Goal: Task Accomplishment & Management: Manage account settings

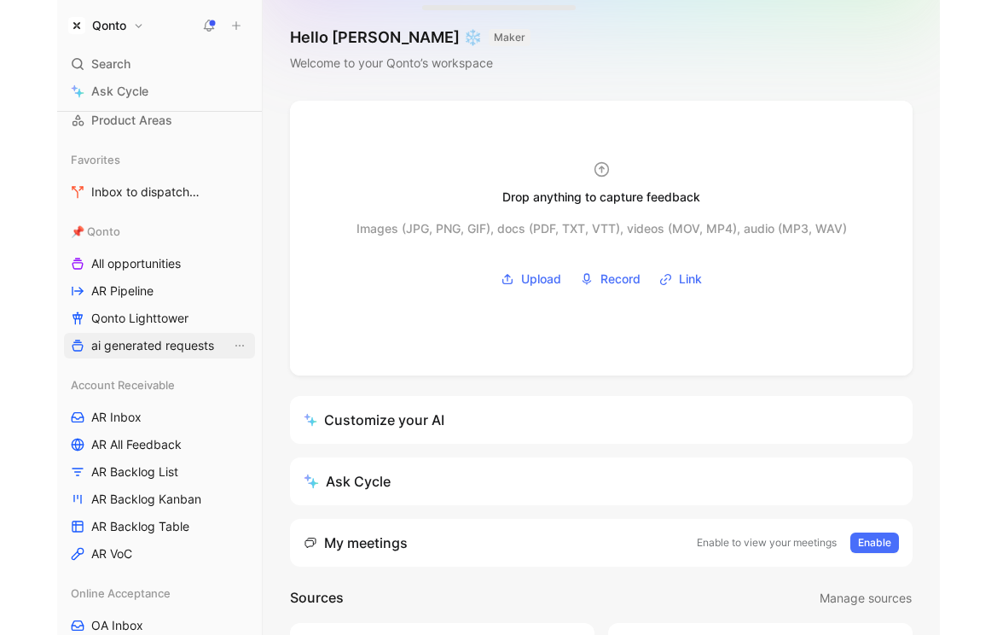
scroll to position [218, 0]
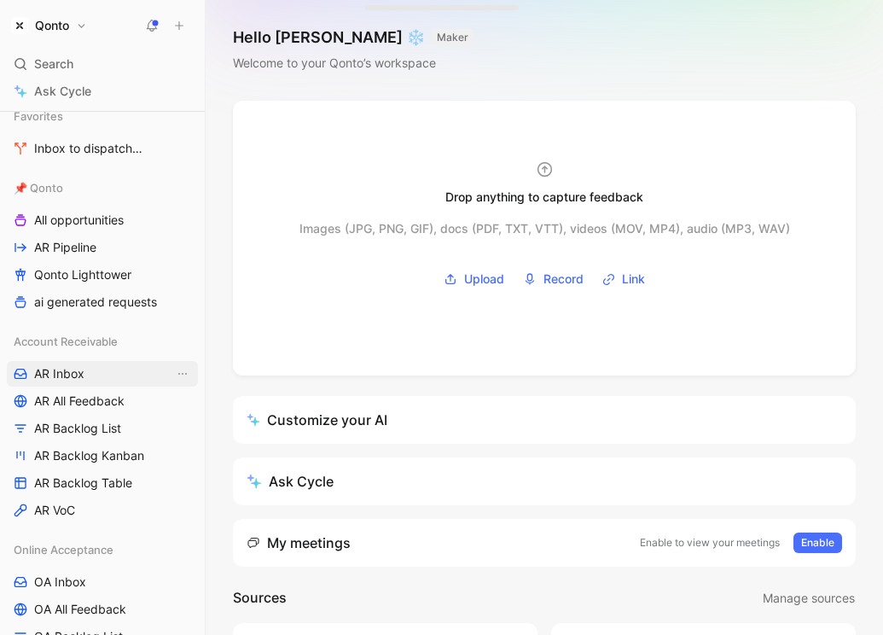
click at [73, 381] on span "AR Inbox" at bounding box center [59, 373] width 50 height 17
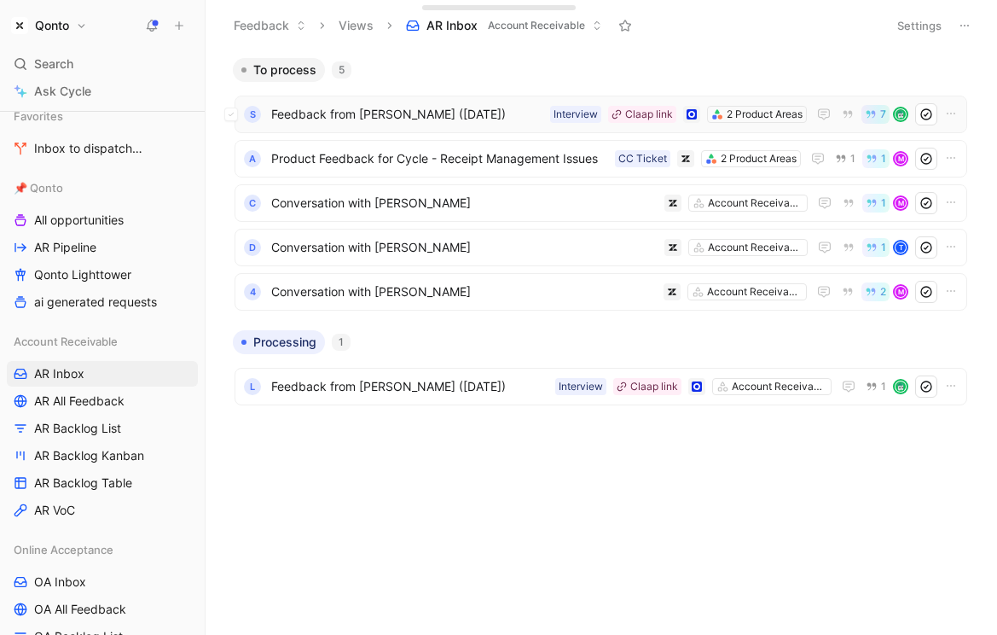
click at [421, 110] on span "Feedback from Thomas Doctrinal (Aug 22, 2025)" at bounding box center [407, 114] width 272 height 20
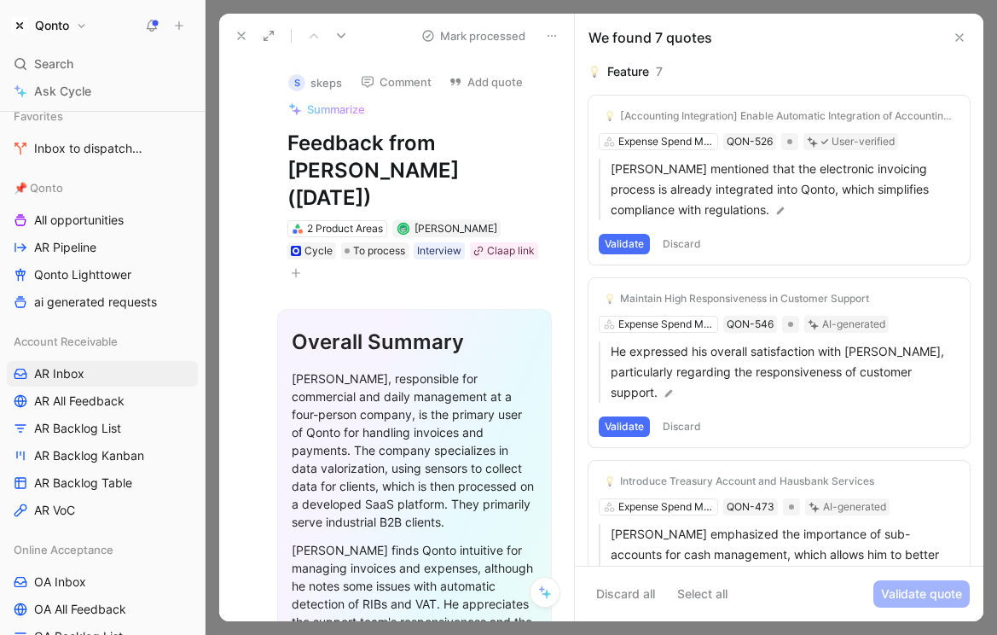
click at [624, 416] on button "Validate" at bounding box center [624, 426] width 51 height 20
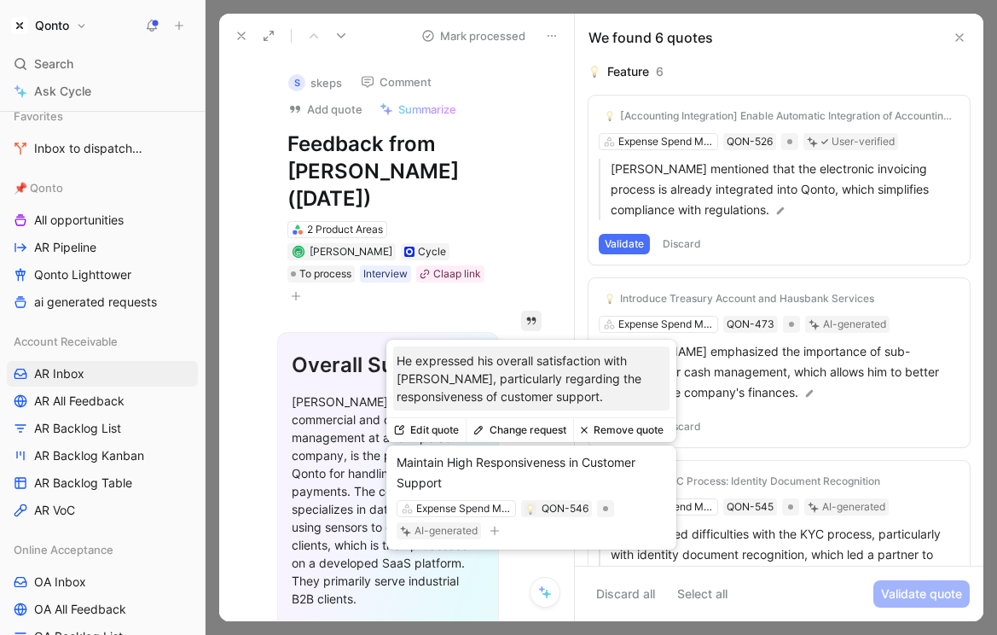
click at [505, 461] on div "Maintain High Responsiveness in Customer Support" at bounding box center [532, 472] width 270 height 41
click at [574, 508] on div "QON-546" at bounding box center [565, 508] width 47 height 17
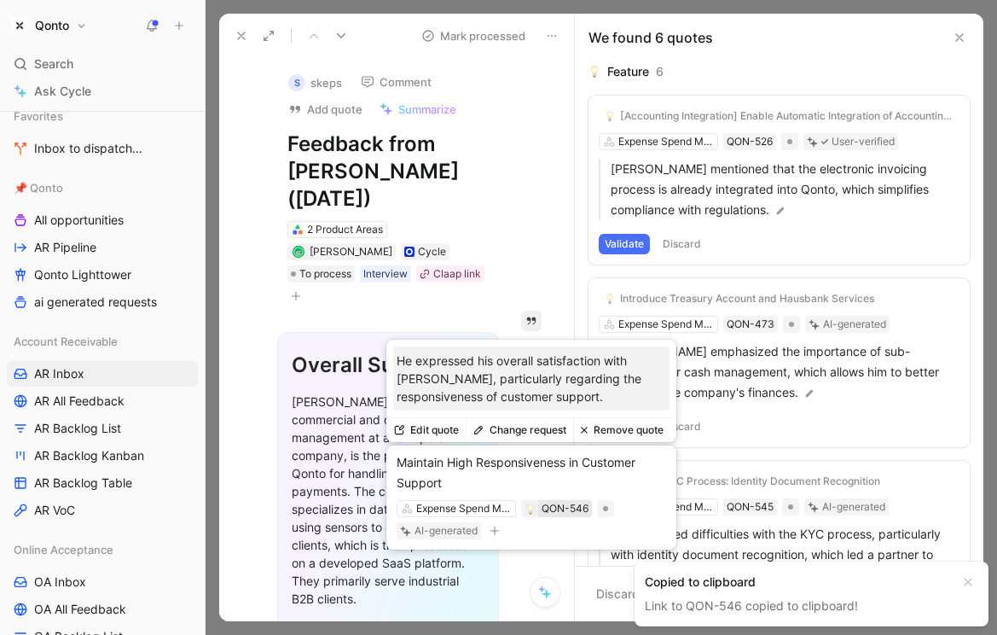
click at [574, 508] on div "QON-546" at bounding box center [565, 508] width 47 height 17
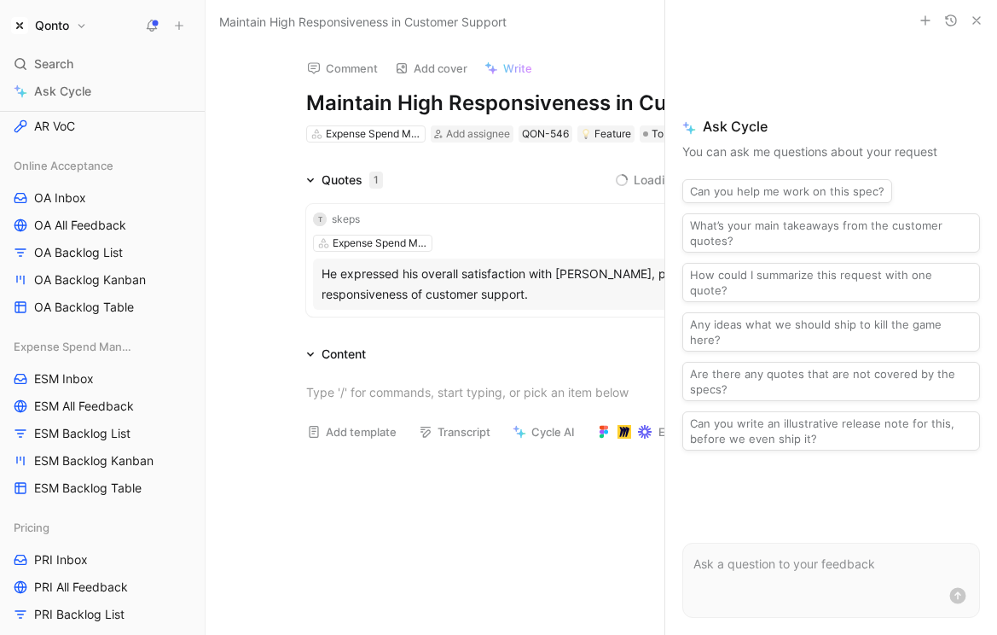
scroll to position [604, 0]
click at [71, 428] on span "ESM Backlog List" at bounding box center [82, 431] width 96 height 17
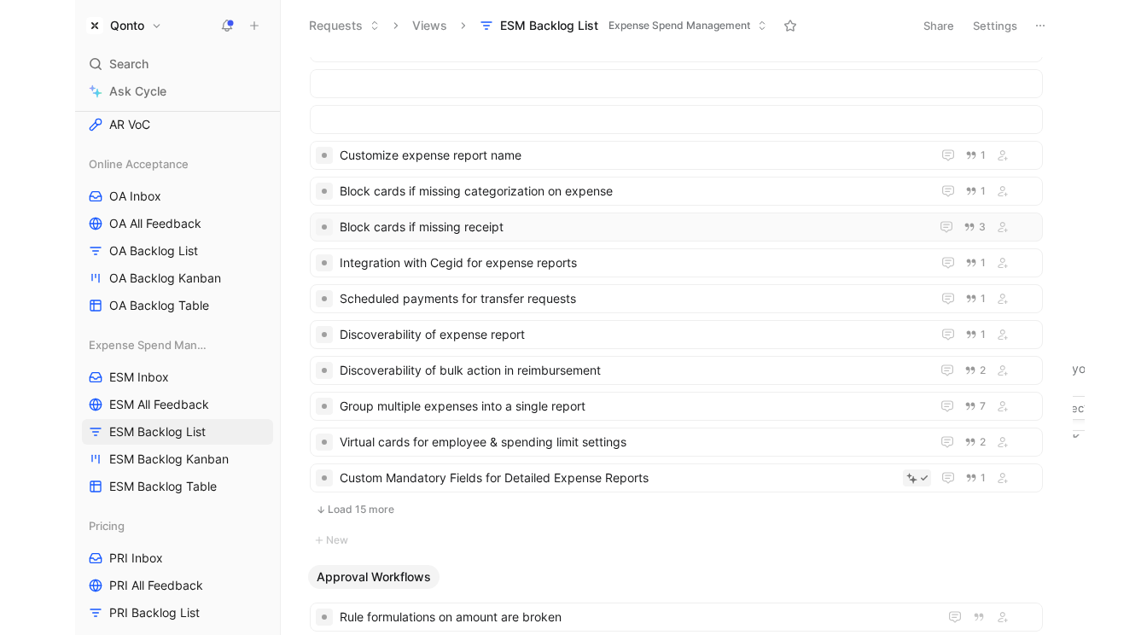
scroll to position [321, 0]
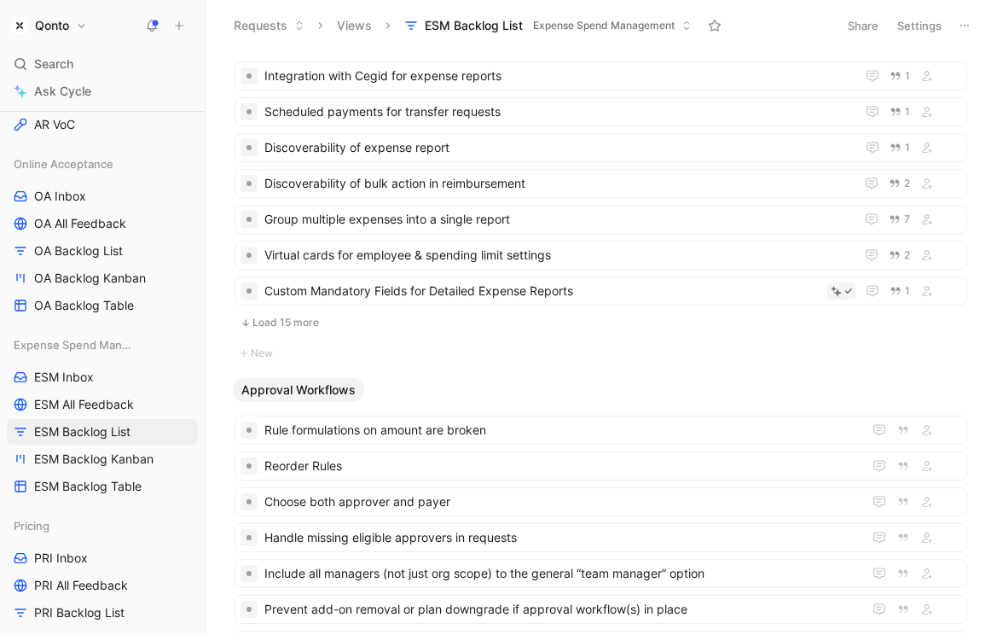
click at [299, 324] on button "Load 15 more" at bounding box center [601, 322] width 733 height 20
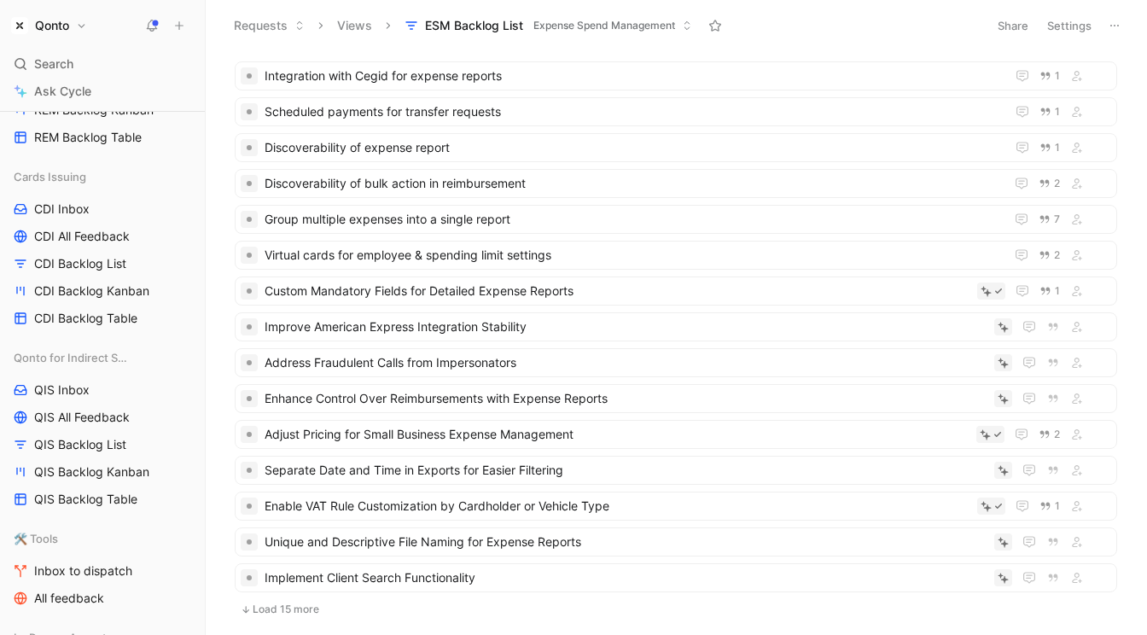
scroll to position [1603, 0]
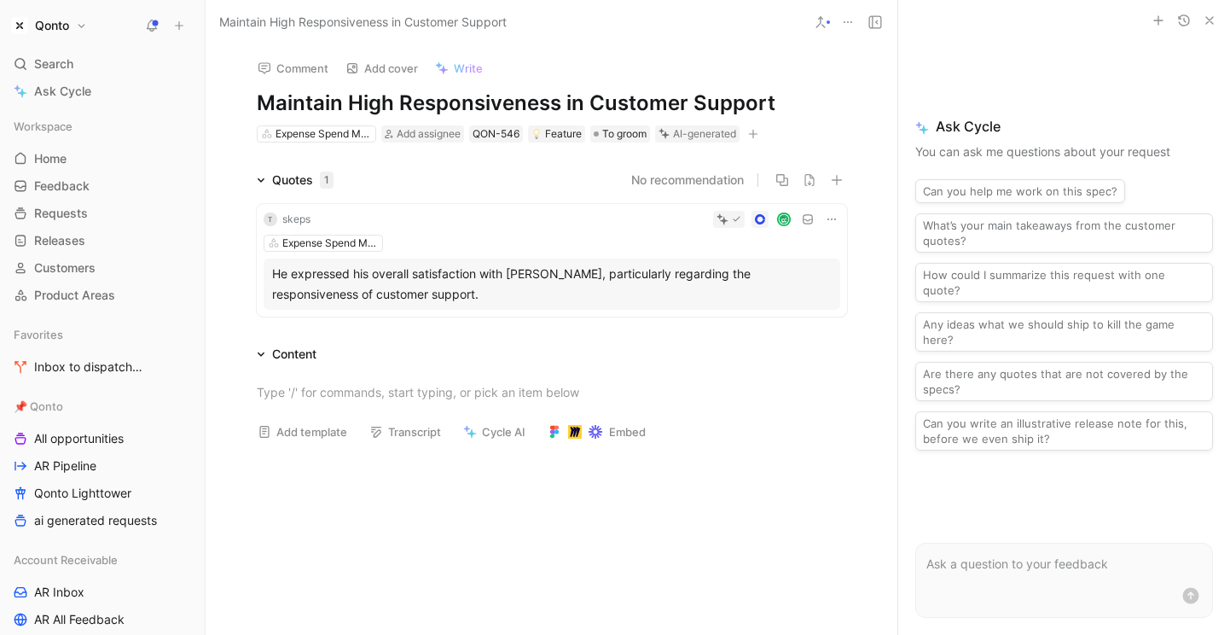
click at [823, 218] on button at bounding box center [831, 219] width 17 height 17
click at [787, 331] on span "Delete quote" at bounding box center [779, 327] width 72 height 15
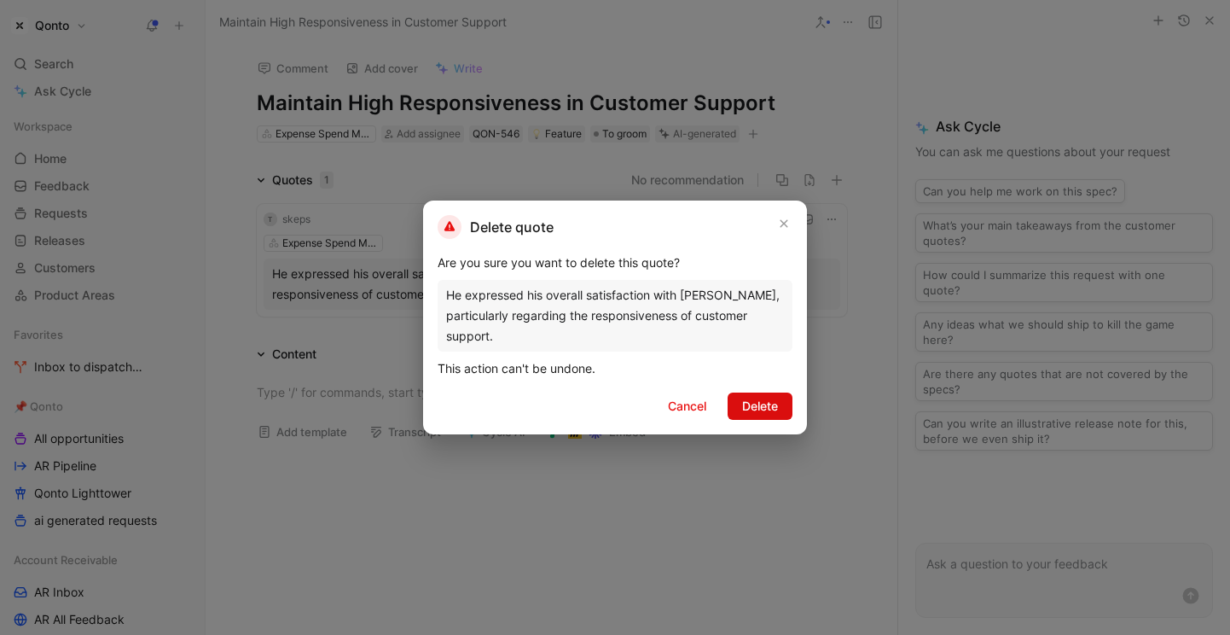
click at [751, 404] on span "Delete" at bounding box center [760, 406] width 36 height 20
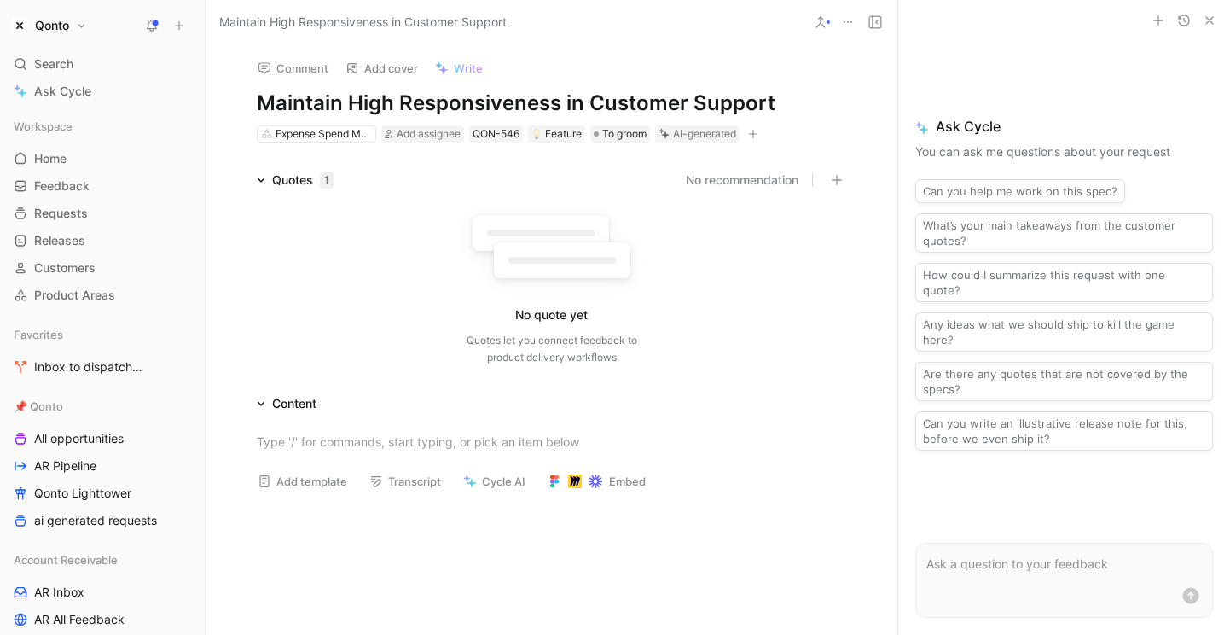
click at [846, 20] on icon at bounding box center [848, 22] width 14 height 14
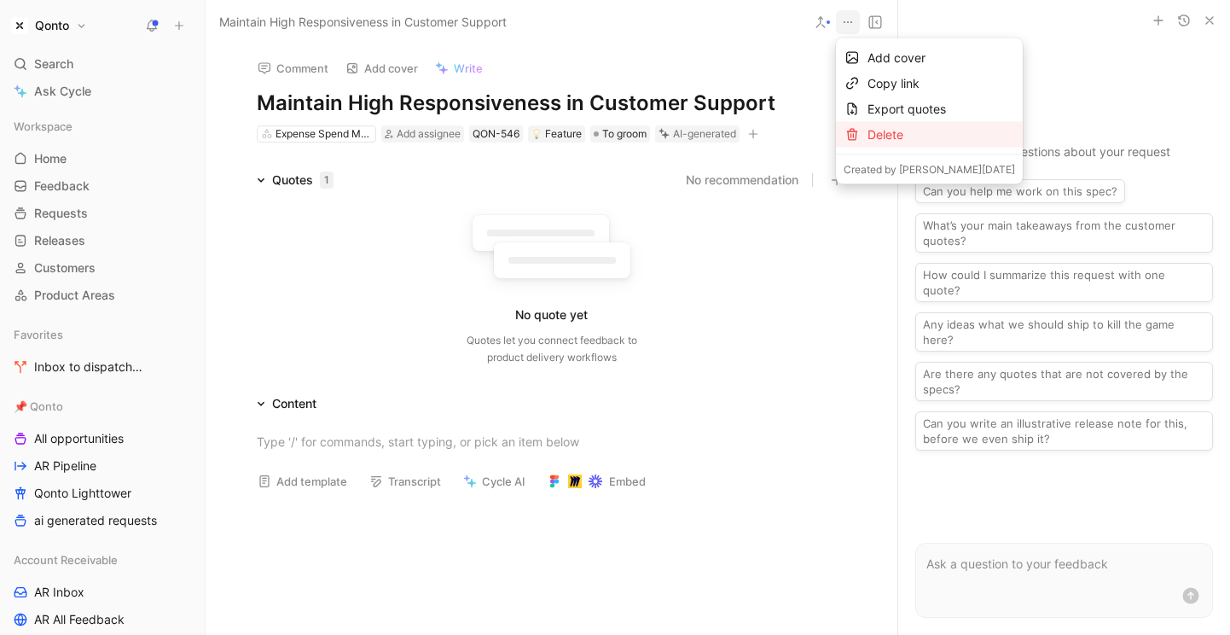
click at [889, 137] on div "Delete" at bounding box center [942, 135] width 148 height 20
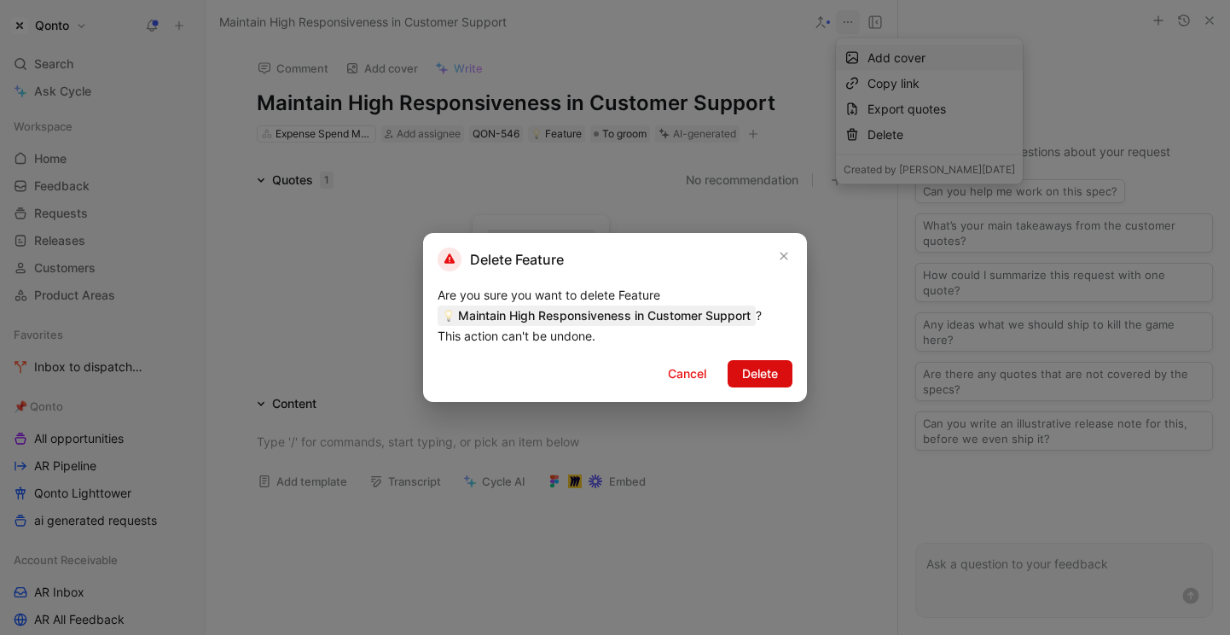
click at [770, 369] on span "Delete" at bounding box center [760, 373] width 36 height 20
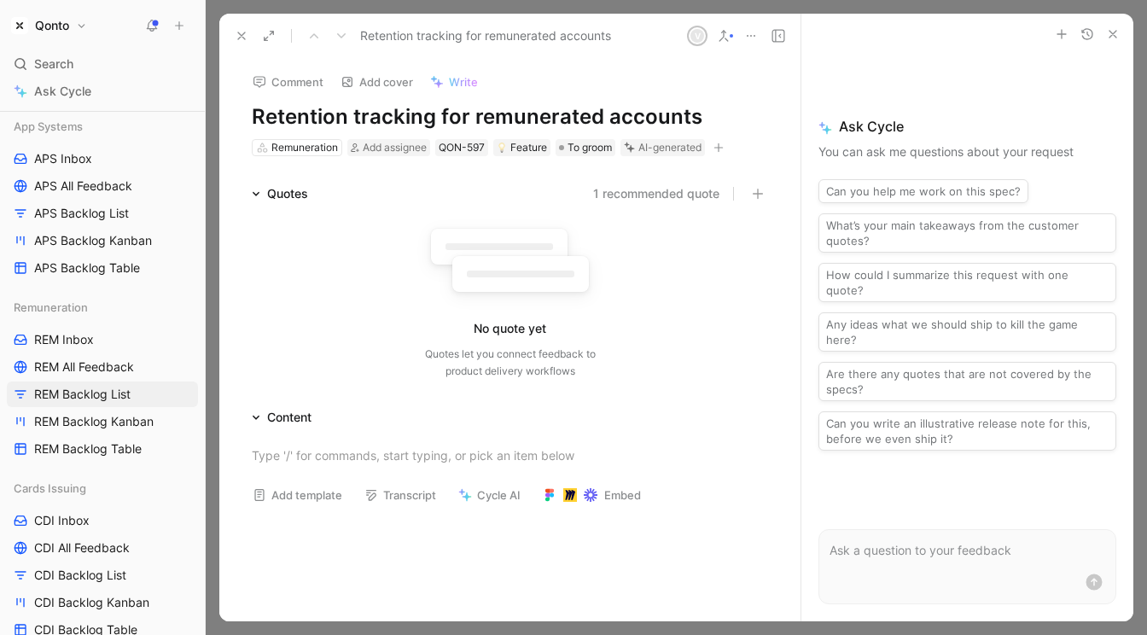
scroll to position [1190, 0]
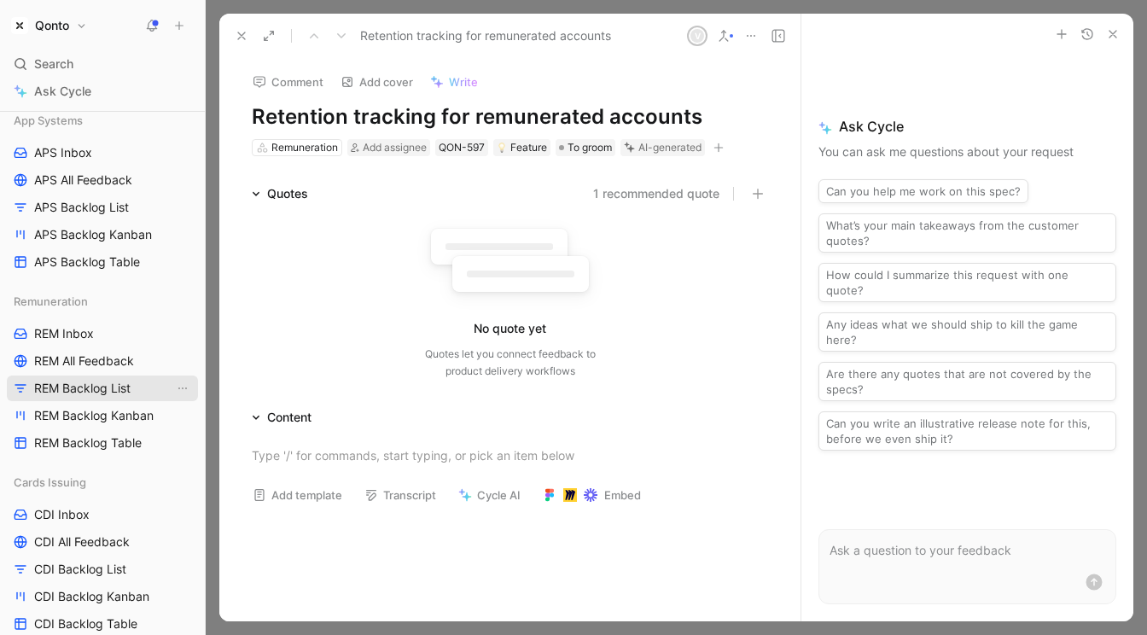
click at [110, 392] on span "REM Backlog List" at bounding box center [82, 388] width 96 height 17
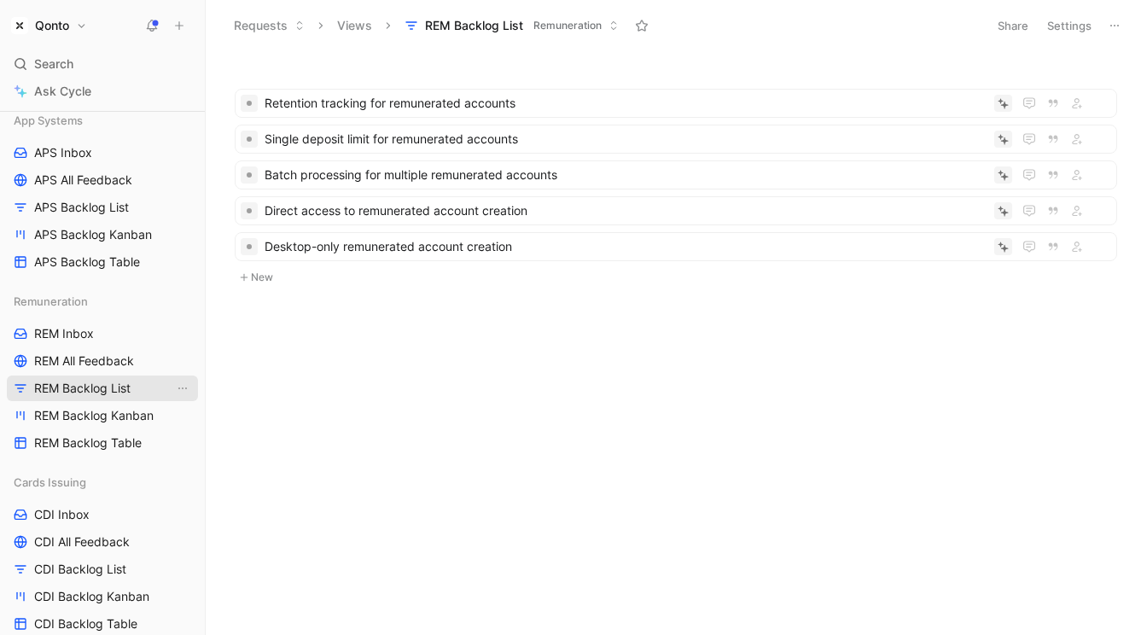
scroll to position [1265, 0]
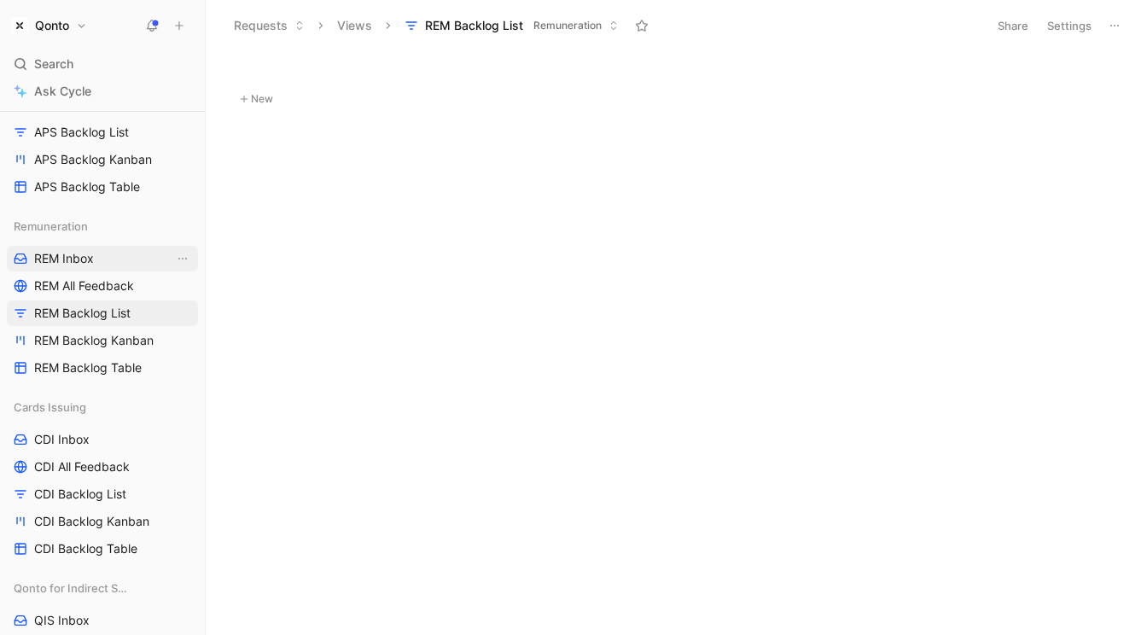
click at [70, 262] on span "REM Inbox" at bounding box center [64, 258] width 60 height 17
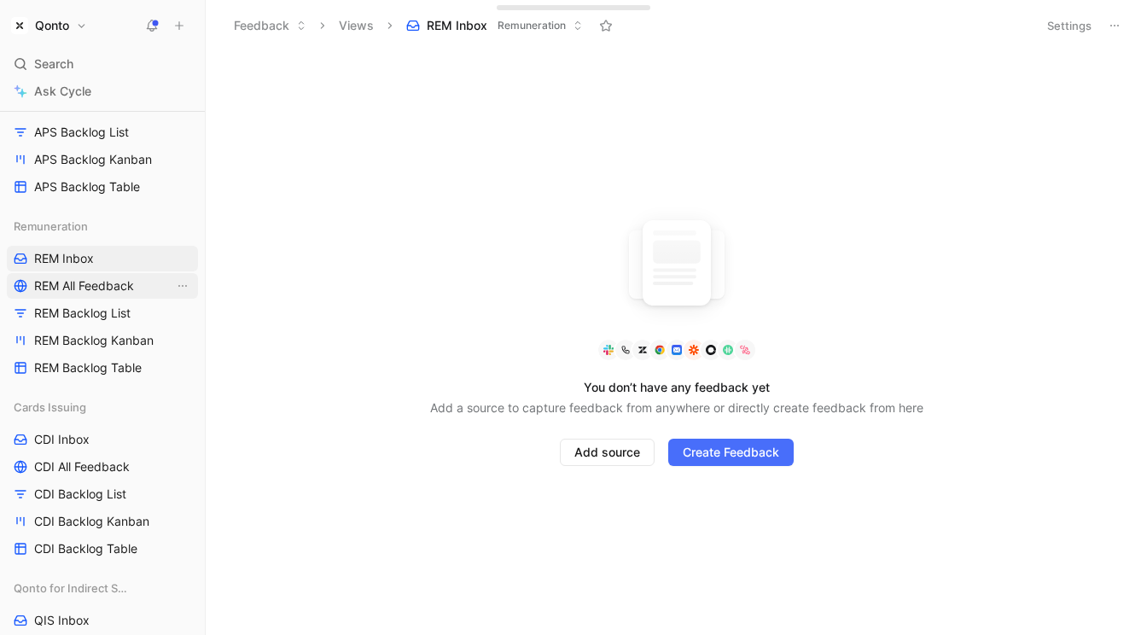
scroll to position [975, 0]
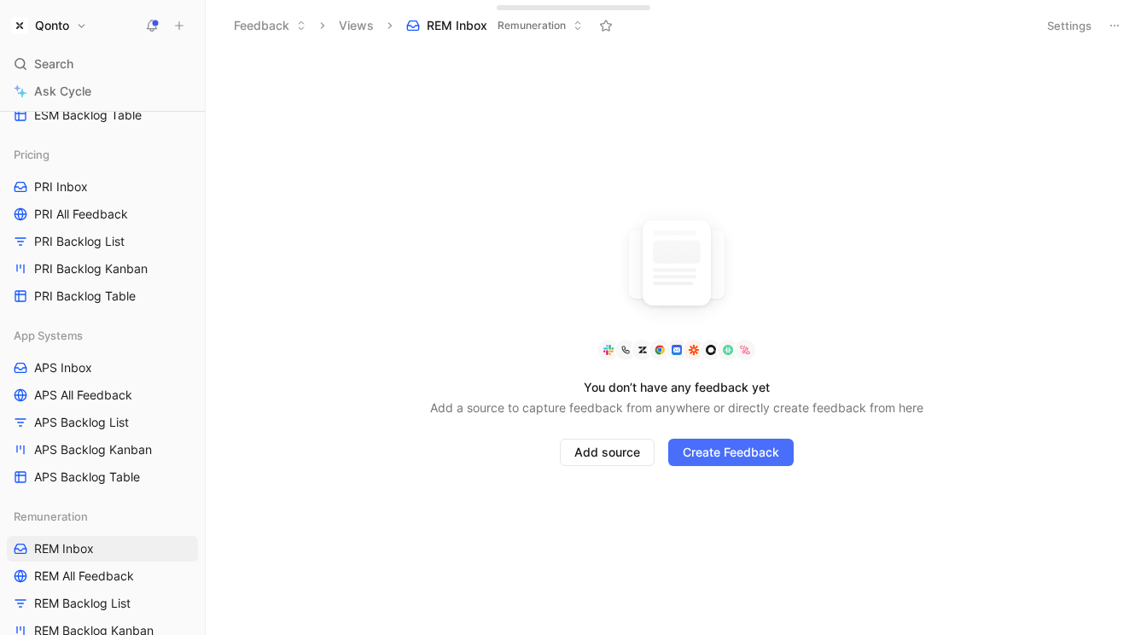
click at [84, 200] on div "Pricing PRI Inbox PRI All Feedback PRI Backlog List PRI Backlog Kanban PRI Back…" at bounding box center [102, 225] width 191 height 167
click at [84, 194] on span "PRI Inbox" at bounding box center [61, 186] width 54 height 17
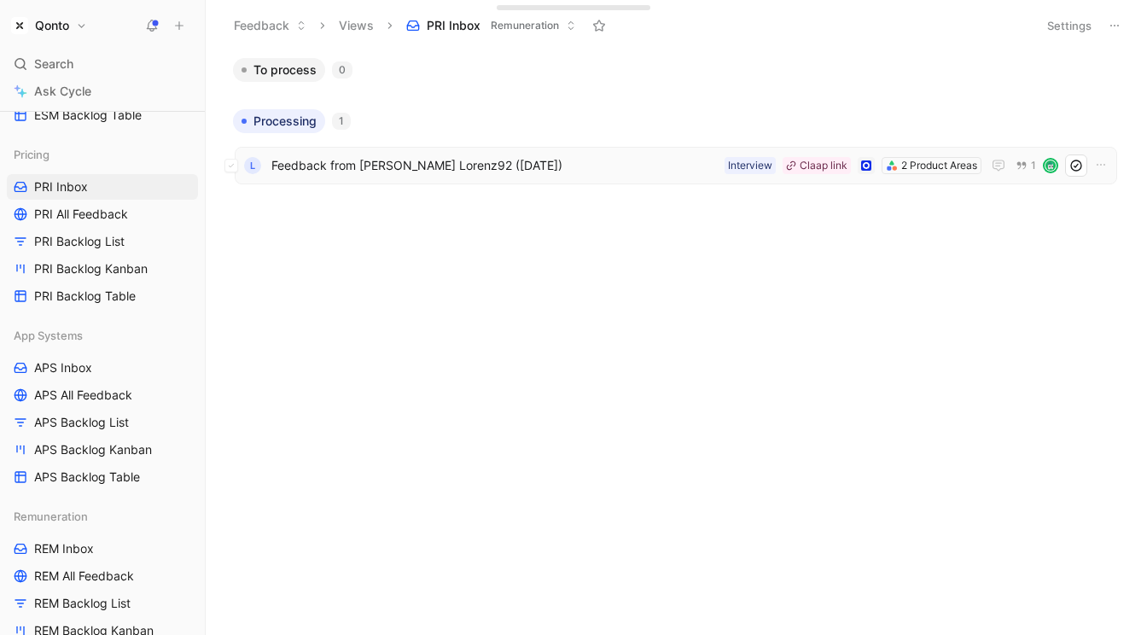
click at [509, 159] on span "Feedback from Thomas Lorenz92 (Aug 22, 2025)" at bounding box center [494, 165] width 446 height 20
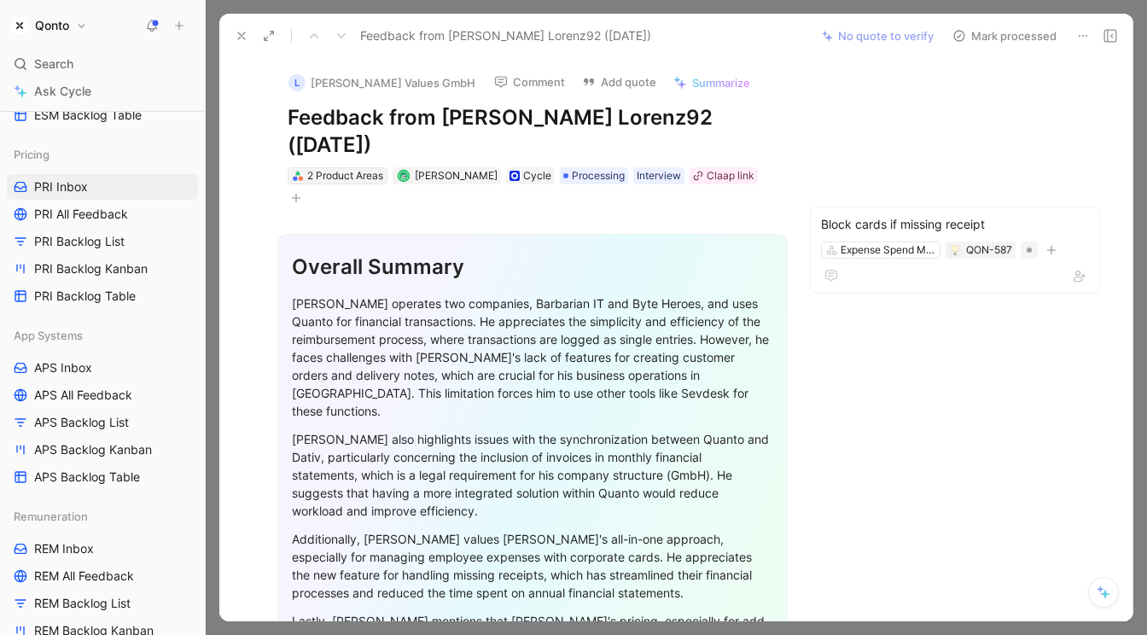
click at [357, 167] on div "2 Product Areas" at bounding box center [345, 175] width 76 height 17
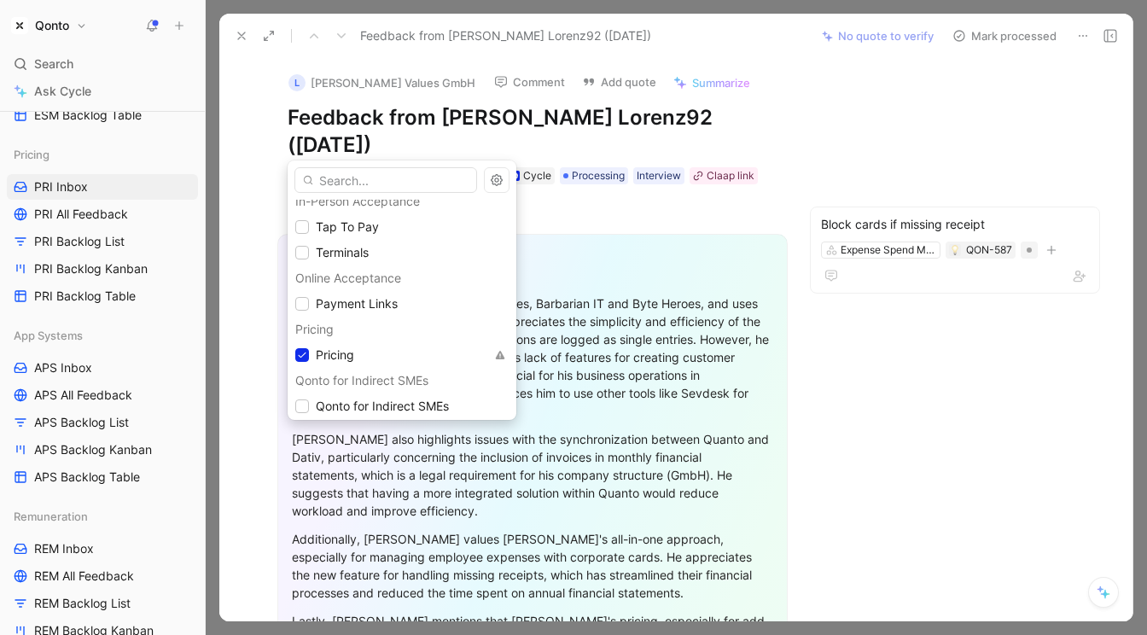
scroll to position [218, 0]
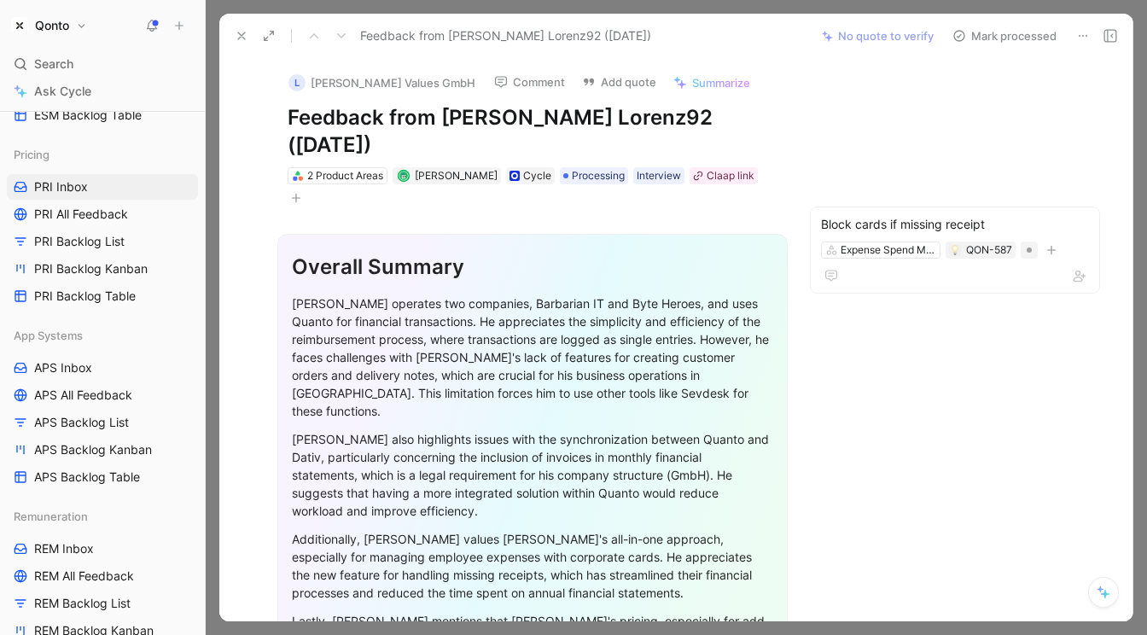
click at [238, 34] on icon at bounding box center [242, 36] width 14 height 14
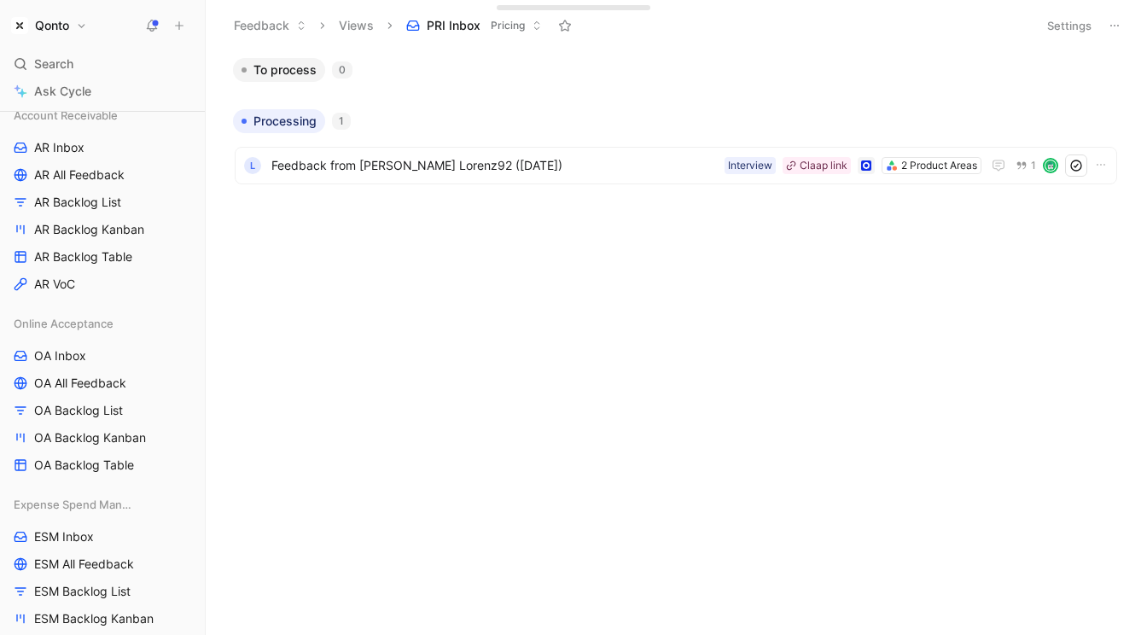
scroll to position [445, 0]
click at [75, 348] on span "OA Inbox" at bounding box center [60, 354] width 52 height 17
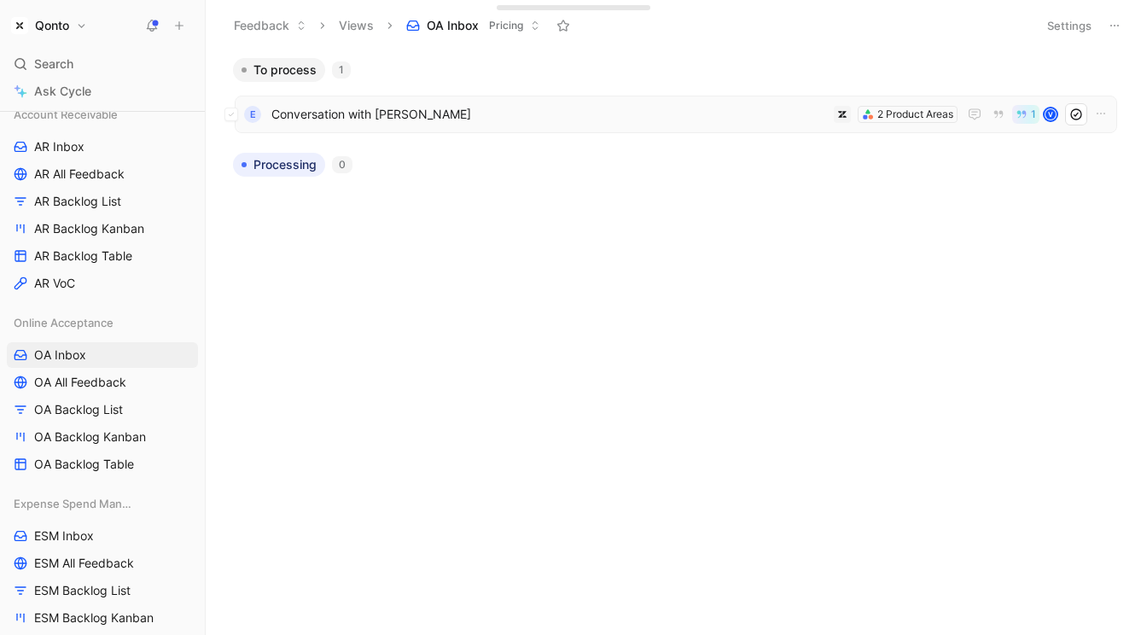
click at [418, 113] on span "Conversation with Astrid Philibert" at bounding box center [548, 114] width 555 height 20
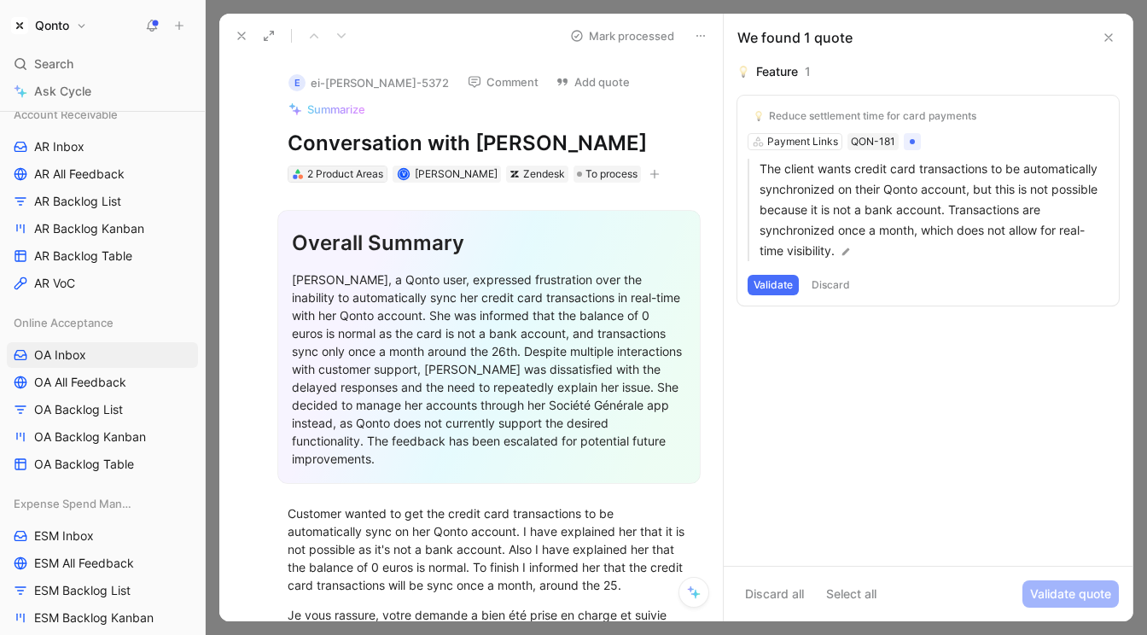
click at [341, 176] on div "2 Product Areas" at bounding box center [345, 174] width 76 height 17
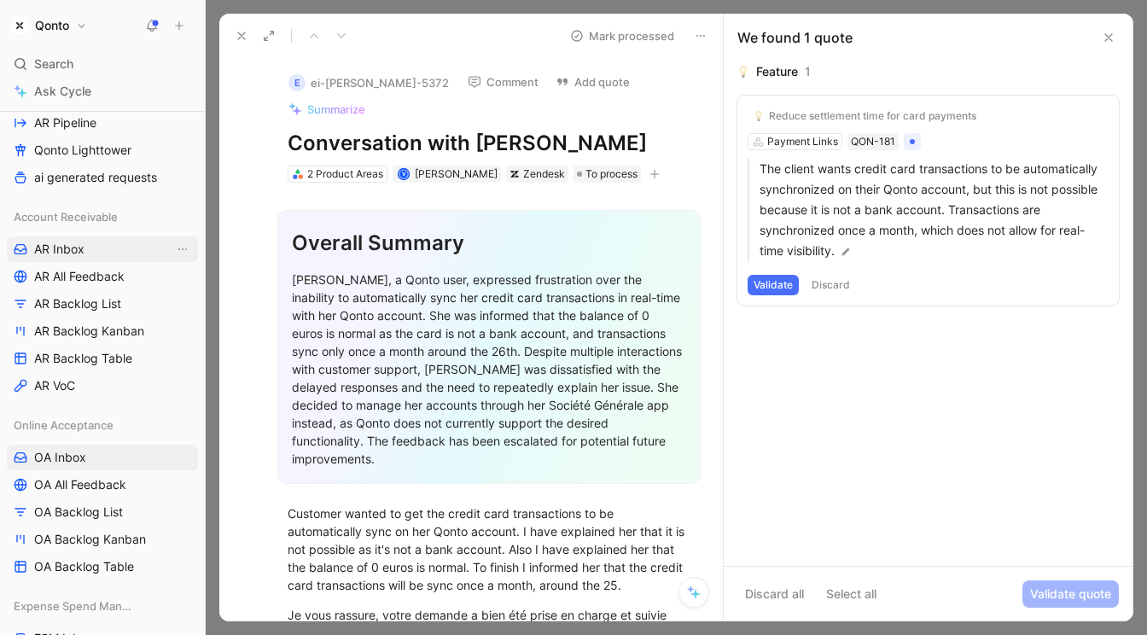
click at [61, 242] on span "AR Inbox" at bounding box center [59, 249] width 50 height 17
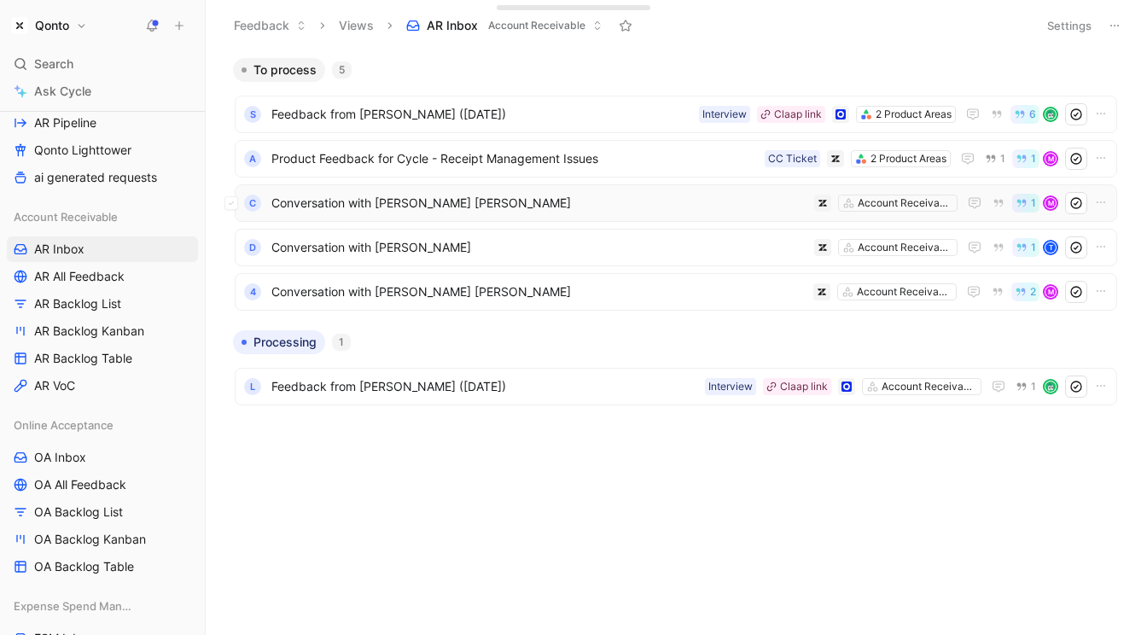
click at [365, 214] on div "c Conversation with Borja Cameron Garcia Account Receivable 1 M" at bounding box center [676, 203] width 882 height 38
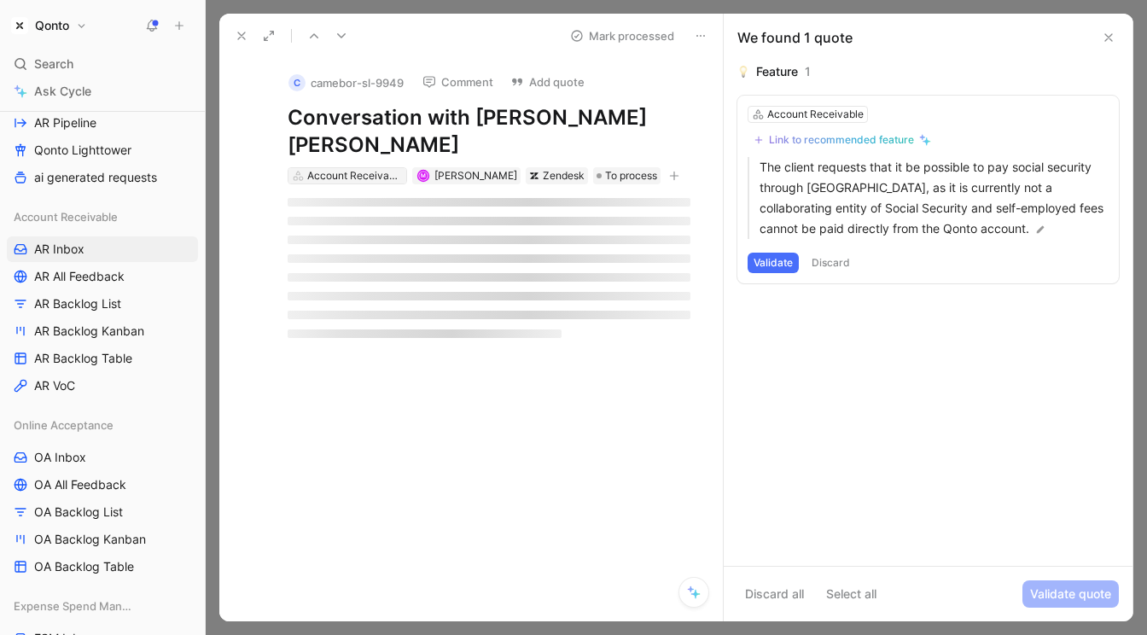
click at [359, 167] on div "Account Receivable" at bounding box center [355, 175] width 96 height 17
click at [809, 347] on div "Feature 1 Account Receivable Link to recommended feature The client requests th…" at bounding box center [928, 313] width 409 height 504
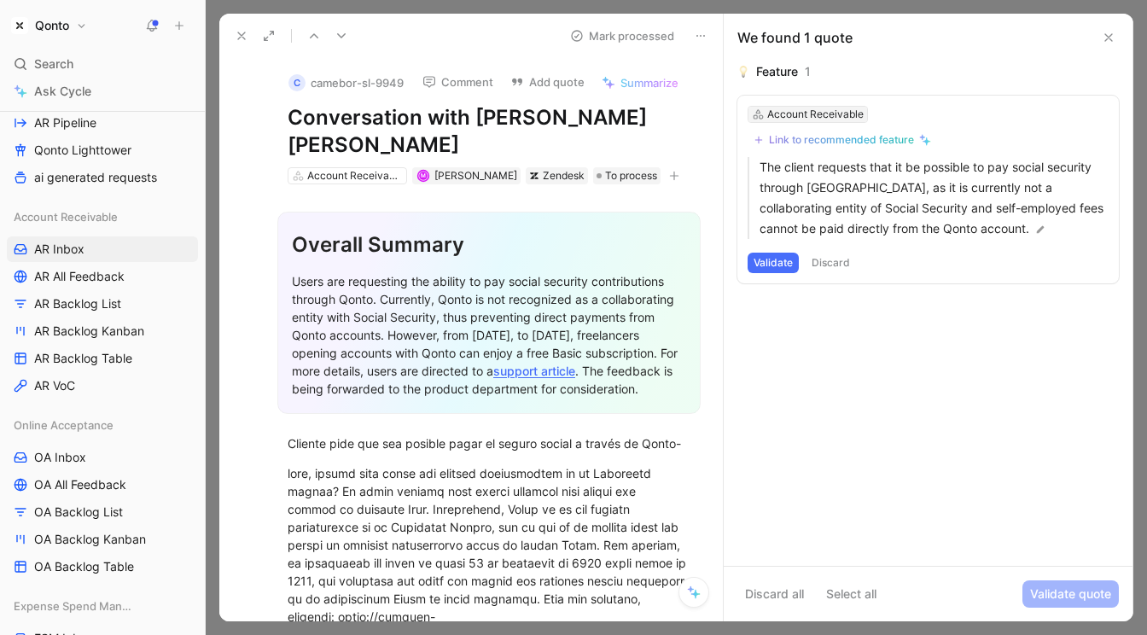
click at [834, 114] on div "Account Receivable" at bounding box center [815, 114] width 96 height 17
click at [842, 113] on div "Account Receivable" at bounding box center [815, 114] width 96 height 17
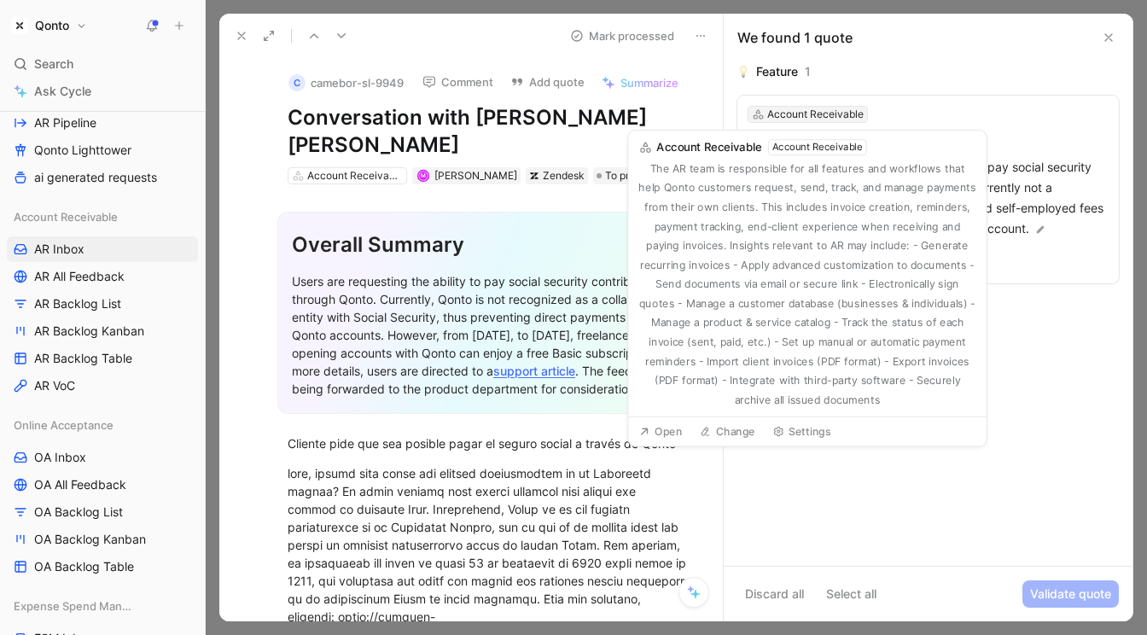
click at [852, 114] on div "Account Receivable" at bounding box center [815, 114] width 96 height 17
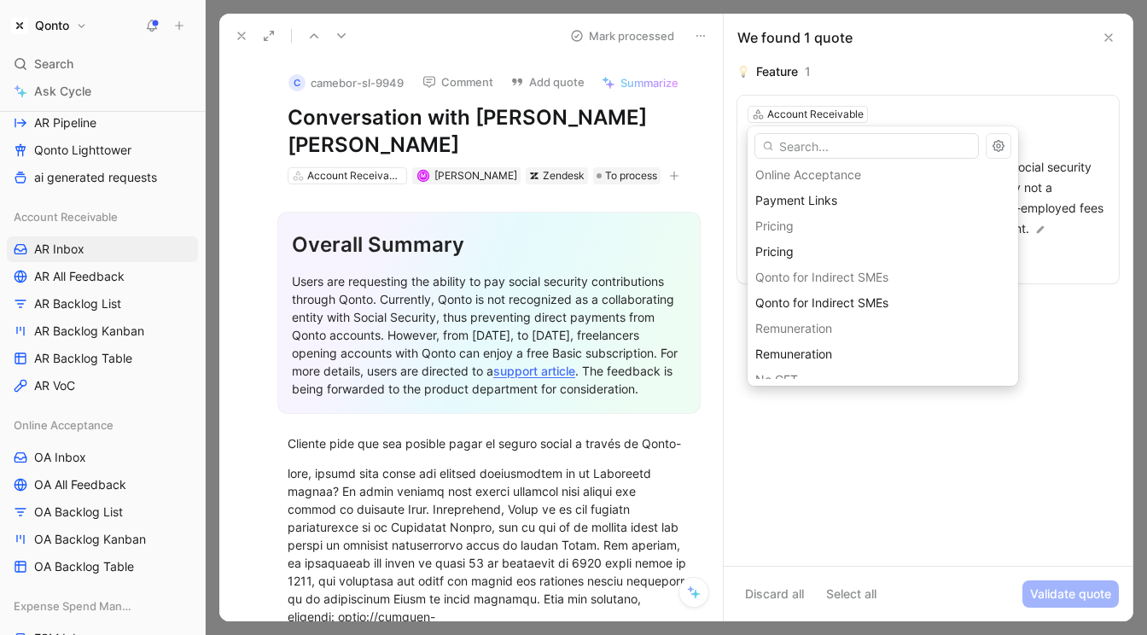
scroll to position [324, 0]
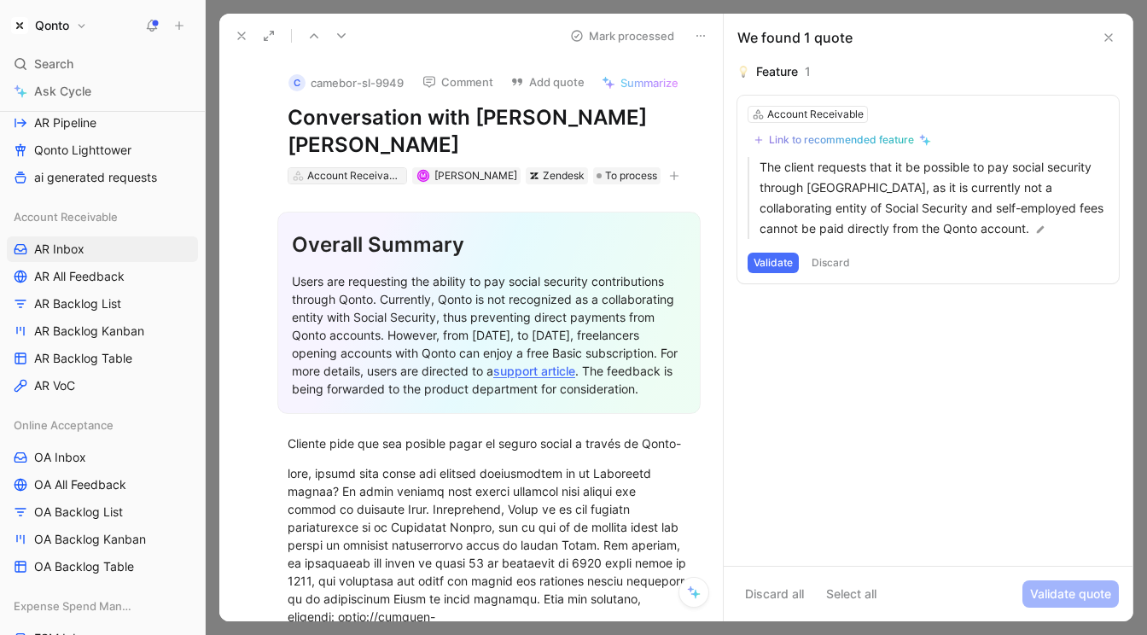
click at [341, 167] on div "Account Receivable" at bounding box center [355, 175] width 96 height 17
click at [827, 118] on div "Account Receivable" at bounding box center [815, 114] width 96 height 17
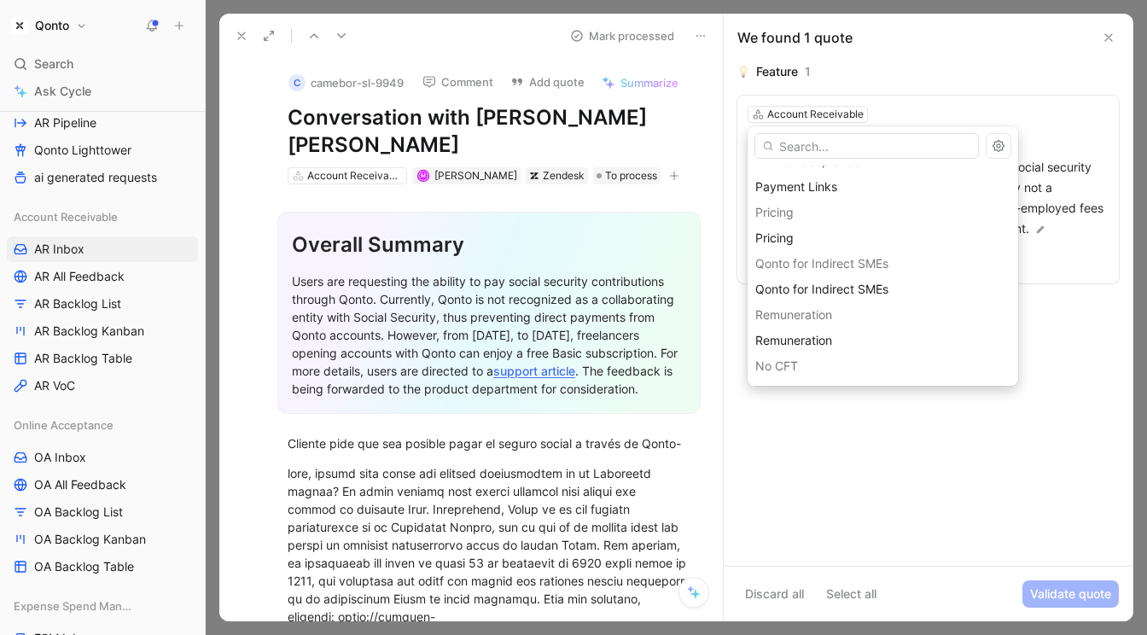
scroll to position [0, 0]
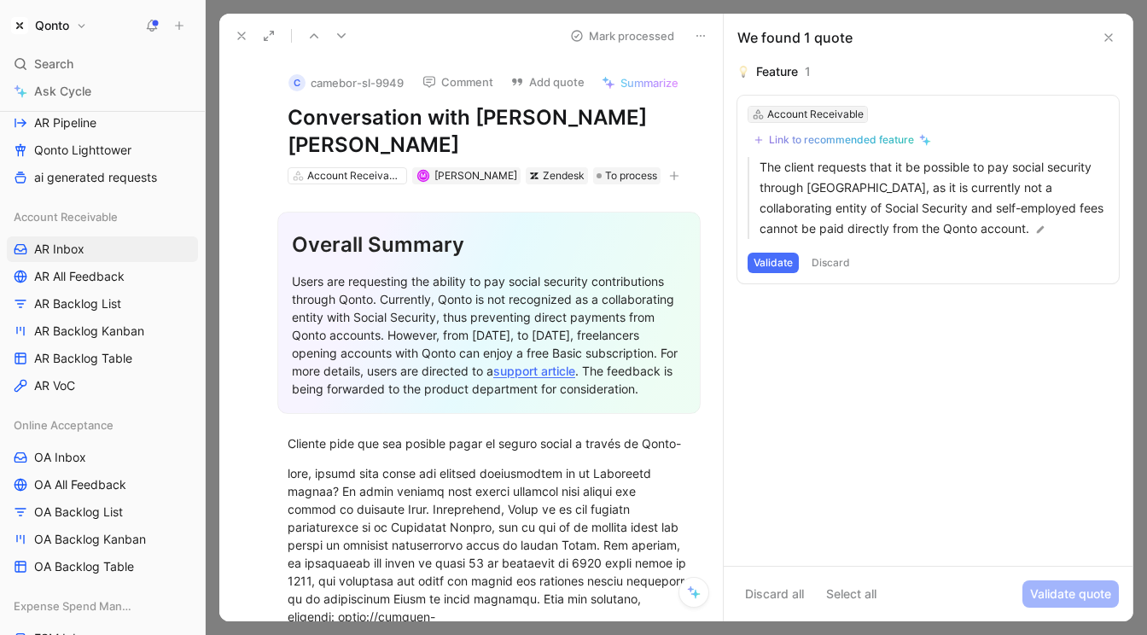
click at [822, 113] on div "Account Receivable" at bounding box center [815, 114] width 96 height 17
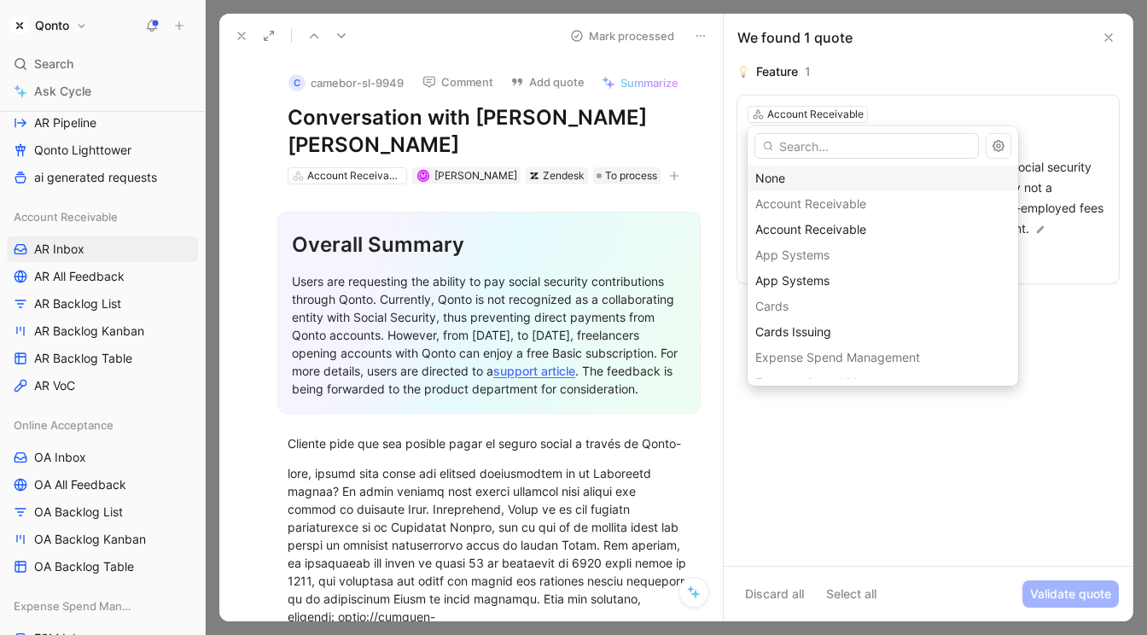
click at [806, 173] on div "None" at bounding box center [882, 178] width 255 height 20
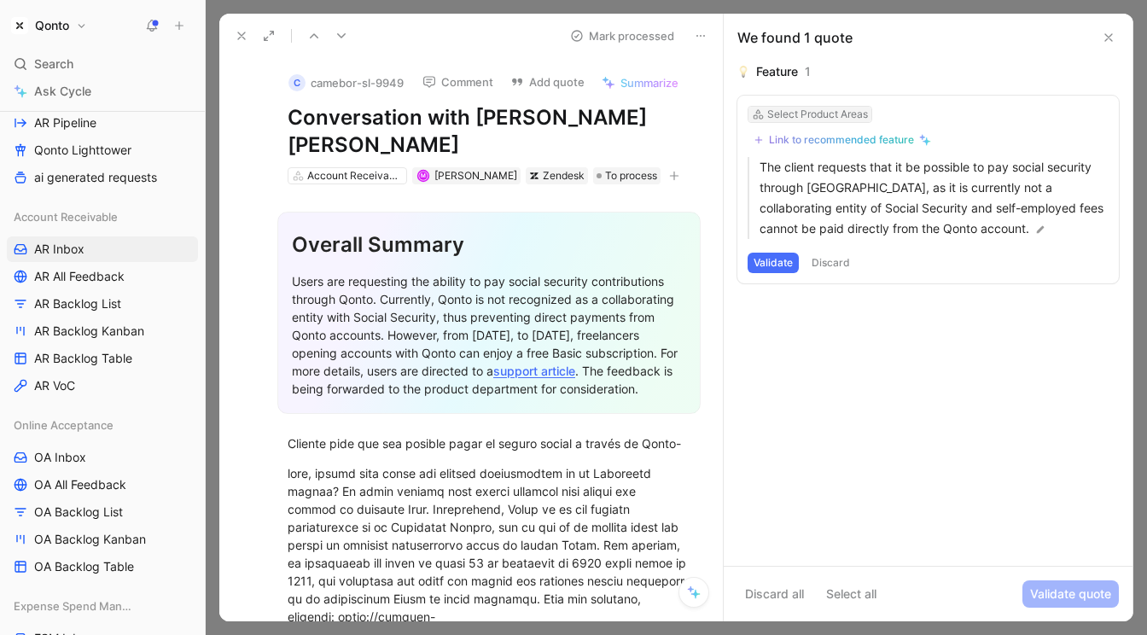
click at [824, 113] on div "Select Product Areas" at bounding box center [817, 114] width 101 height 17
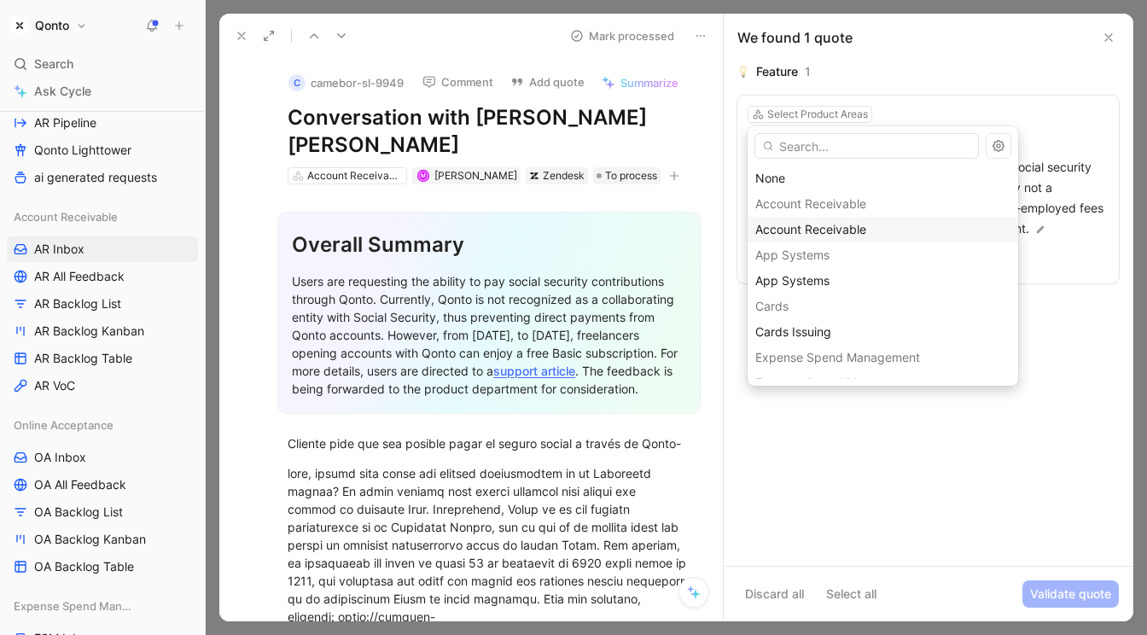
click at [811, 228] on span "Account Receivable" at bounding box center [810, 229] width 111 height 15
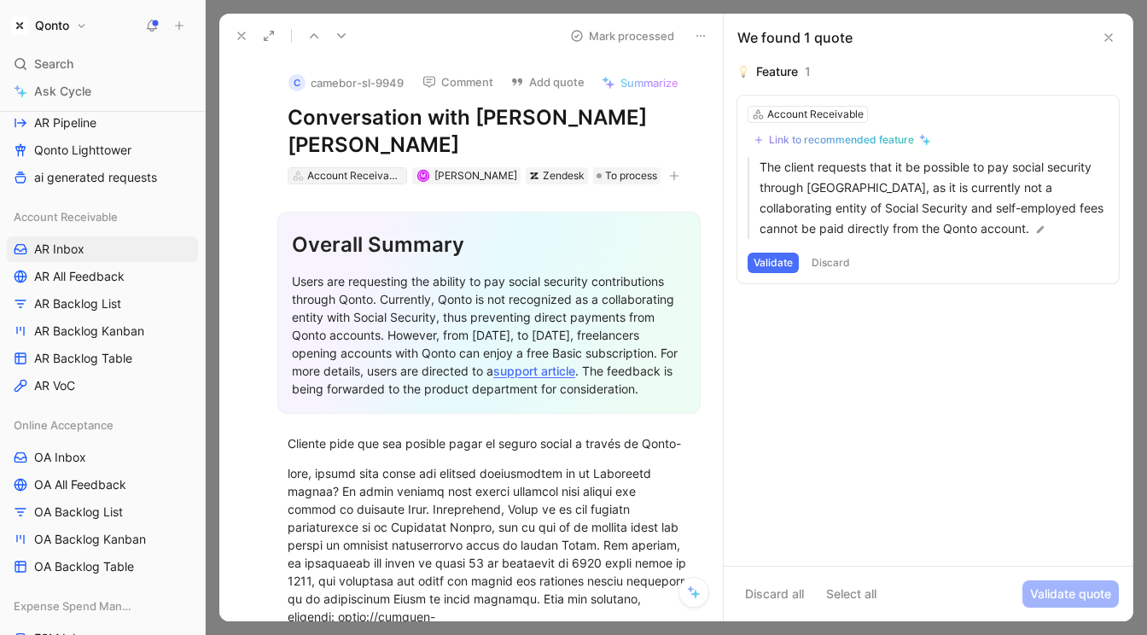
click at [334, 167] on div "Account Receivable" at bounding box center [355, 175] width 96 height 17
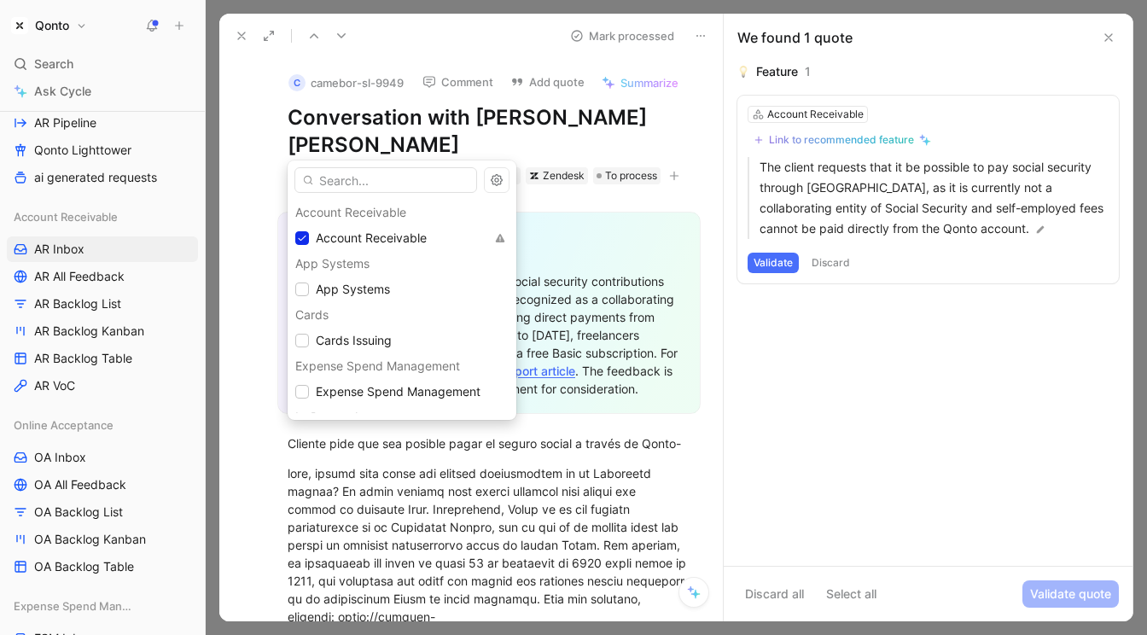
scroll to position [299, 0]
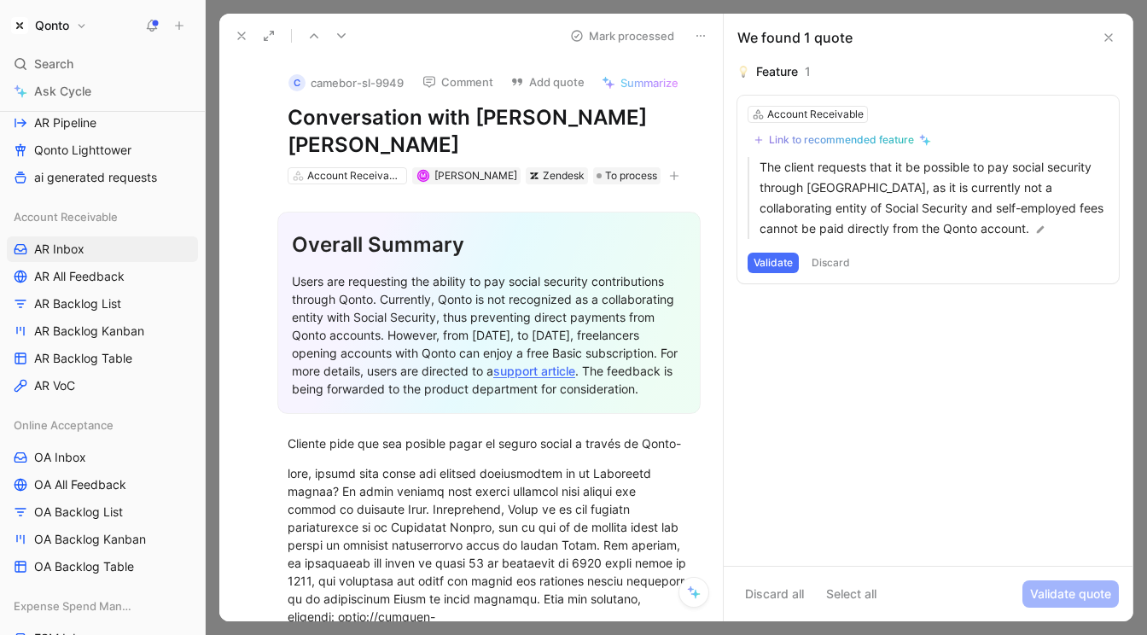
click at [235, 34] on icon at bounding box center [242, 36] width 14 height 14
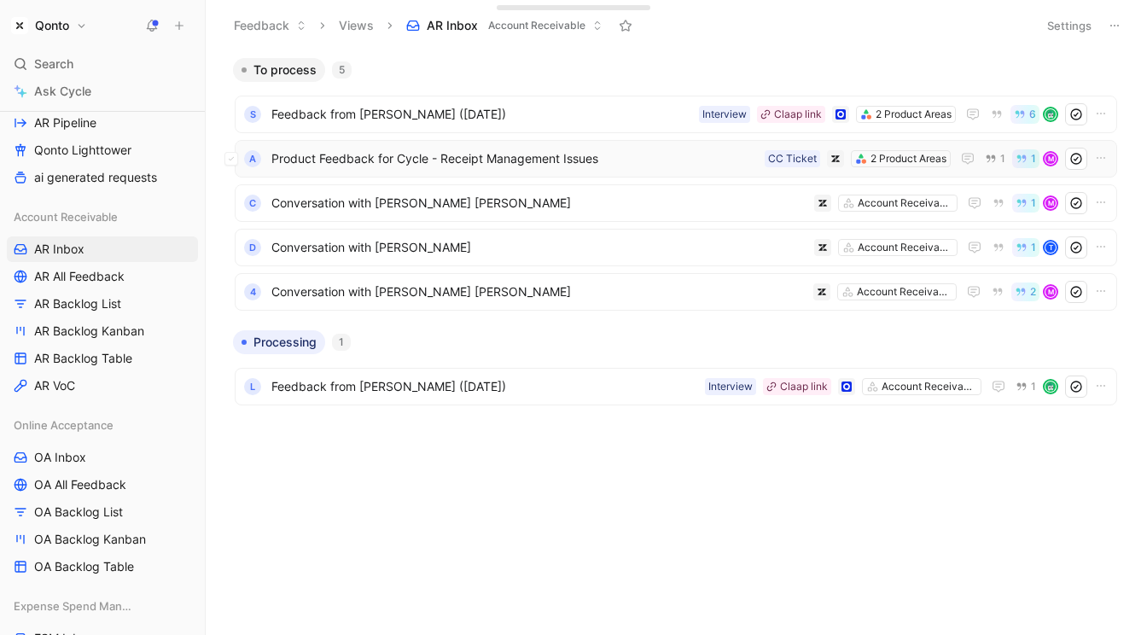
click at [561, 161] on span "Product Feedback for Cycle - Receipt Management Issues" at bounding box center [514, 158] width 486 height 20
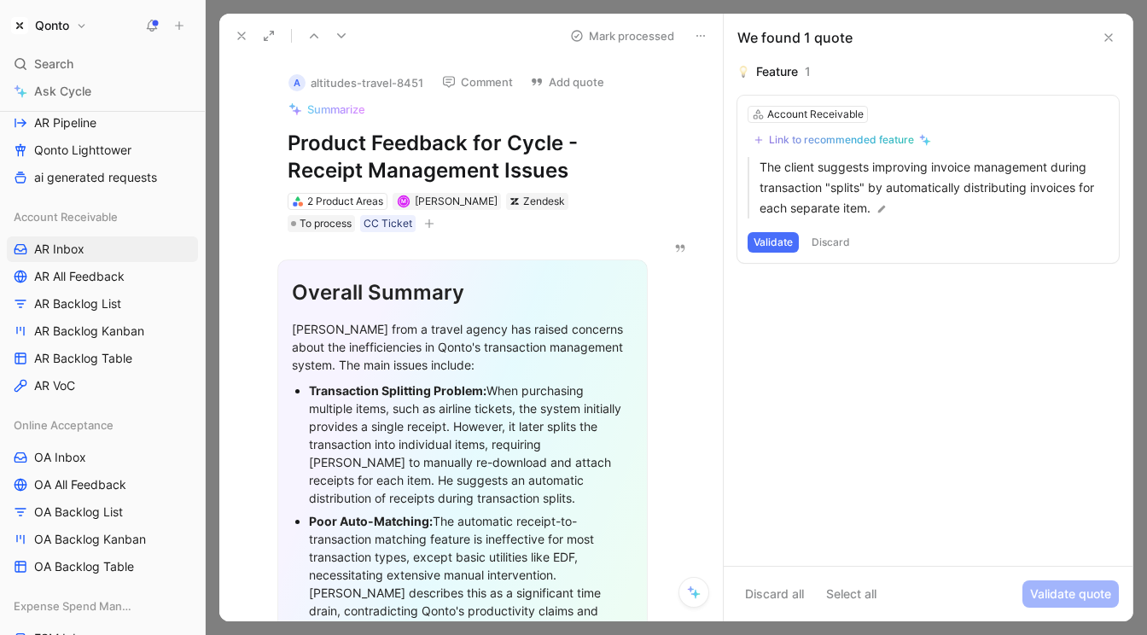
click at [239, 39] on icon at bounding box center [242, 36] width 14 height 14
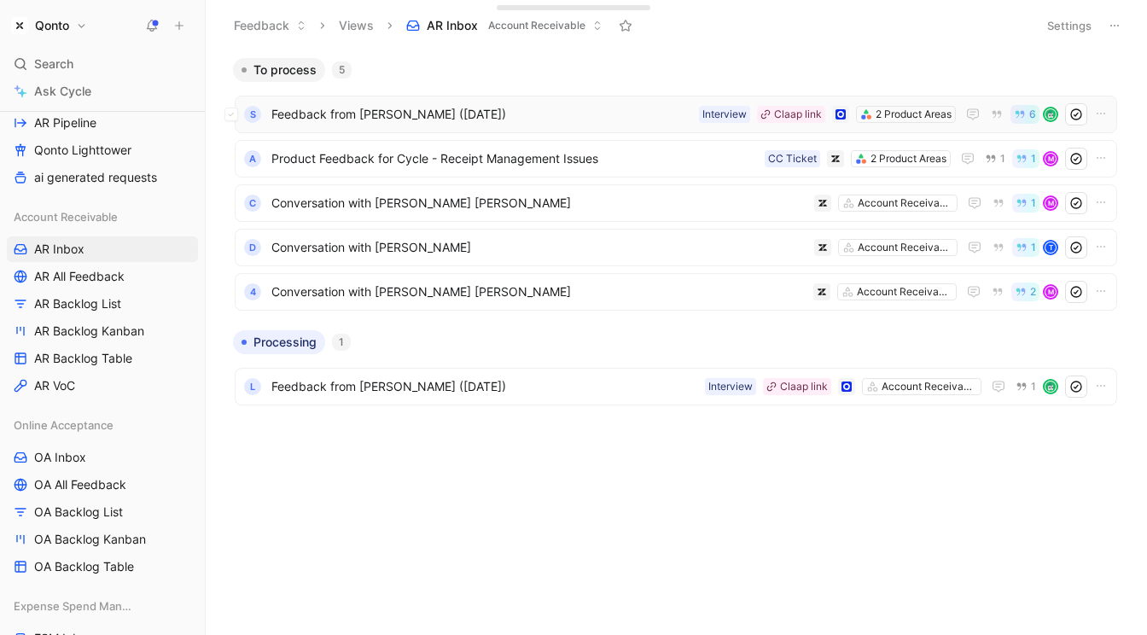
click at [628, 108] on span "Feedback from Thomas Doctrinal (Aug 22, 2025)" at bounding box center [481, 114] width 421 height 20
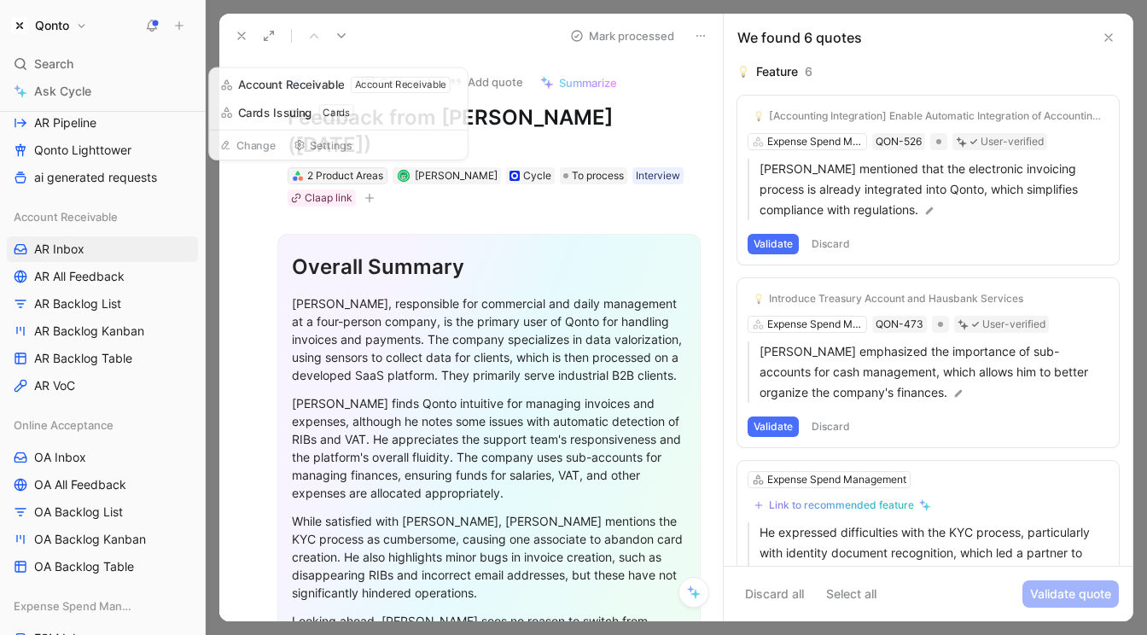
click at [346, 172] on div "2 Product Areas" at bounding box center [345, 175] width 76 height 17
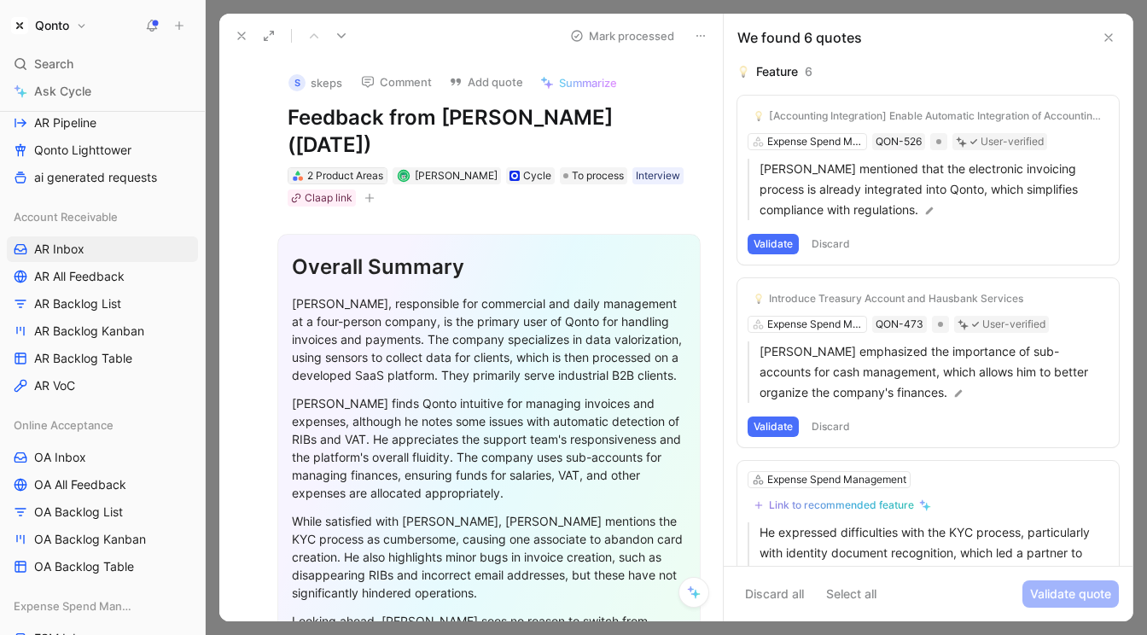
click at [354, 176] on div "2 Product Areas" at bounding box center [345, 175] width 76 height 17
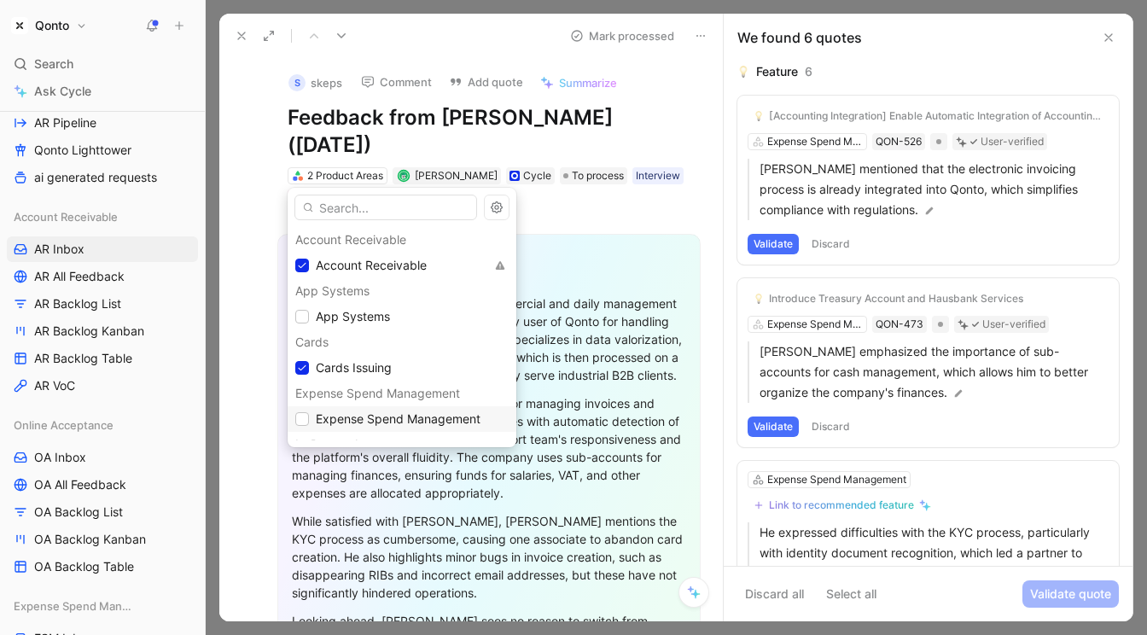
click at [349, 421] on span "Expense Spend Management" at bounding box center [398, 418] width 165 height 15
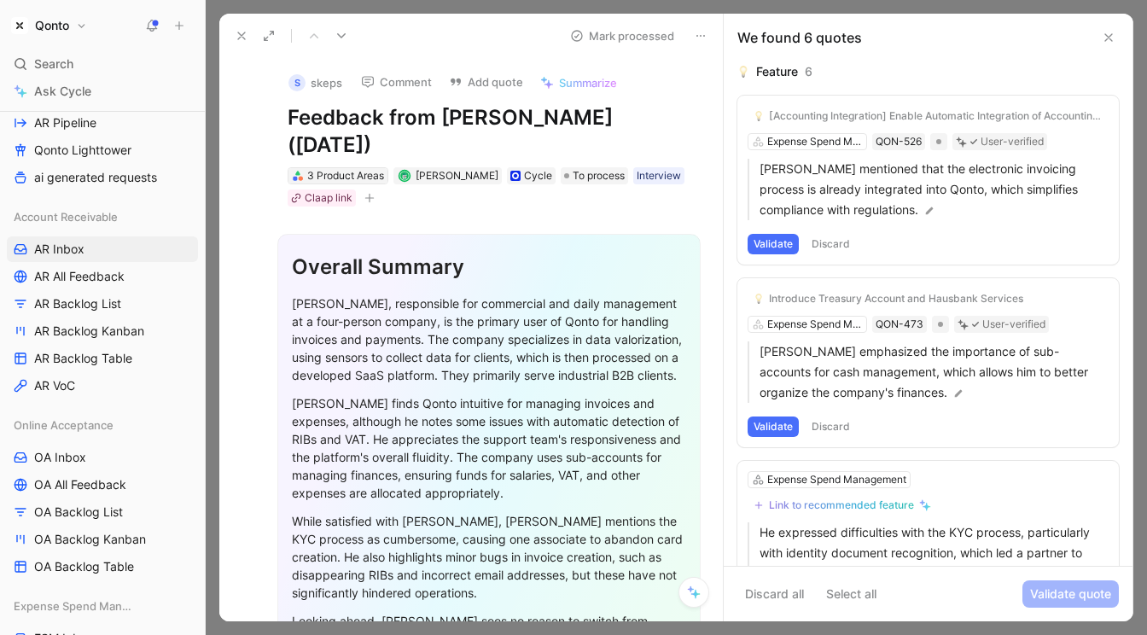
click at [354, 177] on div "3 Product Areas" at bounding box center [345, 175] width 77 height 17
click at [365, 176] on div "3 Product Areas" at bounding box center [345, 175] width 77 height 17
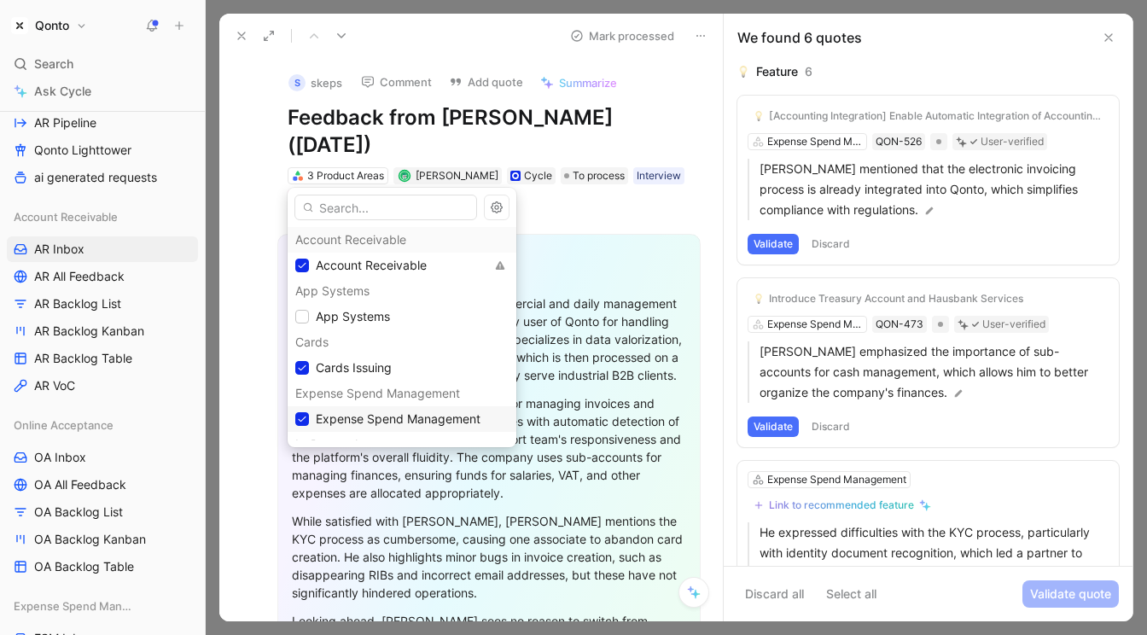
click at [371, 410] on span "Expense Spend Management" at bounding box center [398, 419] width 165 height 20
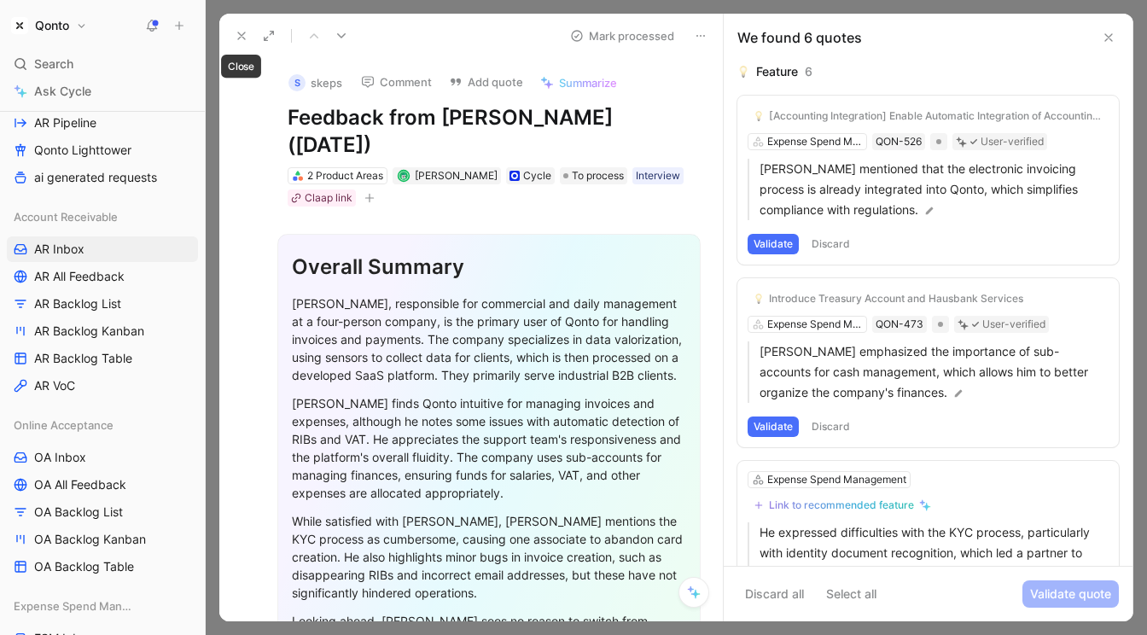
click at [241, 36] on use at bounding box center [241, 35] width 7 height 7
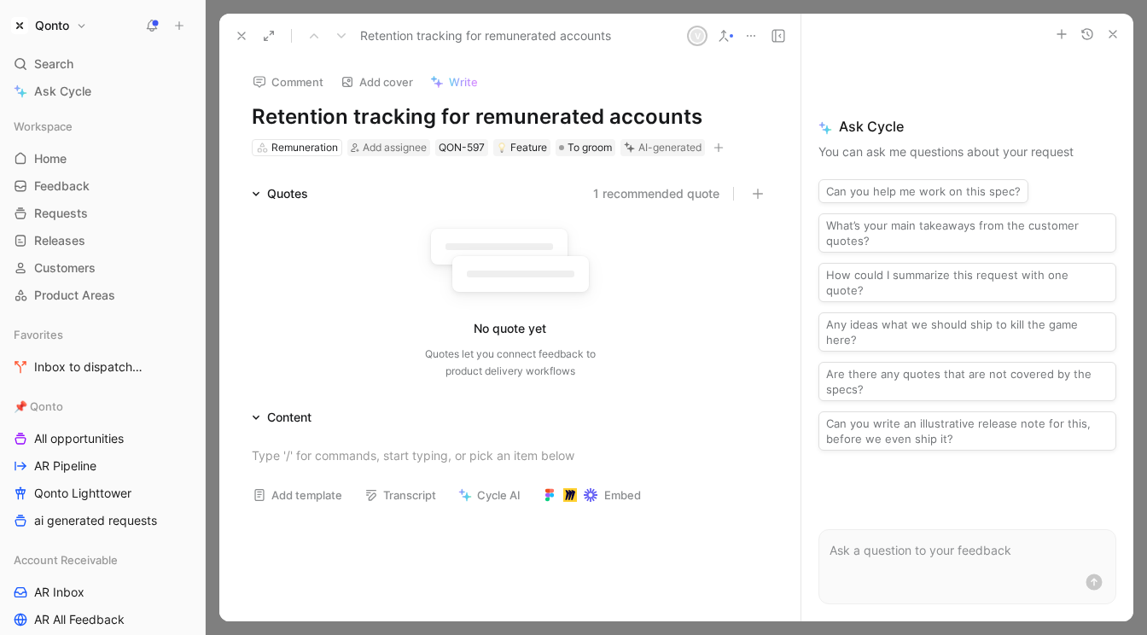
click at [1113, 32] on use "button" at bounding box center [1112, 34] width 7 height 7
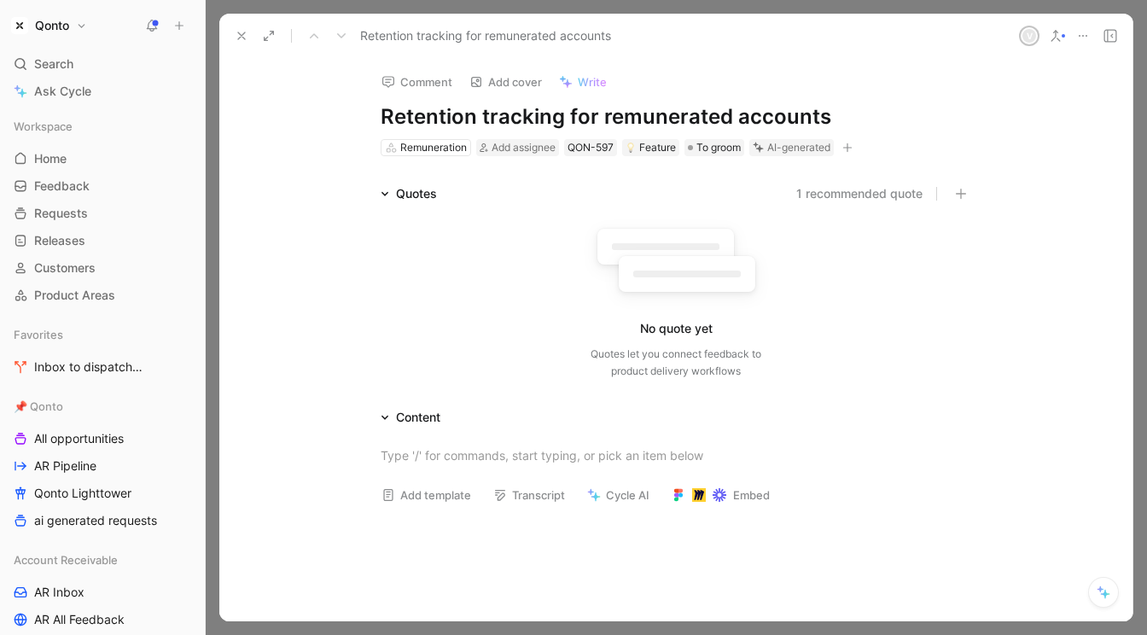
click at [58, 16] on button "Qonto" at bounding box center [49, 26] width 84 height 24
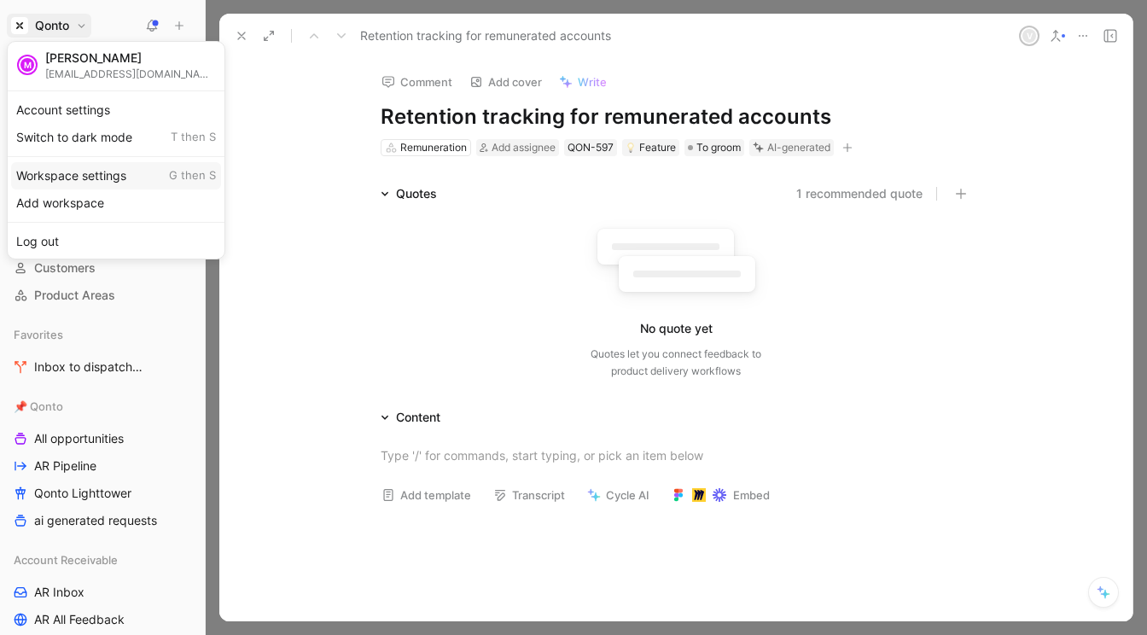
click at [137, 180] on div "Workspace settings G then S" at bounding box center [116, 175] width 210 height 27
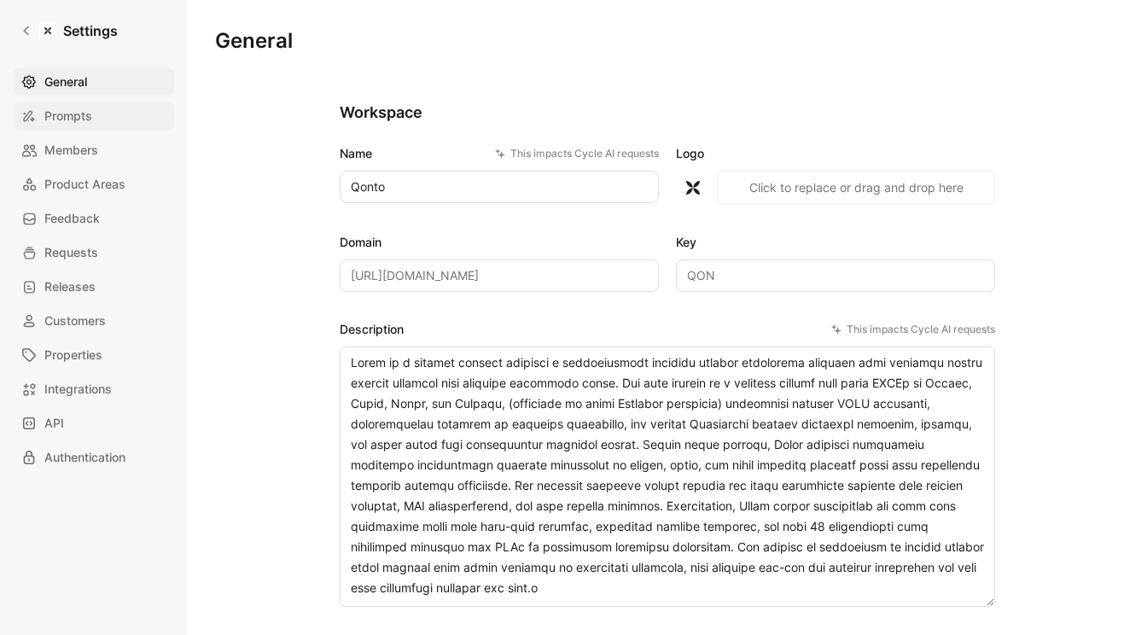
click at [96, 119] on link "Prompts" at bounding box center [94, 115] width 160 height 27
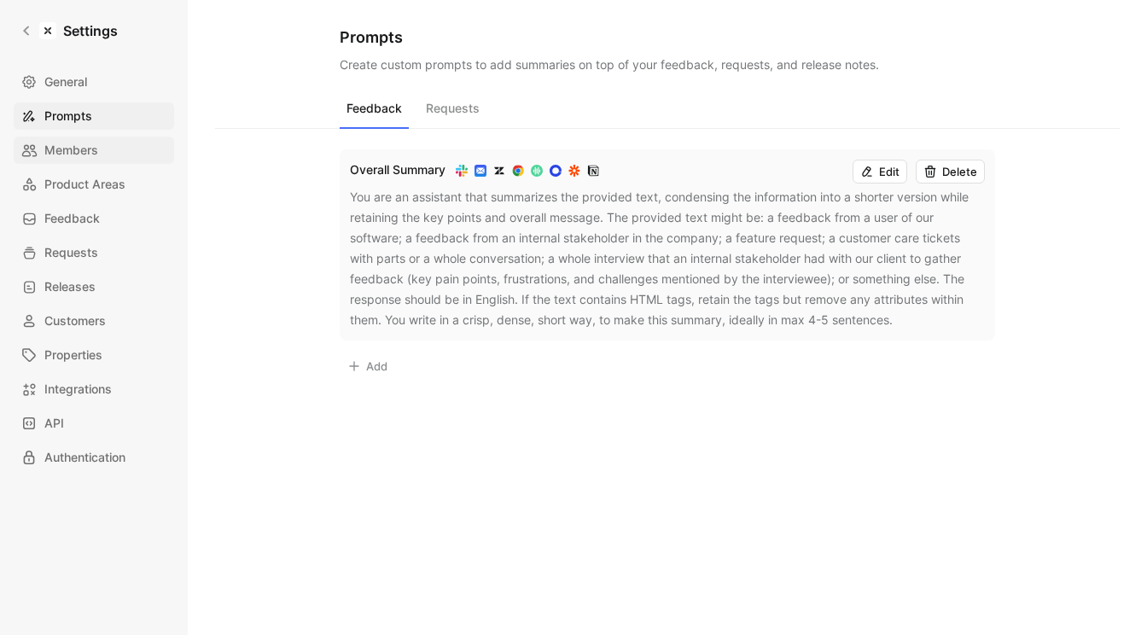
click at [96, 148] on span "Members" at bounding box center [71, 150] width 54 height 20
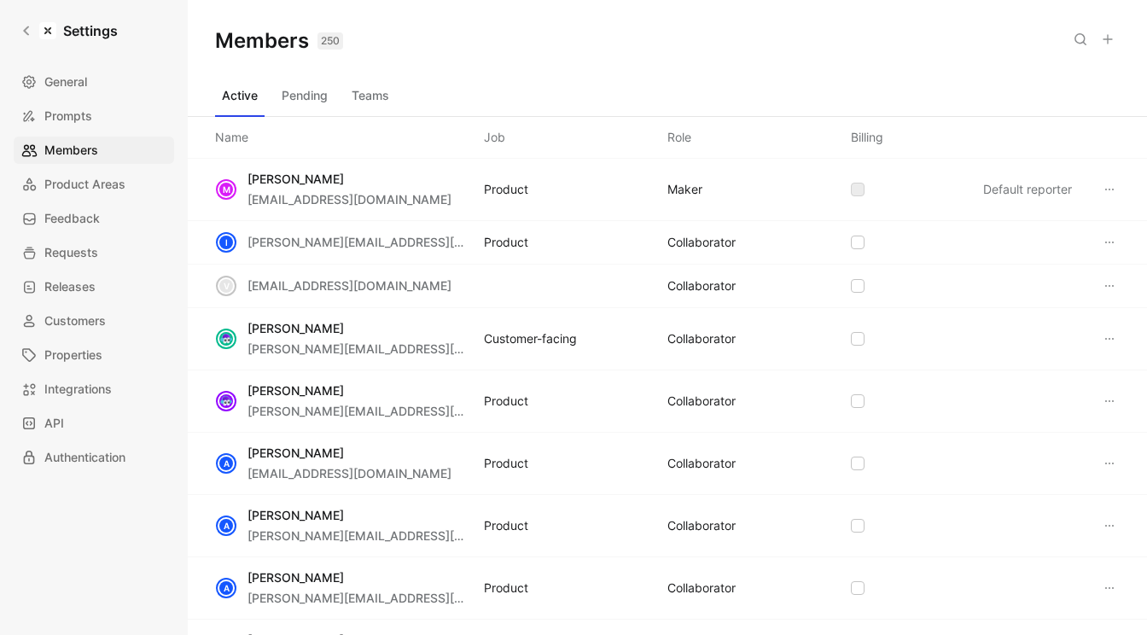
click at [82, 232] on div "General Prompts Members Product Areas Feedback Requests Releases Customers Prop…" at bounding box center [100, 269] width 172 height 403
click at [82, 224] on span "Feedback" at bounding box center [71, 218] width 55 height 20
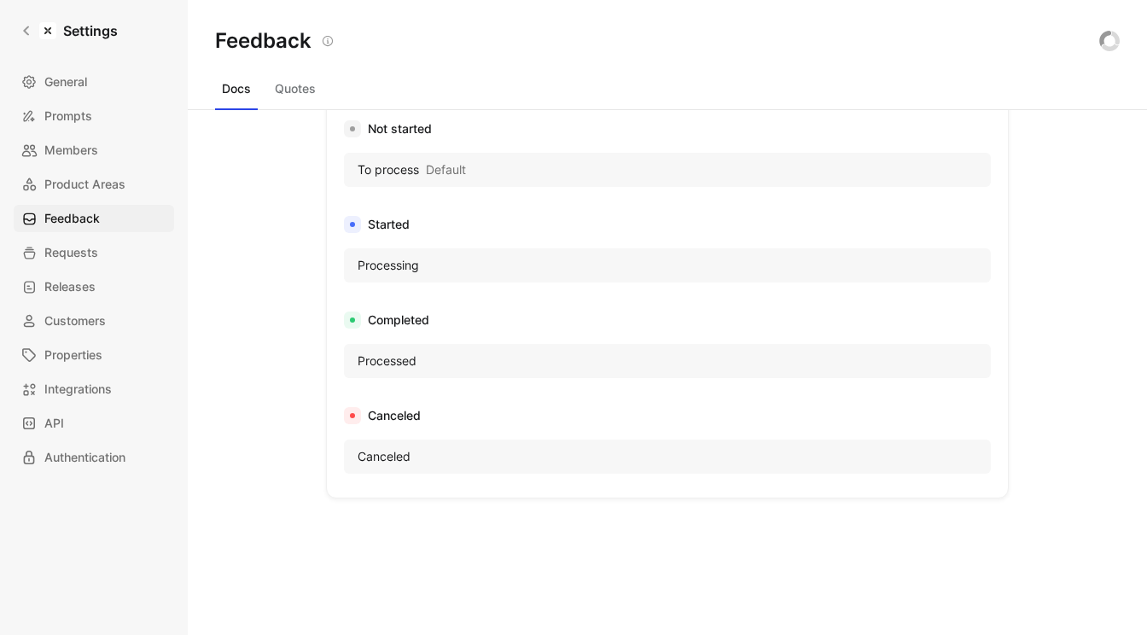
scroll to position [1146, 0]
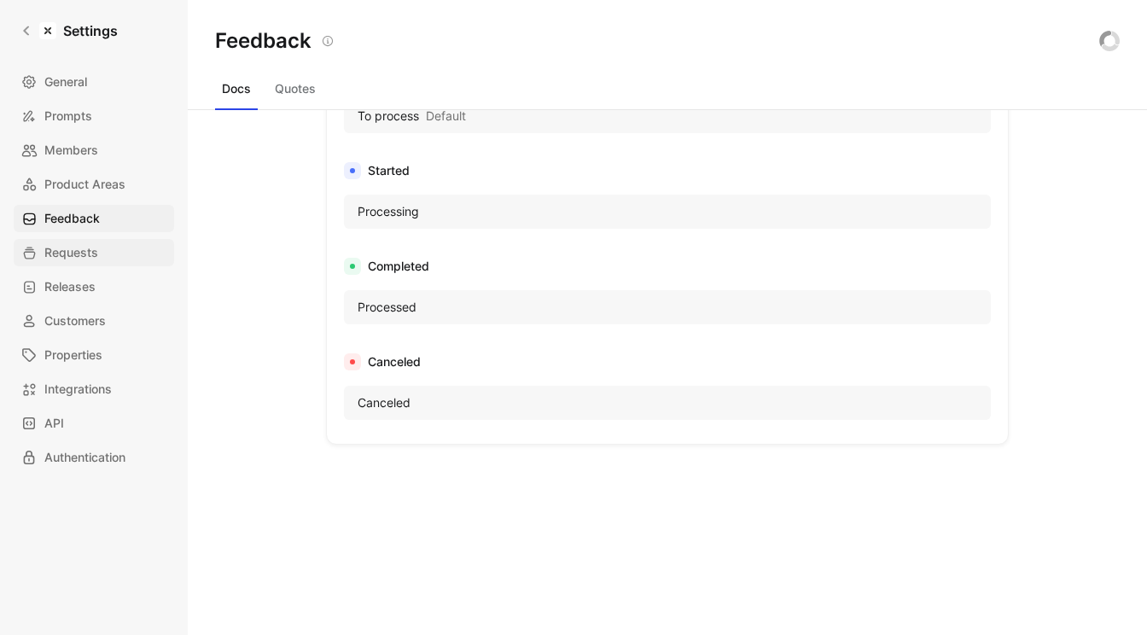
click at [116, 259] on link "Requests" at bounding box center [94, 252] width 160 height 27
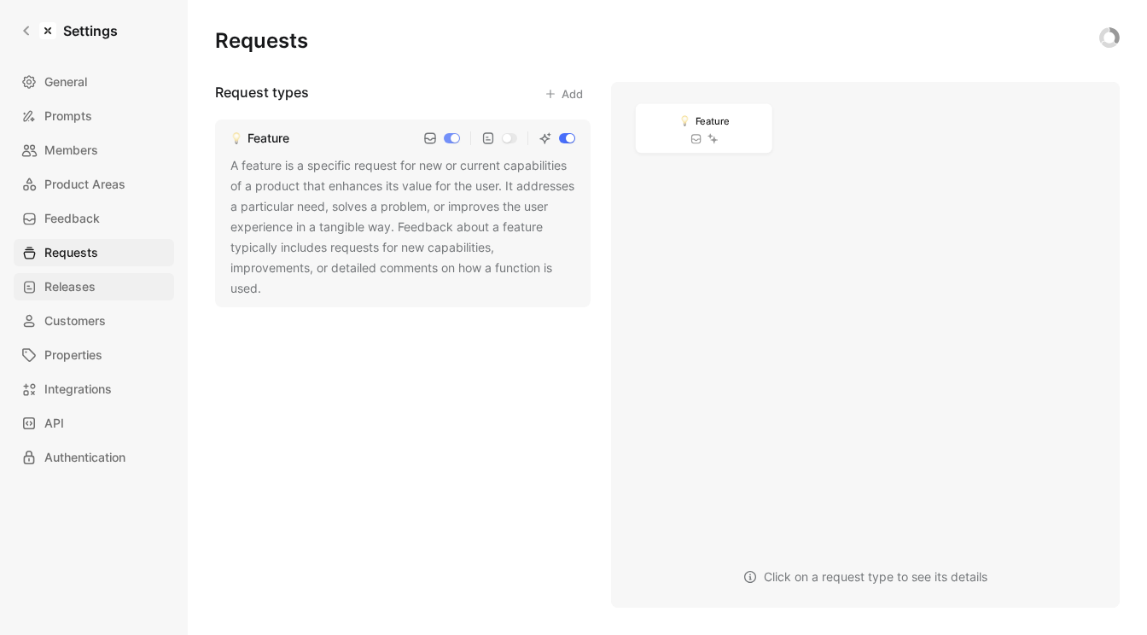
click at [114, 293] on link "Releases" at bounding box center [94, 286] width 160 height 27
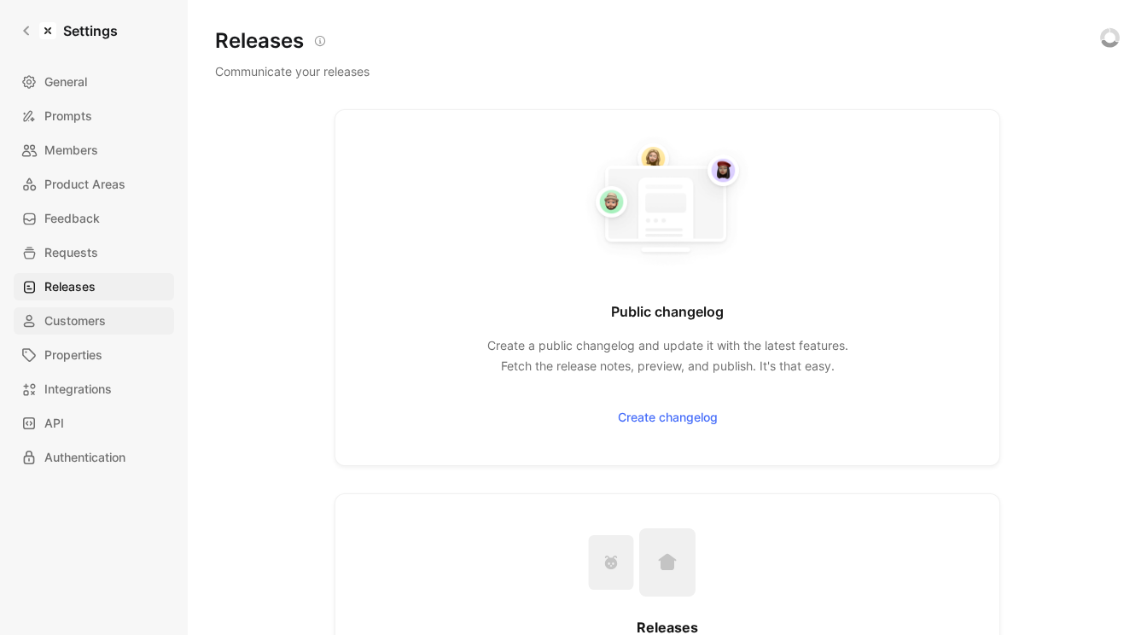
click at [114, 319] on link "Customers" at bounding box center [94, 320] width 160 height 27
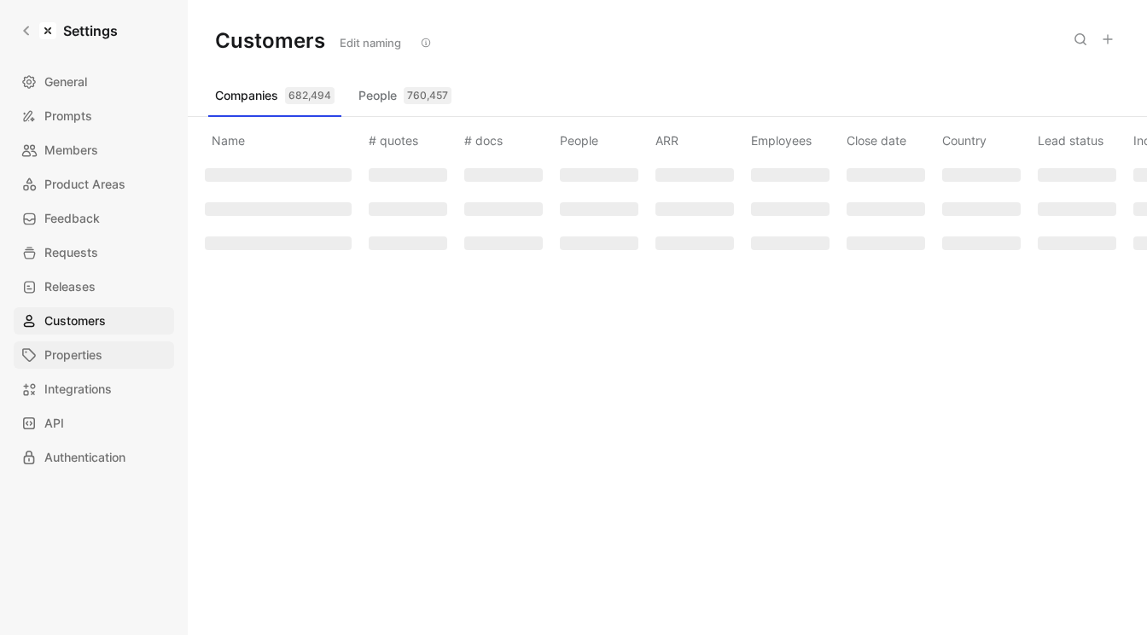
click at [112, 354] on link "Properties" at bounding box center [94, 354] width 160 height 27
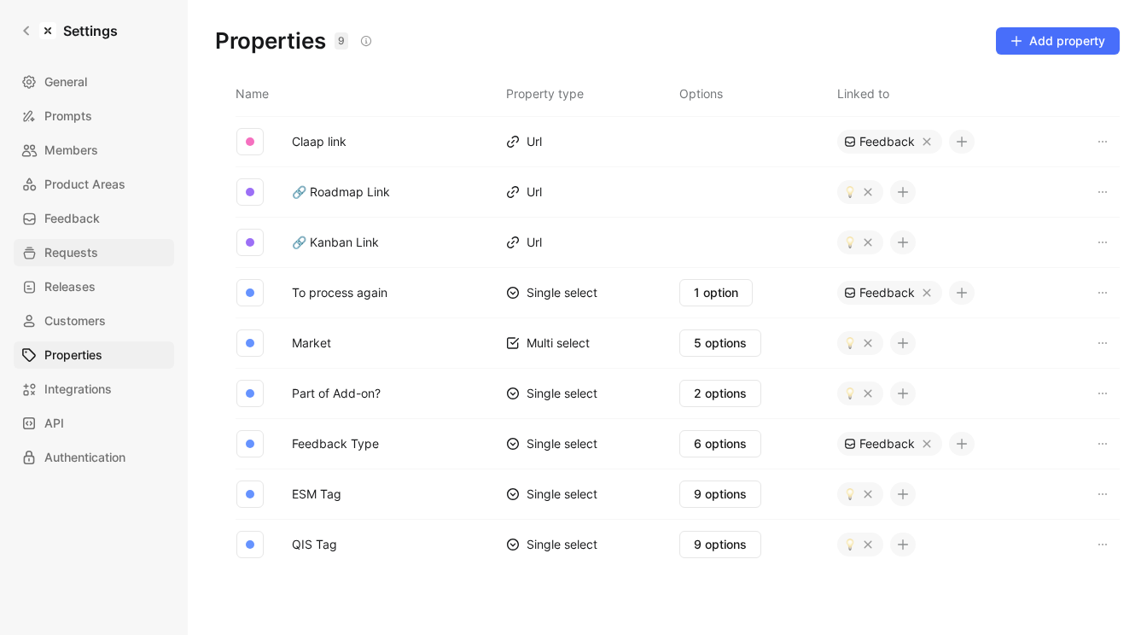
click at [108, 241] on link "Requests" at bounding box center [94, 252] width 160 height 27
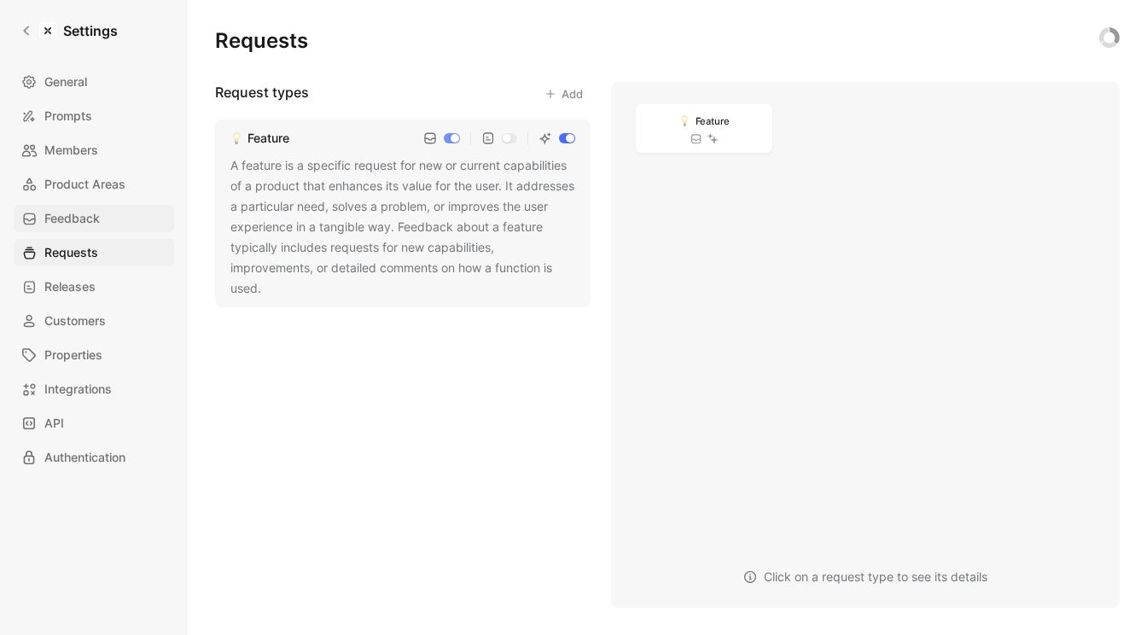
click at [118, 222] on link "Feedback" at bounding box center [94, 218] width 160 height 27
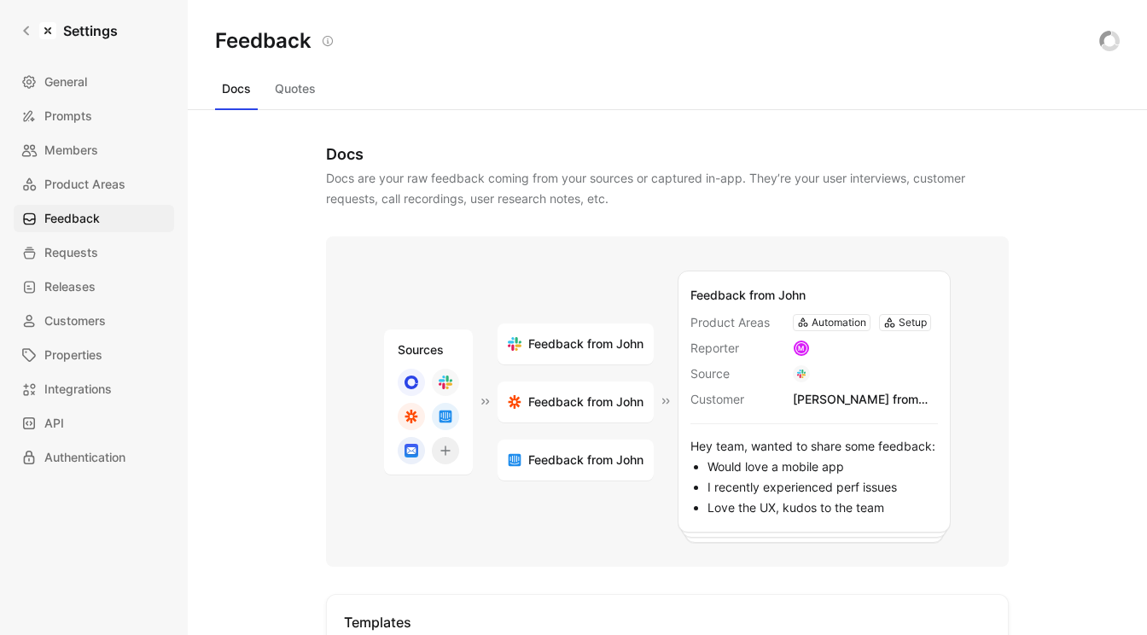
click at [285, 89] on button "Quotes" at bounding box center [295, 88] width 55 height 27
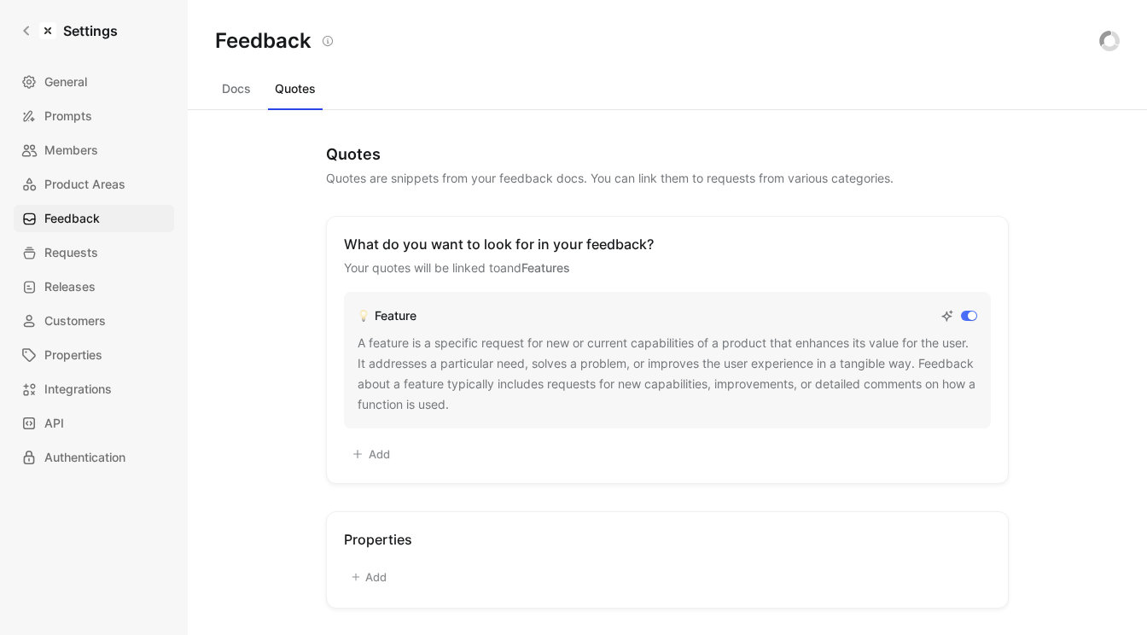
click at [105, 164] on div "General Prompts Members Product Areas Feedback Requests Releases Customers Prop…" at bounding box center [100, 269] width 172 height 403
click at [105, 184] on span "Product Areas" at bounding box center [84, 184] width 81 height 20
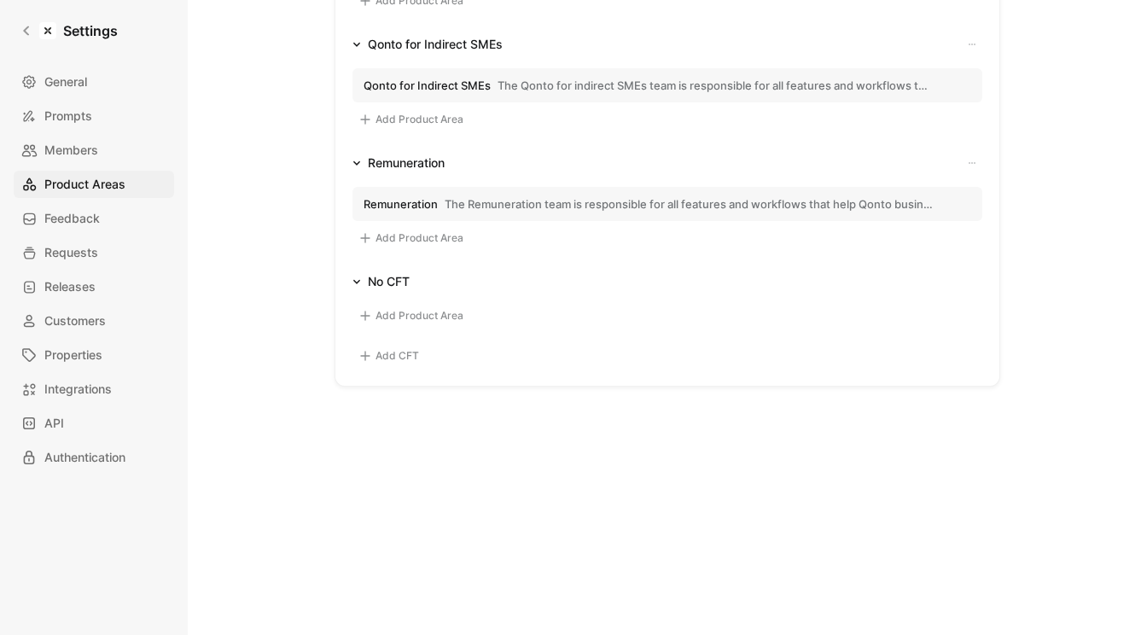
scroll to position [1175, 0]
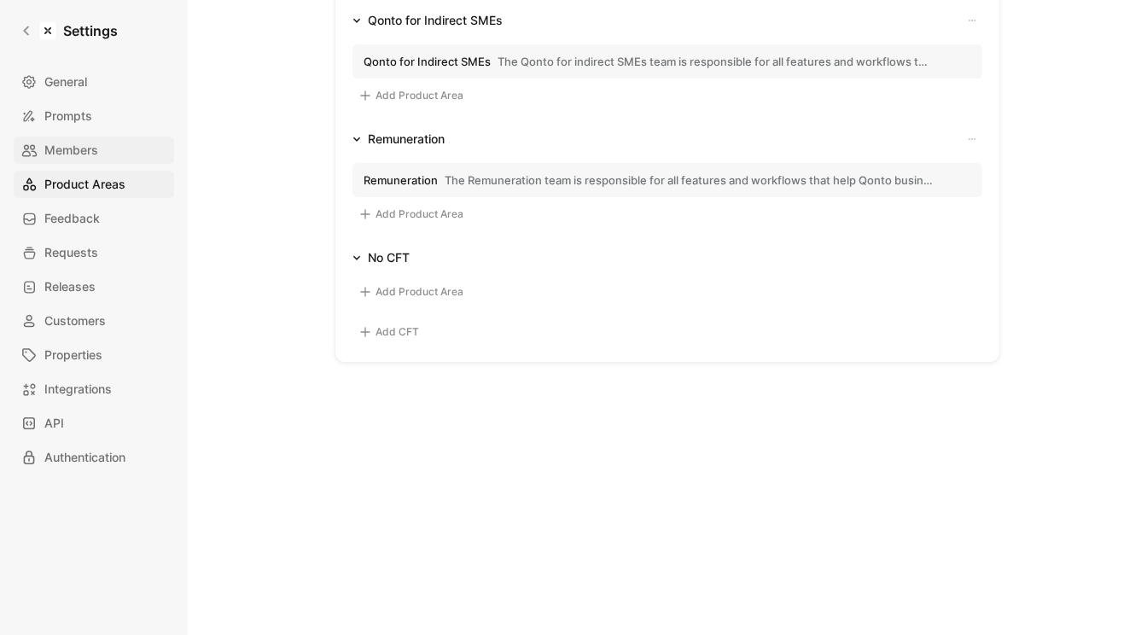
click at [151, 158] on link "Members" at bounding box center [94, 150] width 160 height 27
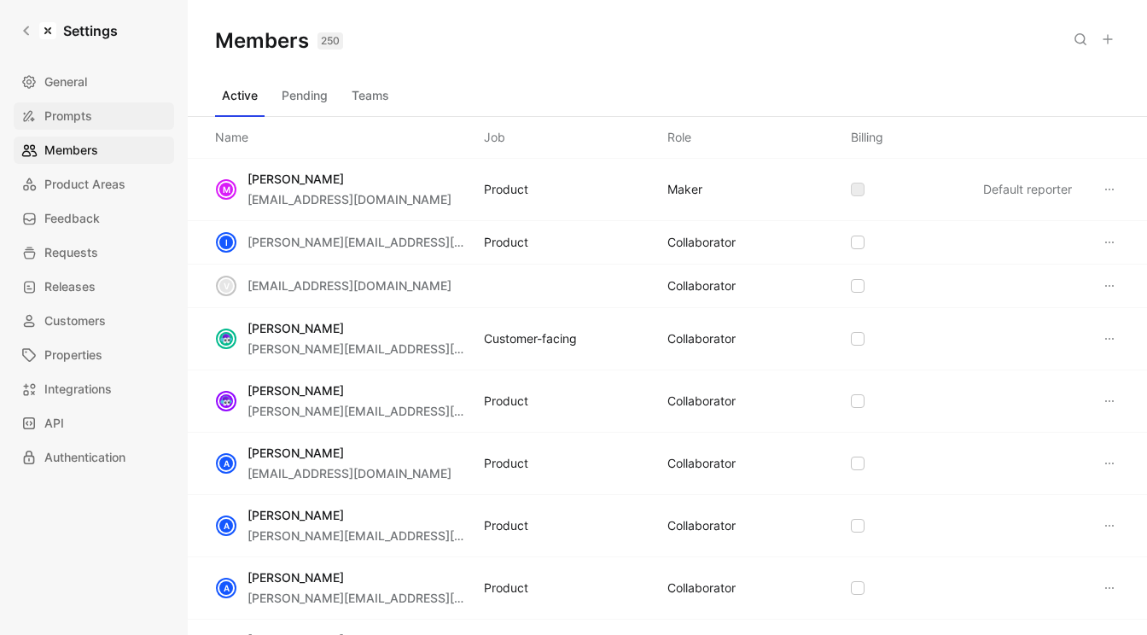
click at [123, 111] on link "Prompts" at bounding box center [94, 115] width 160 height 27
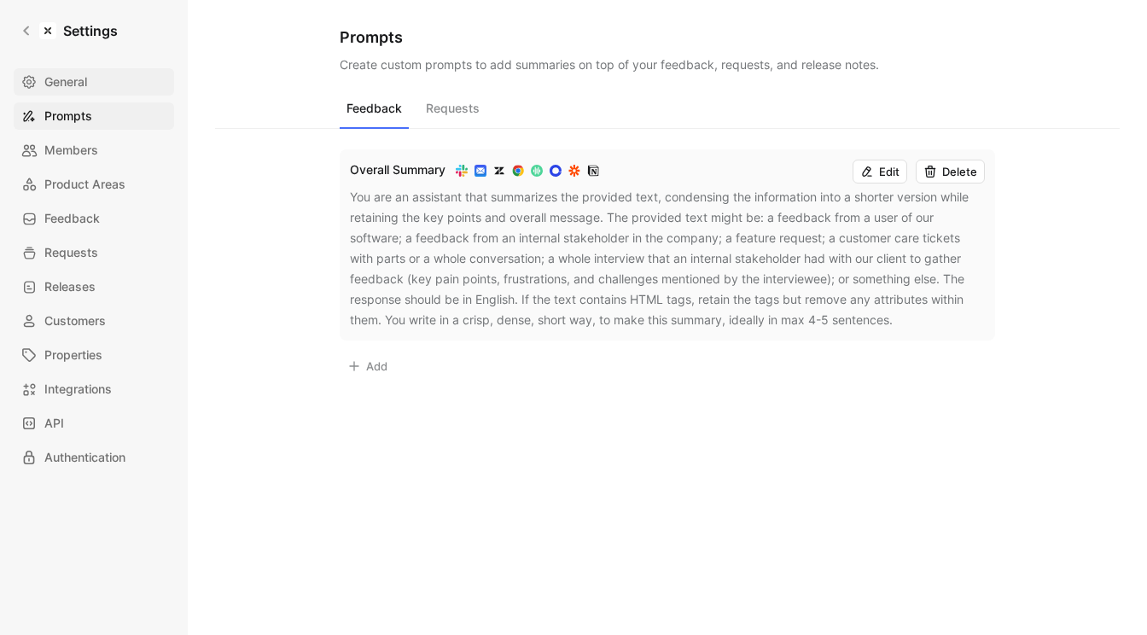
click at [110, 68] on link "General" at bounding box center [94, 81] width 160 height 27
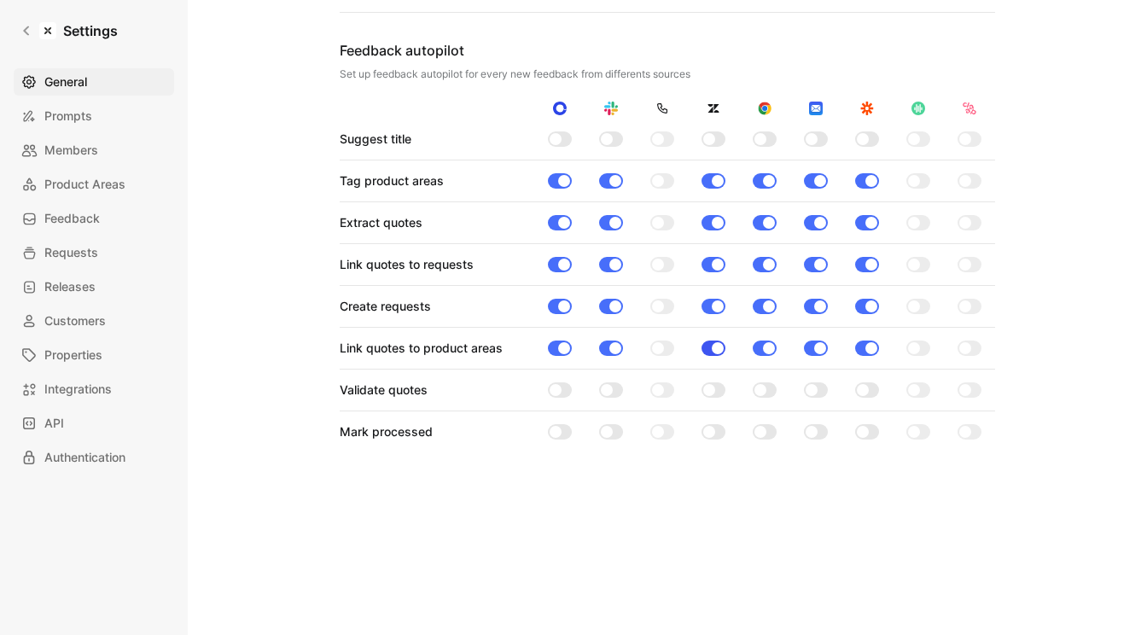
scroll to position [1434, 0]
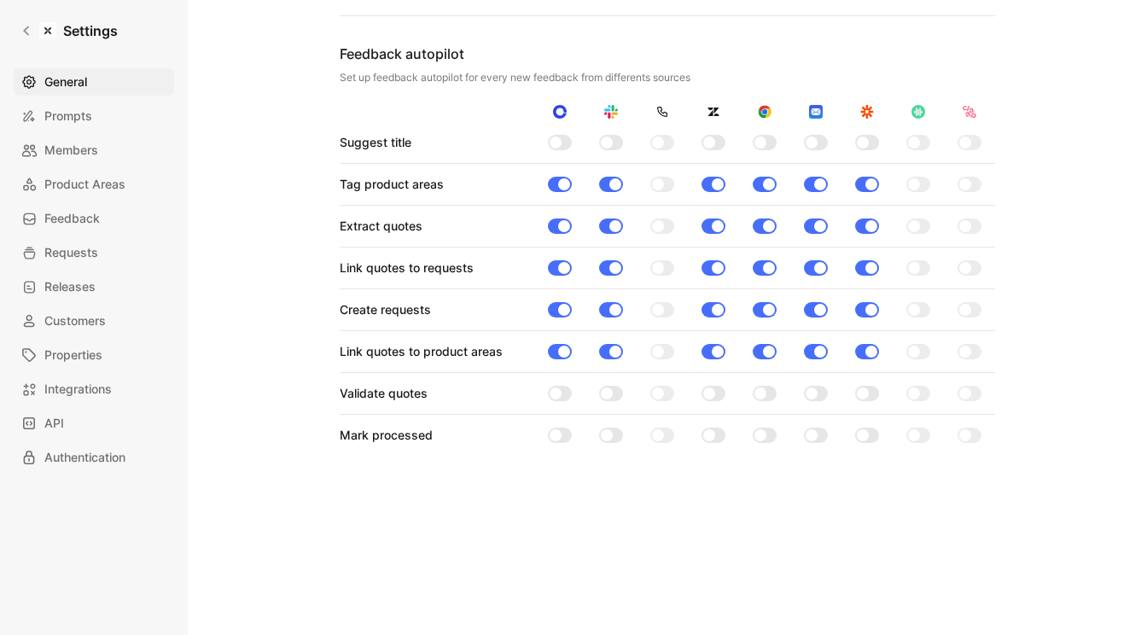
click at [918, 184] on div at bounding box center [914, 184] width 12 height 12
click at [921, 183] on div at bounding box center [918, 184] width 24 height 15
click at [978, 183] on div at bounding box center [969, 184] width 24 height 15
click at [979, 232] on label at bounding box center [969, 225] width 24 height 15
click at [931, 228] on div at bounding box center [917, 225] width 51 height 15
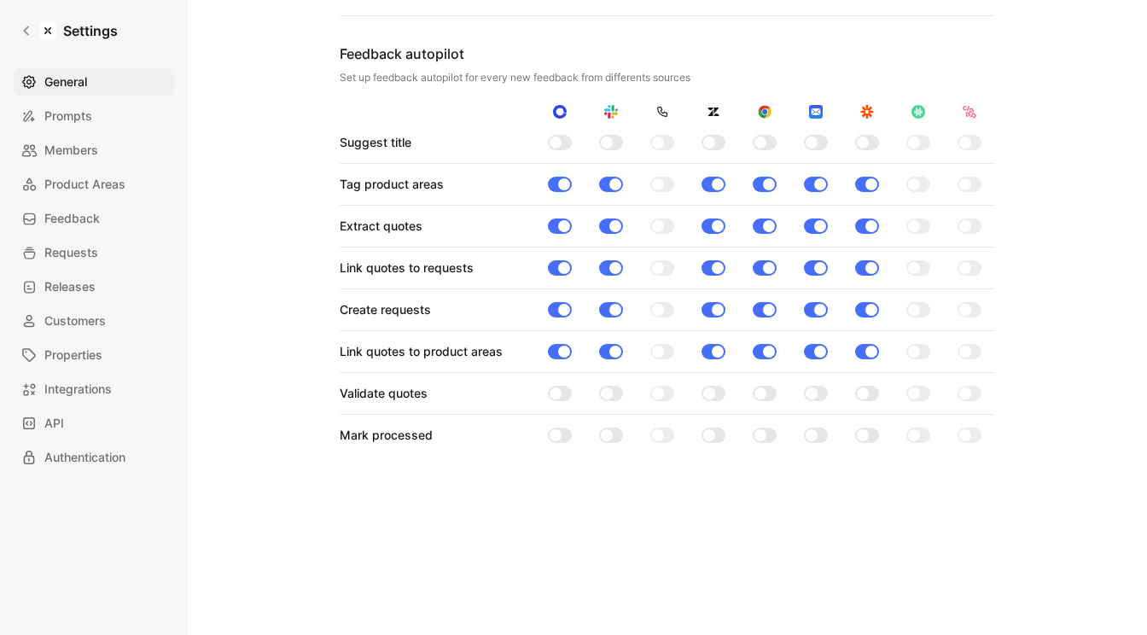
click at [925, 230] on div at bounding box center [918, 225] width 24 height 15
click at [915, 391] on div at bounding box center [914, 393] width 12 height 12
click at [554, 312] on div at bounding box center [560, 309] width 24 height 15
click at [0, 0] on input "checkbox" at bounding box center [0, 0] width 0 height 0
click at [591, 310] on div at bounding box center [610, 309] width 51 height 15
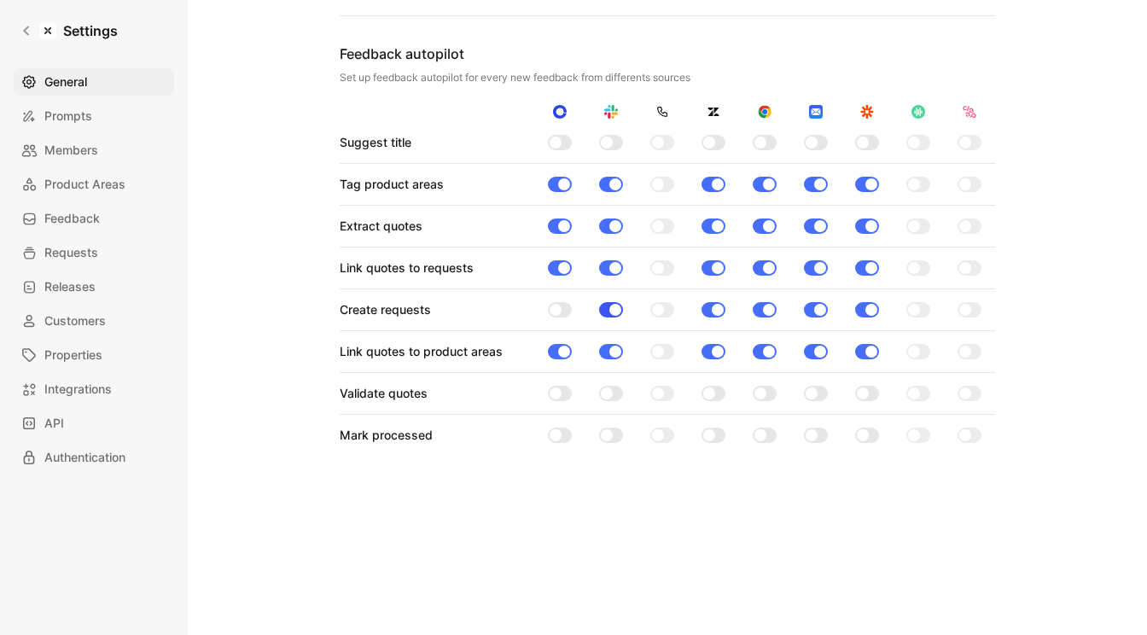
click at [600, 305] on div at bounding box center [611, 309] width 24 height 15
click at [0, 0] on input "checkbox" at bounding box center [0, 0] width 0 height 0
click at [702, 305] on div at bounding box center [713, 309] width 24 height 15
click at [0, 0] on input "checkbox" at bounding box center [0, 0] width 0 height 0
click at [756, 304] on div at bounding box center [765, 309] width 24 height 15
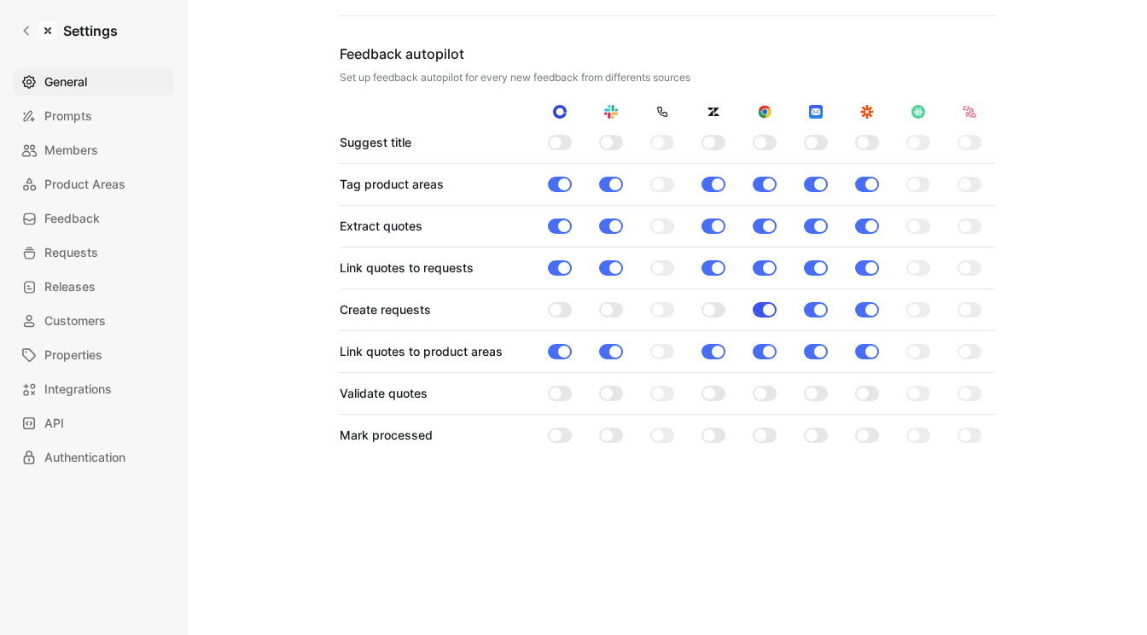
click at [0, 0] on input "checkbox" at bounding box center [0, 0] width 0 height 0
click at [805, 305] on div at bounding box center [816, 309] width 24 height 15
click at [0, 0] on input "checkbox" at bounding box center [0, 0] width 0 height 0
click at [843, 305] on div at bounding box center [866, 309] width 51 height 15
click at [867, 305] on div at bounding box center [871, 310] width 12 height 12
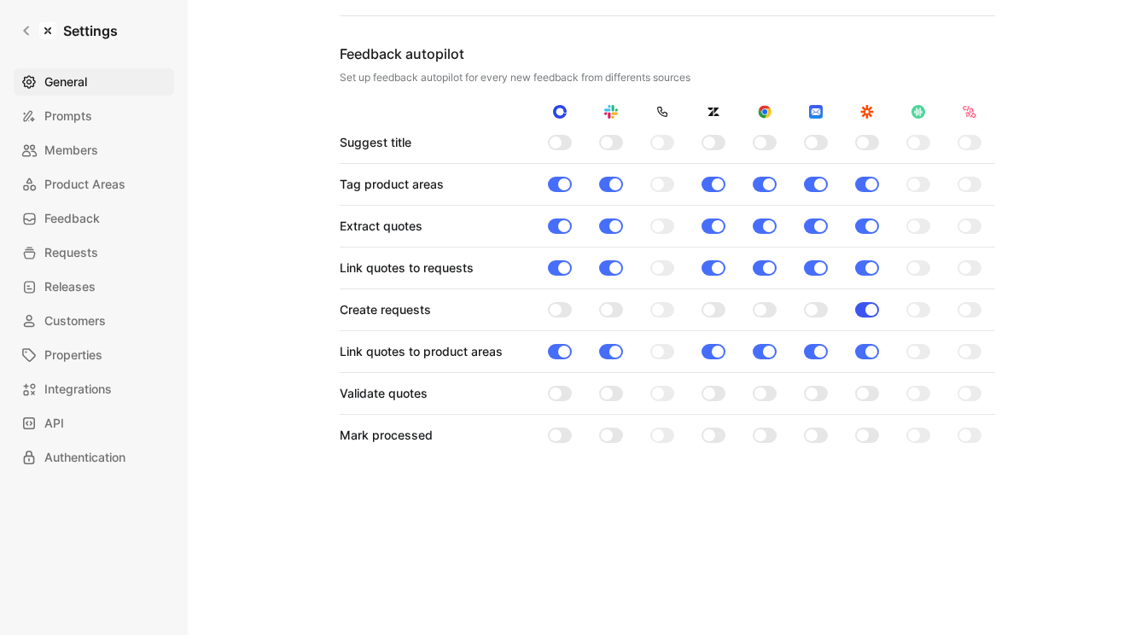
click at [0, 0] on input "checkbox" at bounding box center [0, 0] width 0 height 0
click at [660, 186] on div at bounding box center [658, 184] width 12 height 12
click at [35, 24] on link "Settings" at bounding box center [69, 31] width 111 height 34
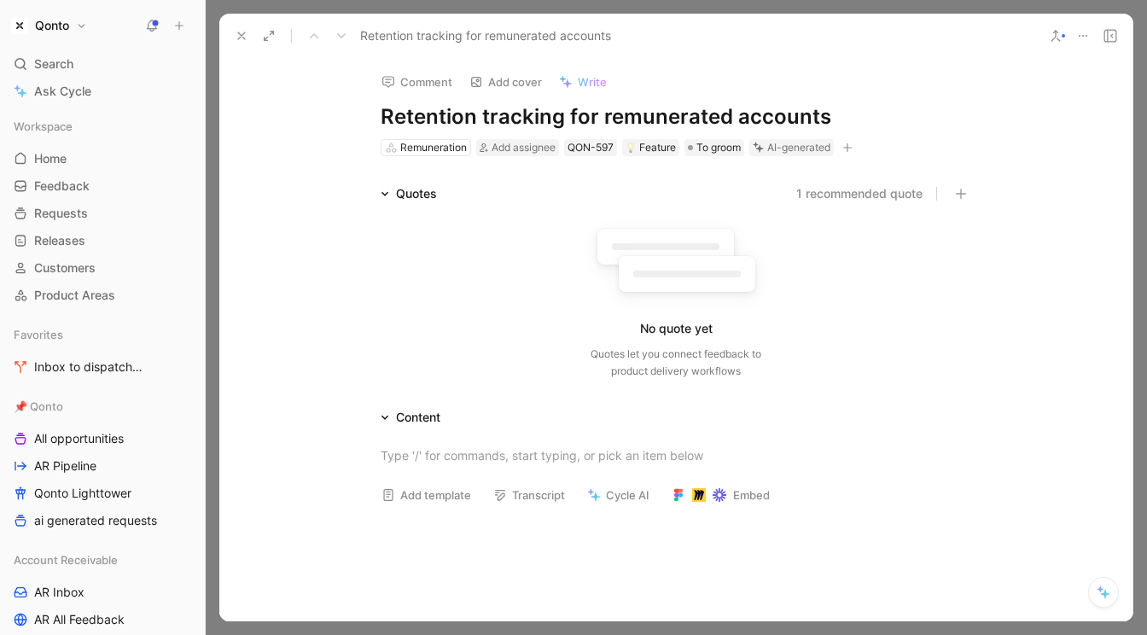
click at [249, 40] on button at bounding box center [242, 36] width 24 height 24
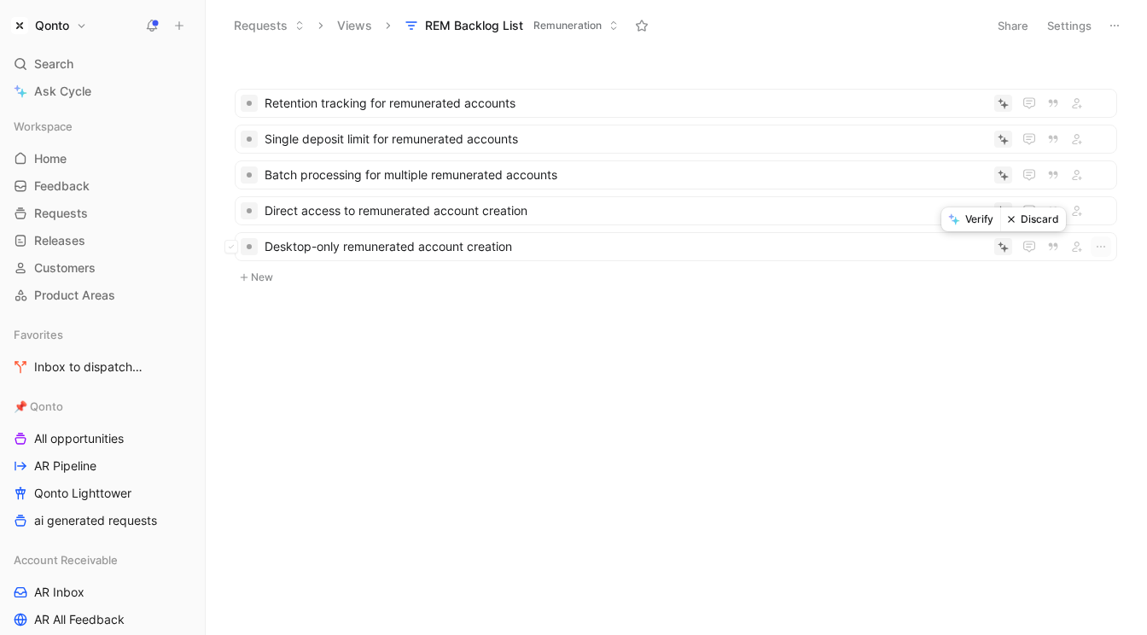
click at [1026, 221] on button "Discard" at bounding box center [1033, 219] width 66 height 24
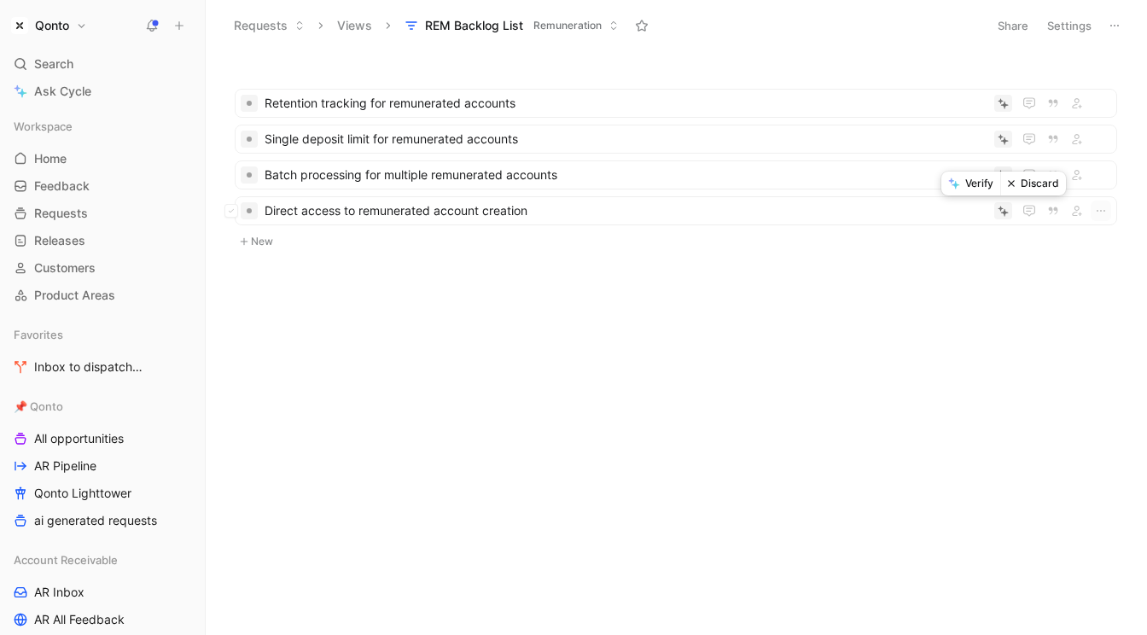
click at [1025, 185] on button "Discard" at bounding box center [1033, 183] width 66 height 24
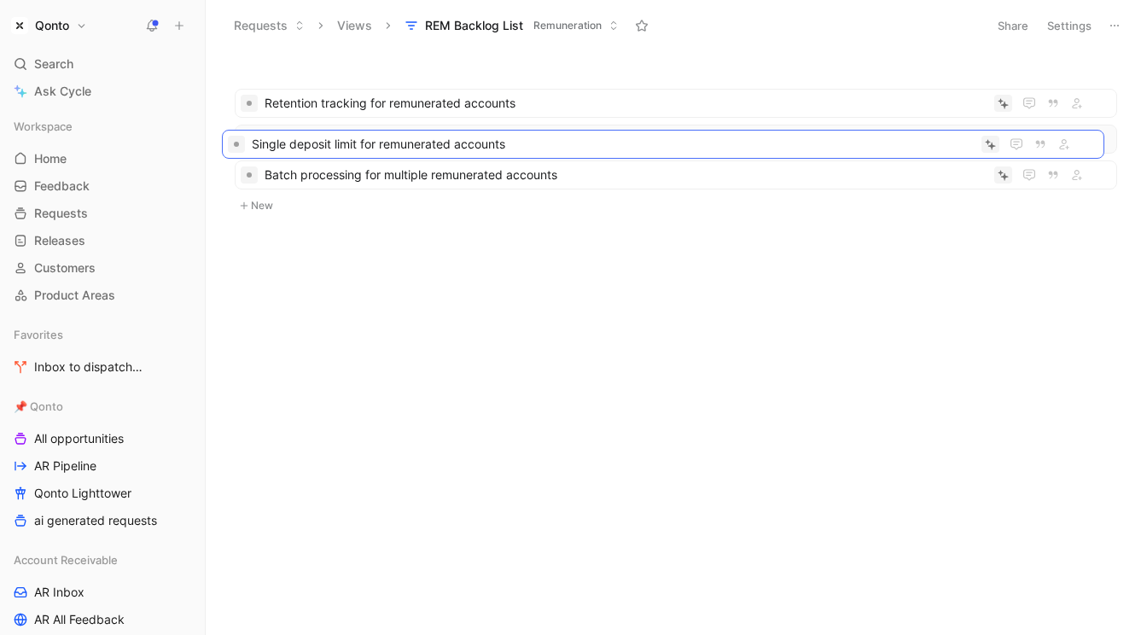
drag, startPoint x: 1030, startPoint y: 152, endPoint x: 1018, endPoint y: 157, distance: 13.0
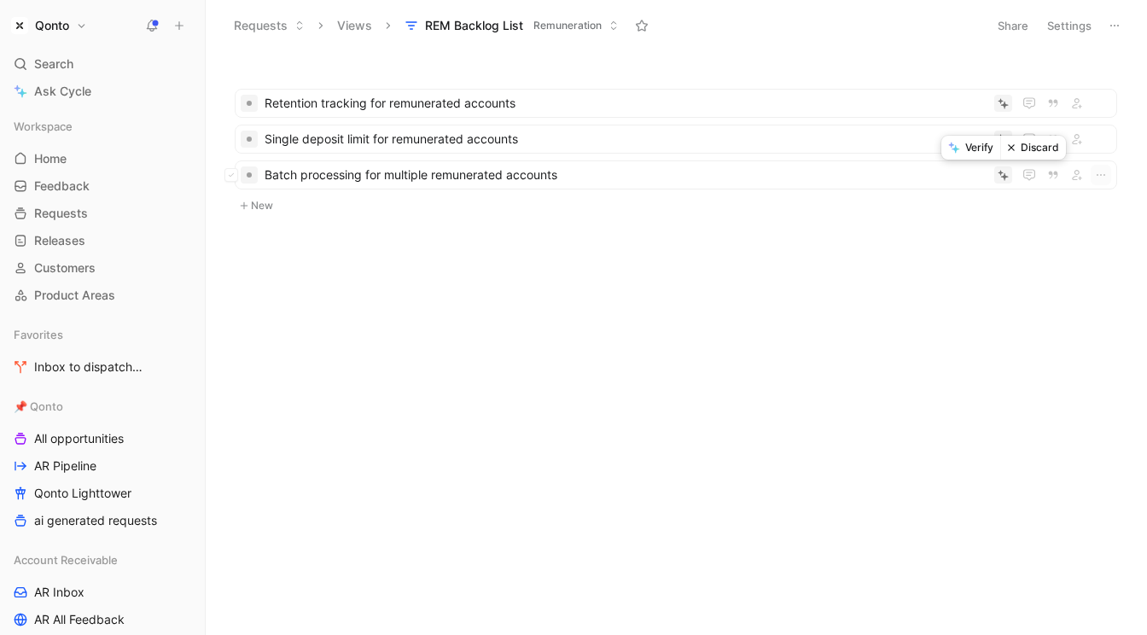
click at [1035, 151] on button "Discard" at bounding box center [1033, 148] width 66 height 24
click at [1031, 122] on ul "Retention tracking for remunerated accounts Single deposit limit for remunerate…" at bounding box center [676, 124] width 882 height 71
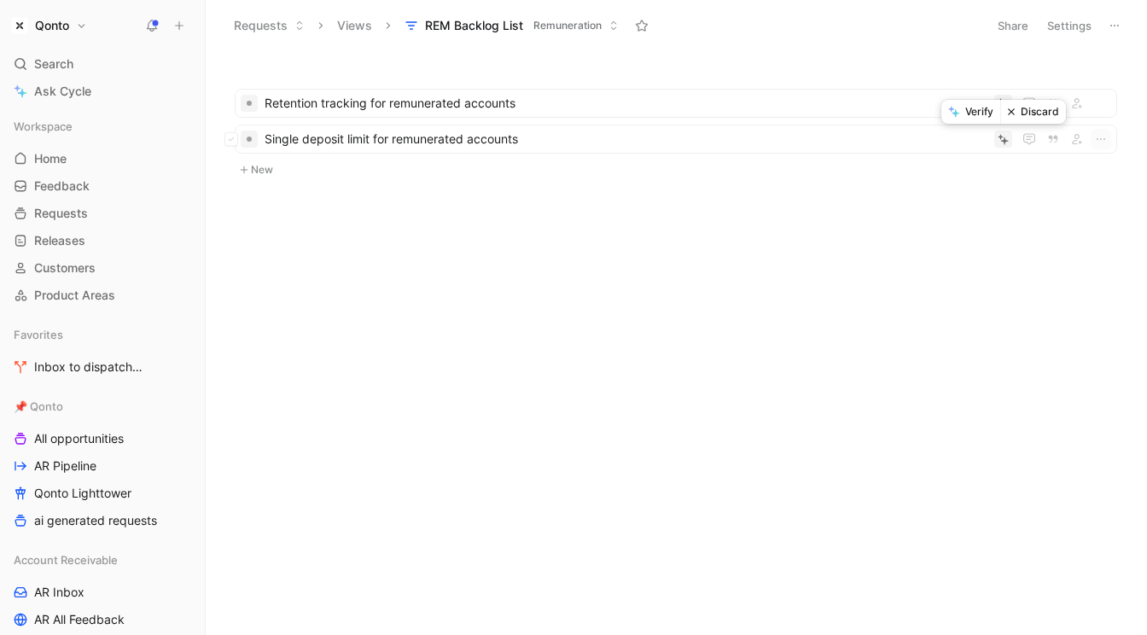
click at [1029, 110] on button "Discard" at bounding box center [1033, 112] width 66 height 24
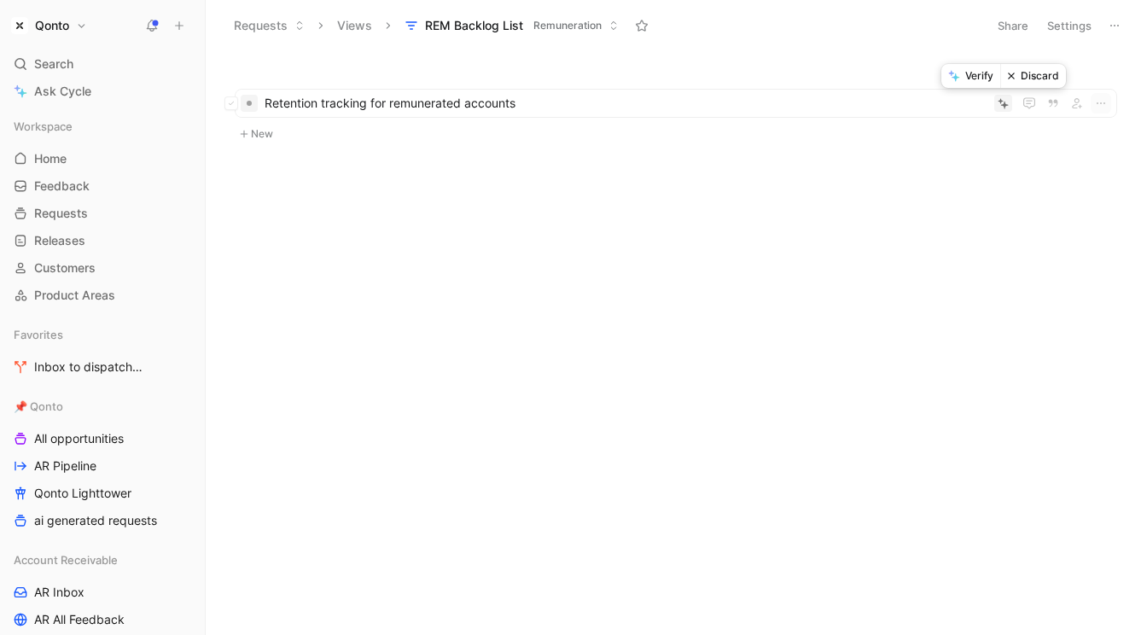
click at [1032, 79] on button "Discard" at bounding box center [1033, 76] width 66 height 24
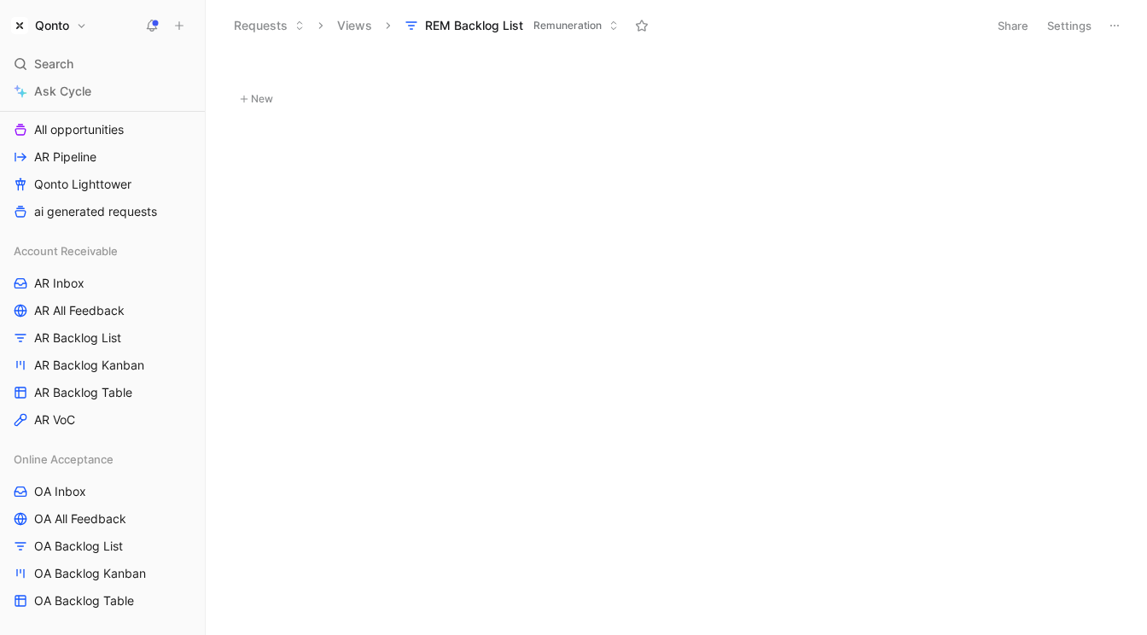
scroll to position [264, 0]
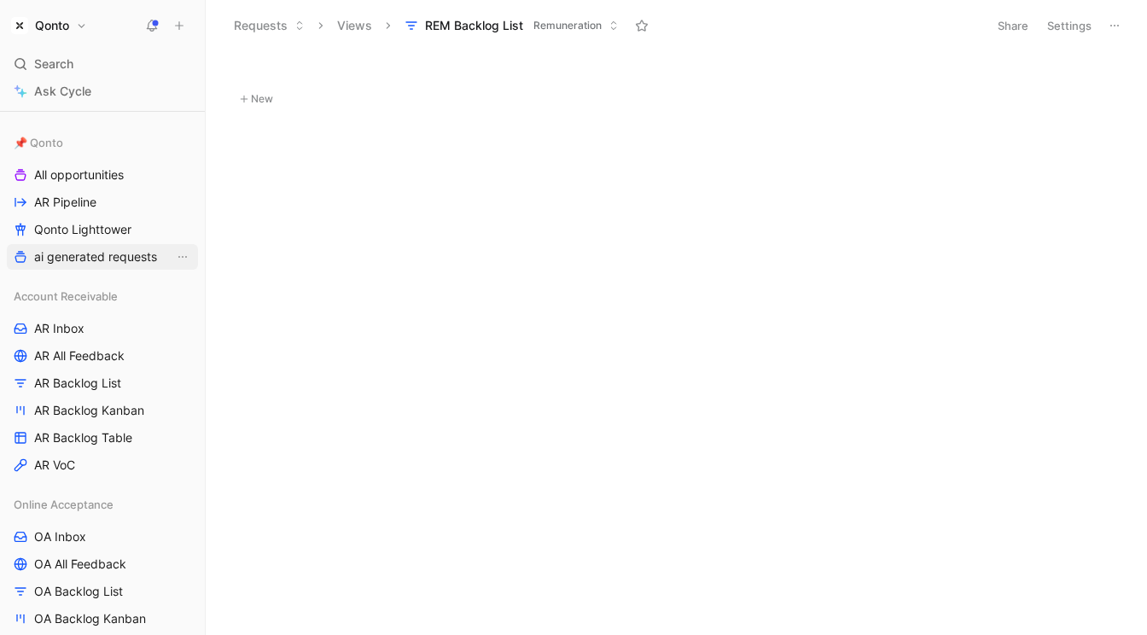
click at [99, 252] on span "ai generated requests" at bounding box center [95, 256] width 123 height 17
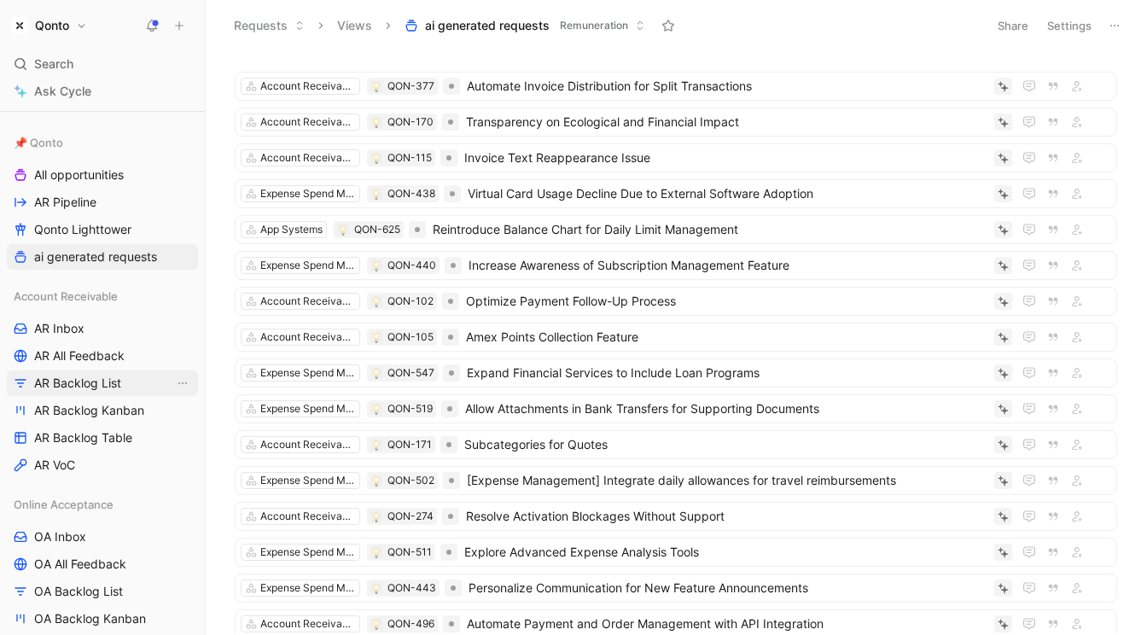
click at [78, 389] on span "AR Backlog List" at bounding box center [77, 383] width 87 height 17
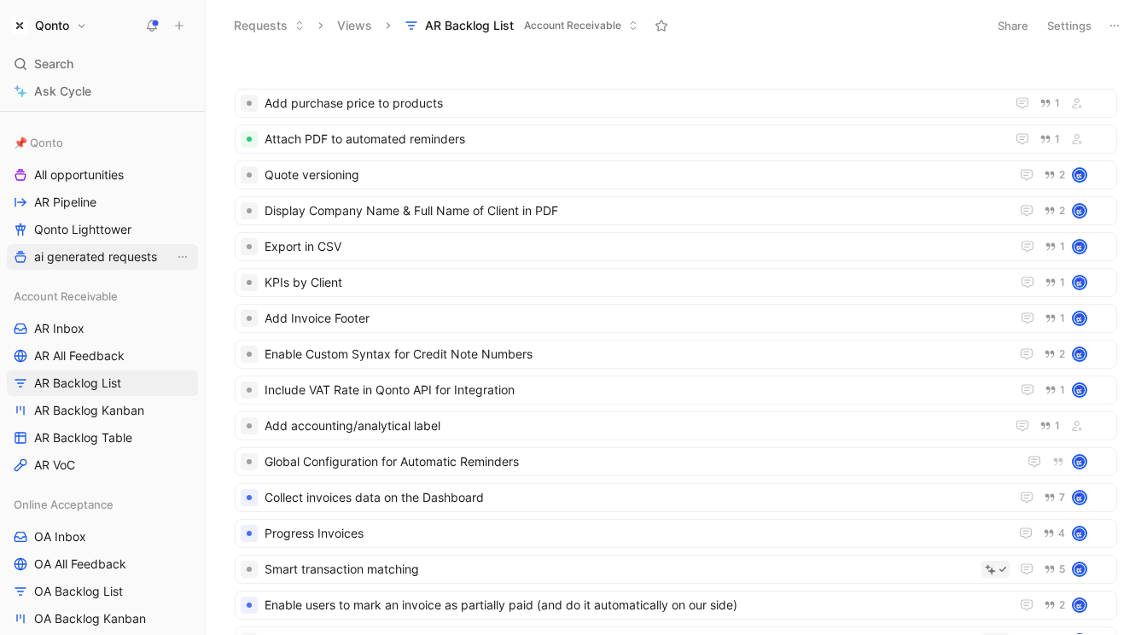
click at [112, 249] on span "ai generated requests" at bounding box center [95, 256] width 123 height 17
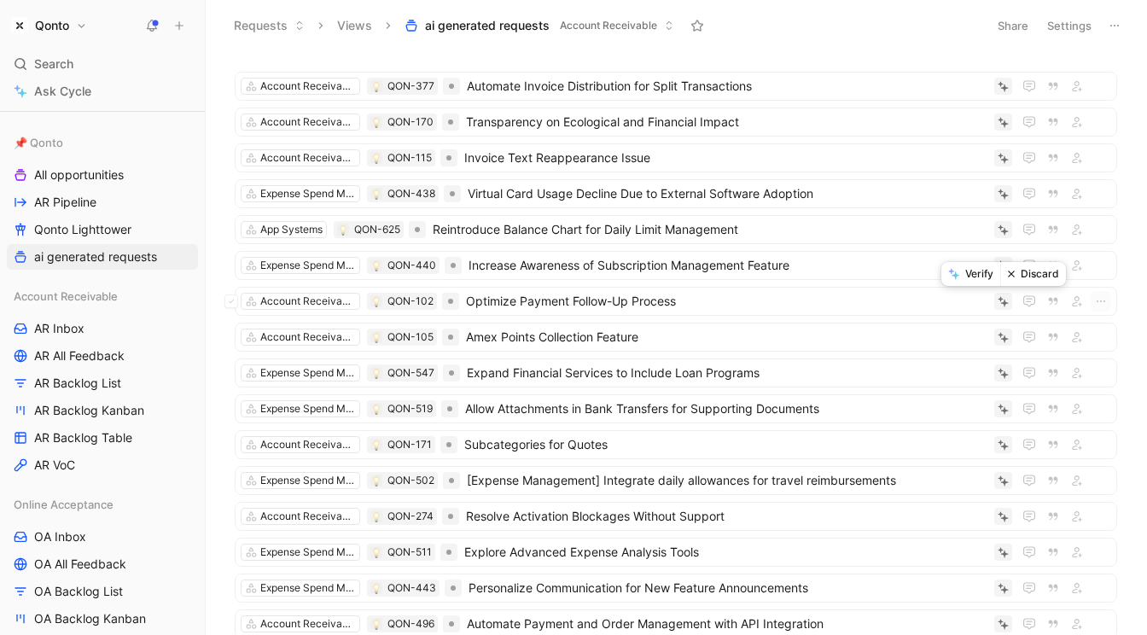
click at [1025, 273] on button "Discard" at bounding box center [1033, 274] width 66 height 24
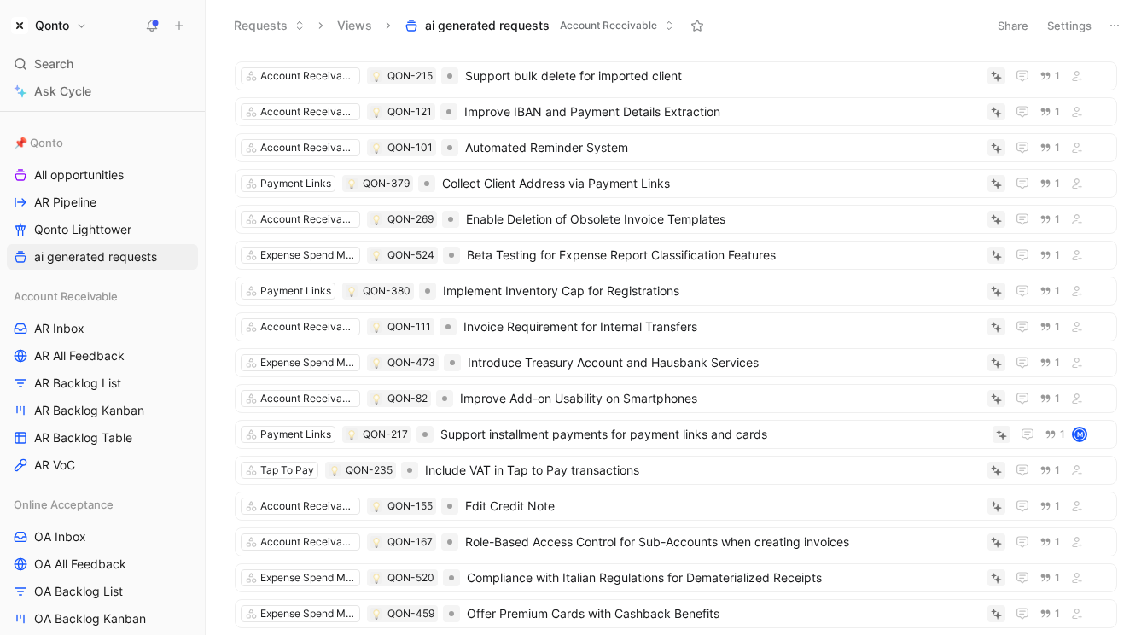
scroll to position [2446, 0]
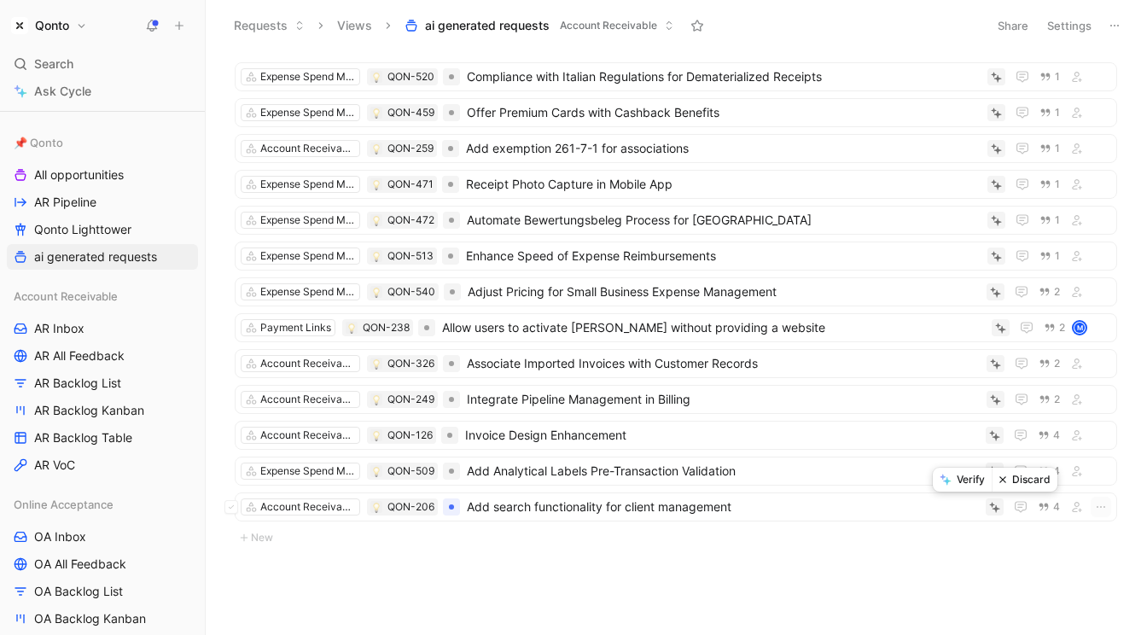
click at [977, 474] on button "Verify" at bounding box center [962, 480] width 59 height 24
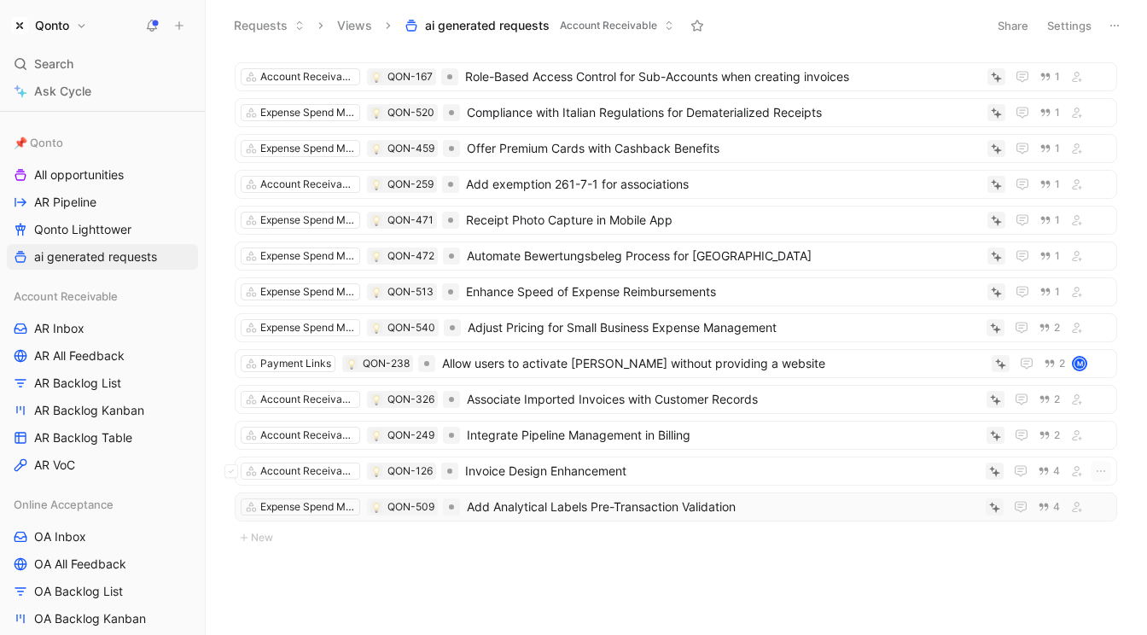
scroll to position [2410, 0]
click at [974, 479] on button "Verify" at bounding box center [962, 480] width 59 height 24
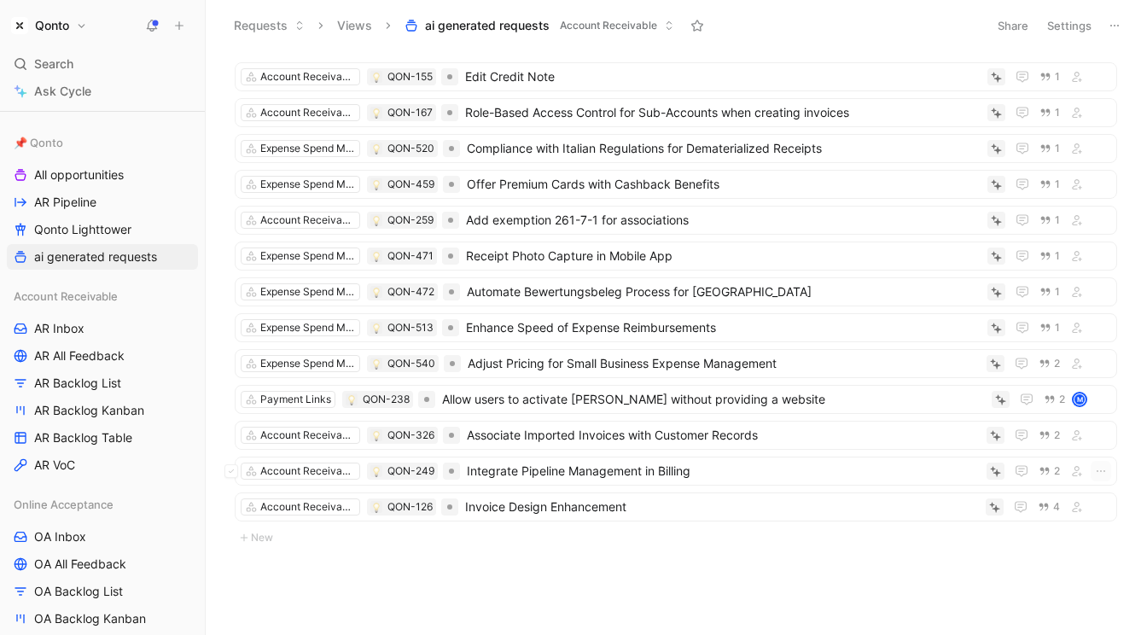
scroll to position [2374, 0]
click at [972, 482] on button "Verify" at bounding box center [962, 480] width 59 height 24
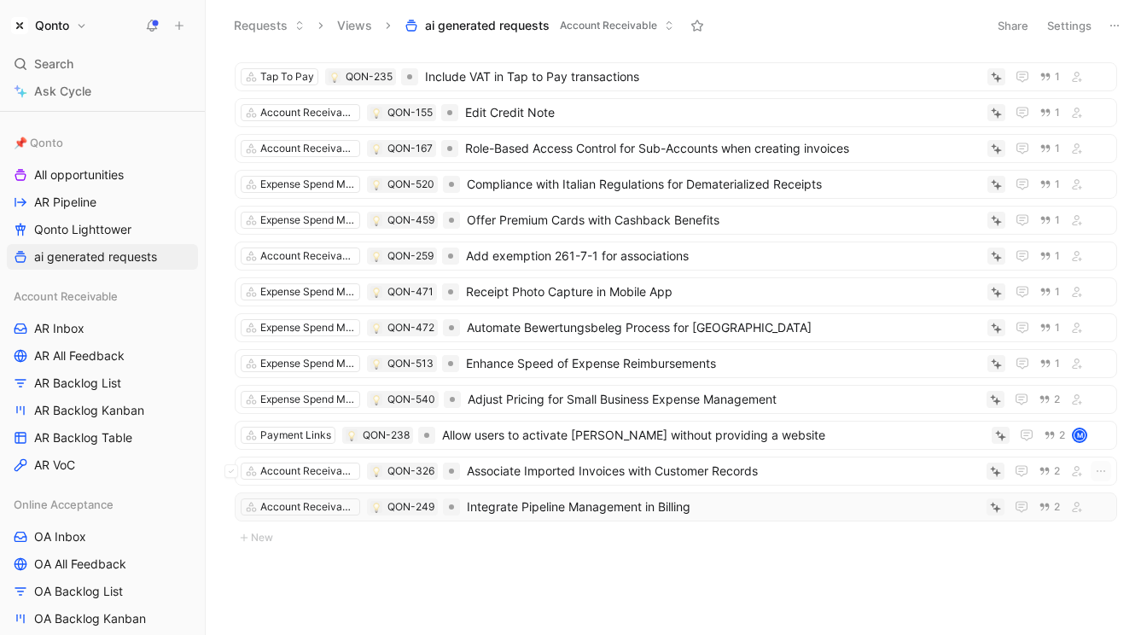
scroll to position [2339, 0]
click at [971, 480] on button "Verify" at bounding box center [962, 480] width 59 height 24
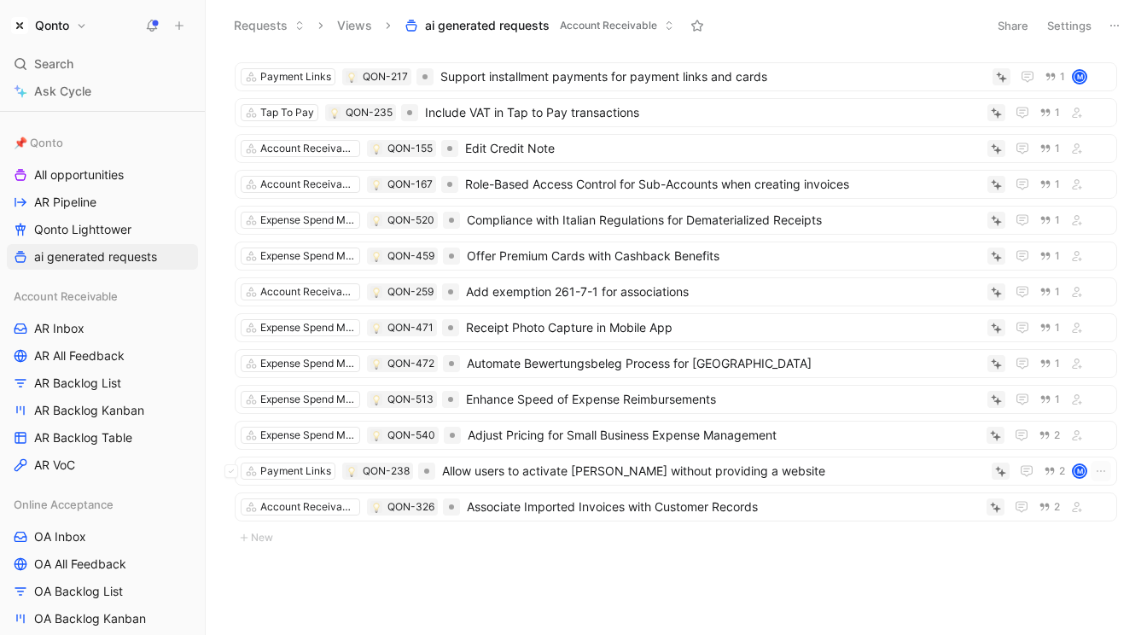
scroll to position [2303, 0]
click at [978, 484] on button "Verify" at bounding box center [962, 480] width 59 height 24
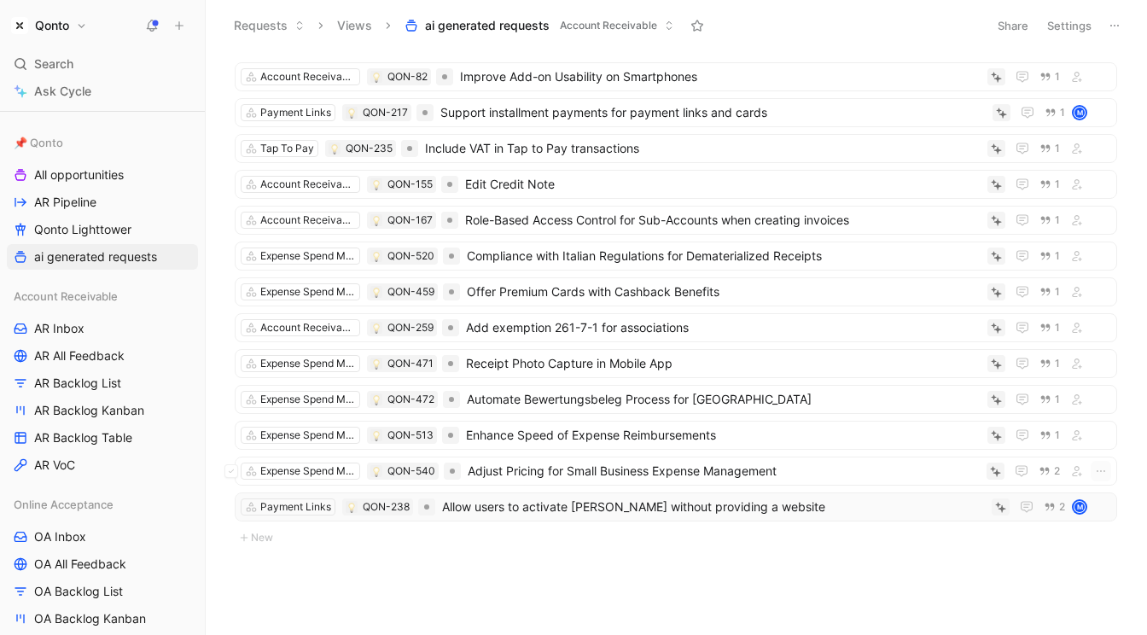
scroll to position [2267, 0]
click at [979, 484] on button "Verify" at bounding box center [968, 480] width 59 height 24
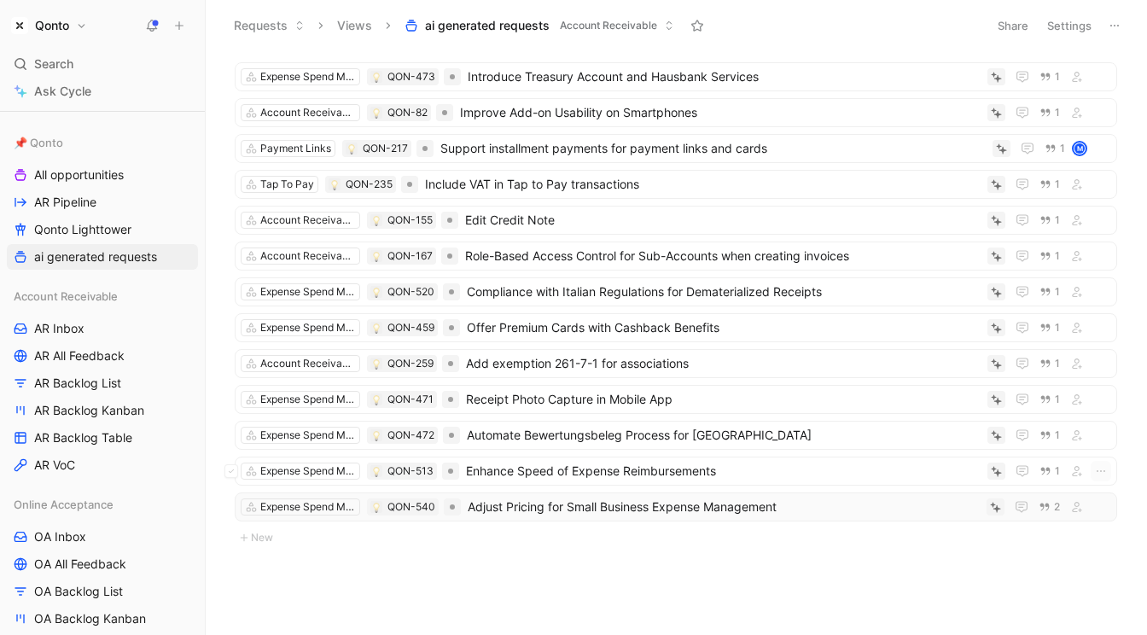
scroll to position [2231, 0]
click at [979, 479] on button "Verify" at bounding box center [962, 480] width 59 height 24
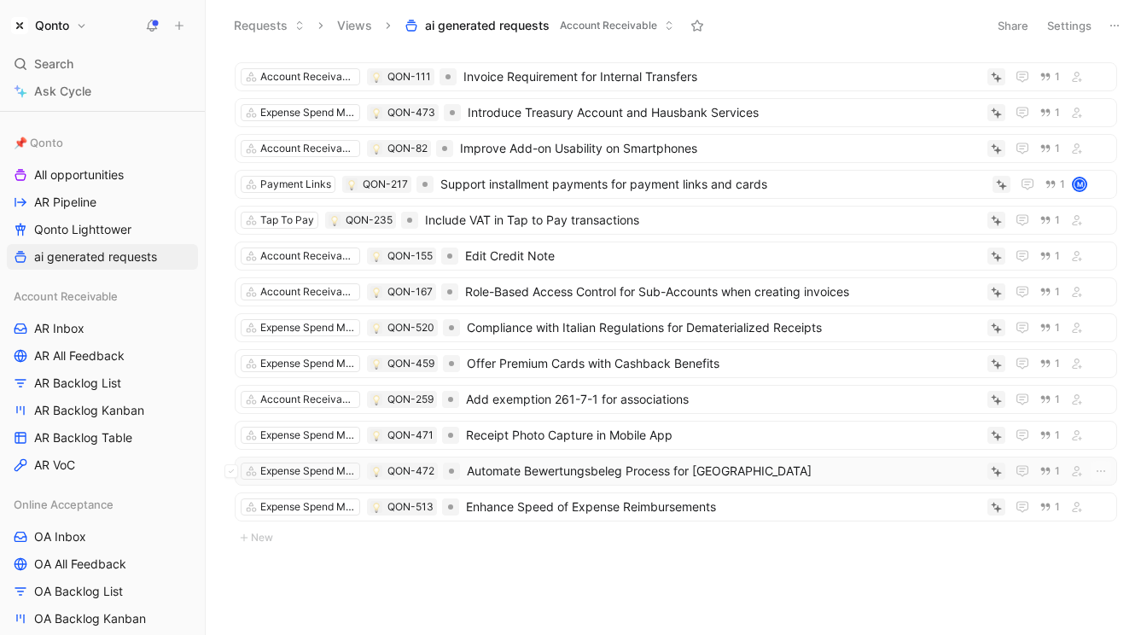
scroll to position [2195, 0]
click at [980, 484] on button "Verify" at bounding box center [963, 480] width 59 height 24
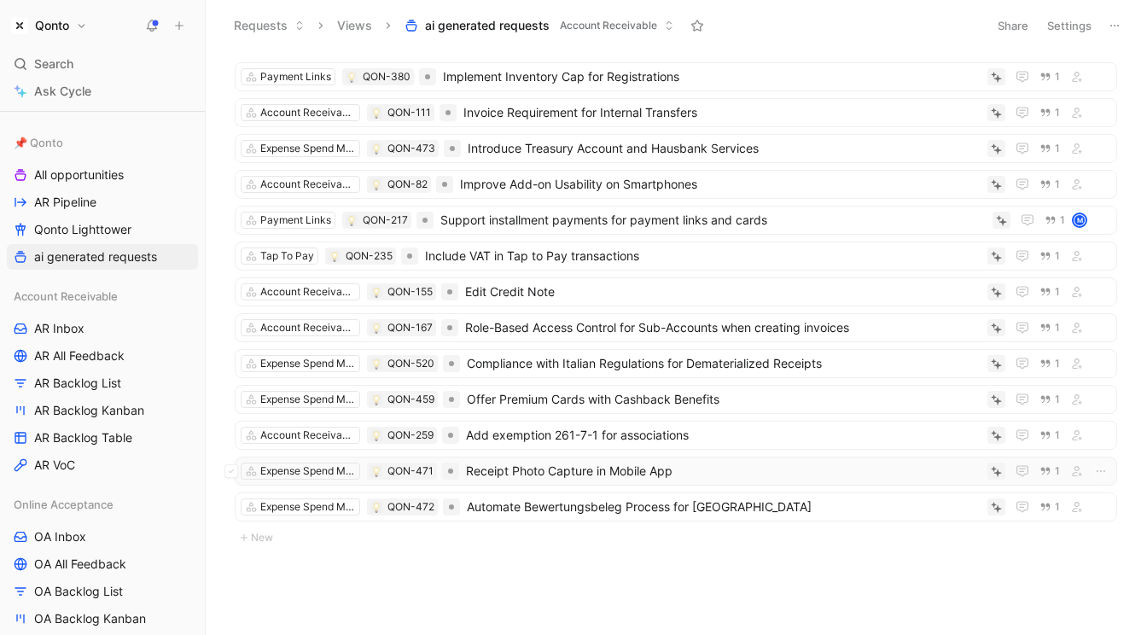
scroll to position [2159, 0]
click at [982, 445] on button "Verify" at bounding box center [963, 444] width 59 height 24
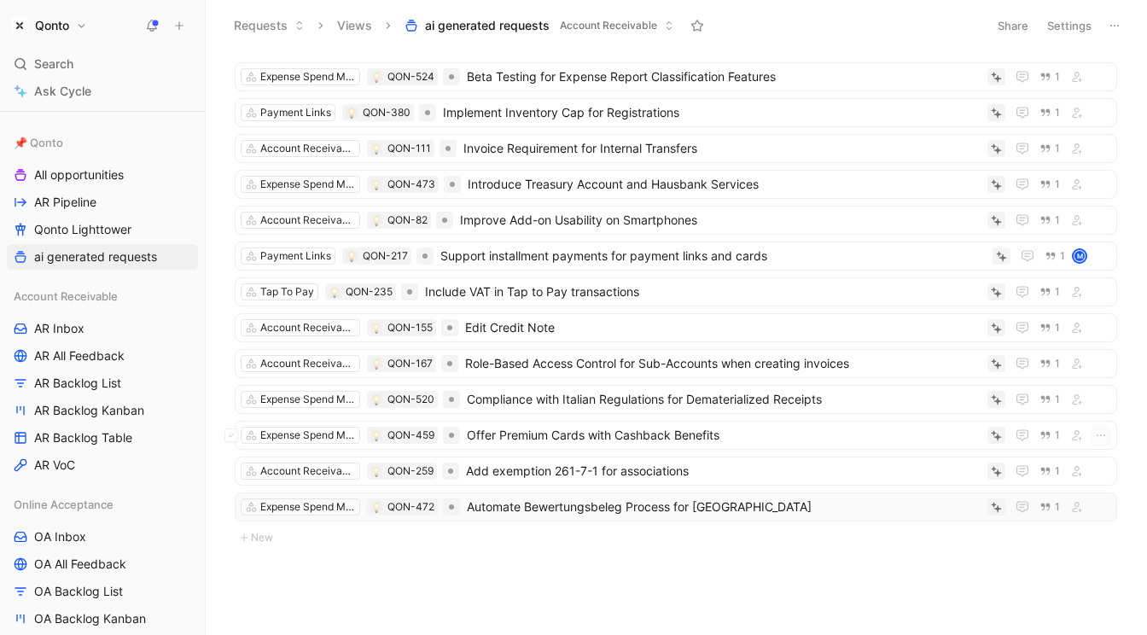
scroll to position [2124, 0]
click at [981, 479] on button "Verify" at bounding box center [963, 480] width 59 height 24
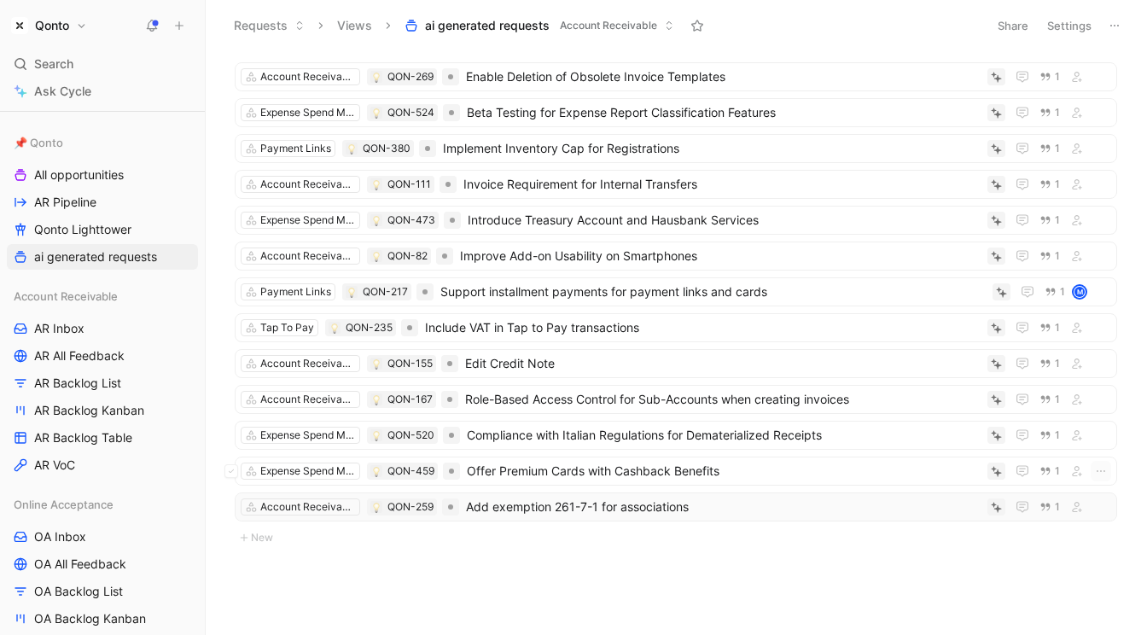
scroll to position [2088, 0]
click at [989, 484] on button "Verify" at bounding box center [963, 480] width 59 height 24
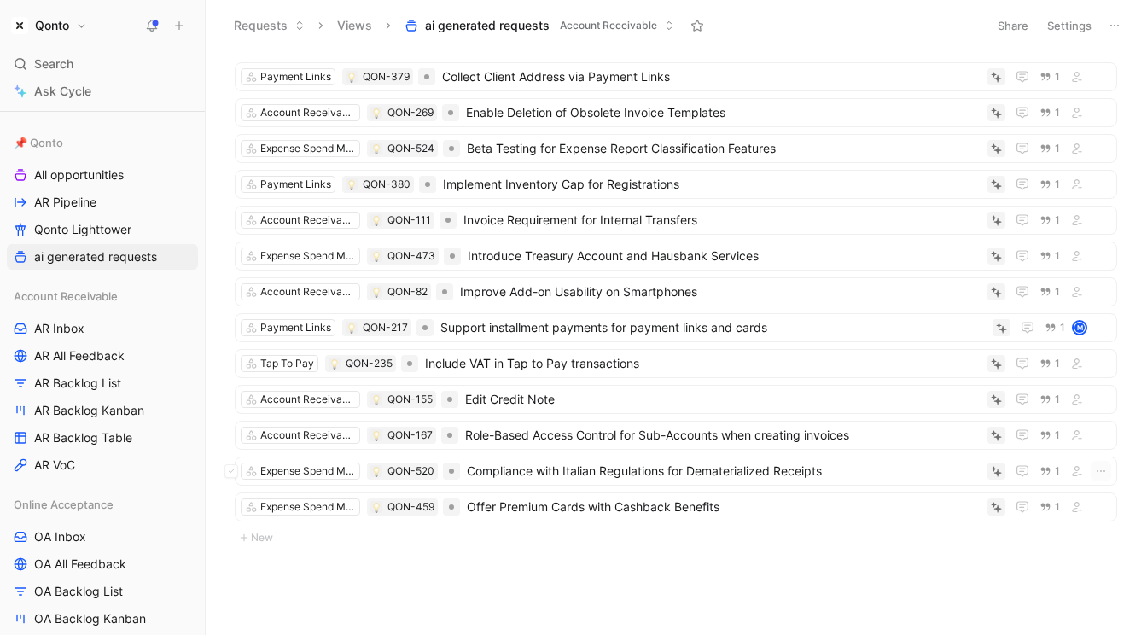
scroll to position [2052, 0]
click at [980, 479] on button "Verify" at bounding box center [963, 480] width 59 height 24
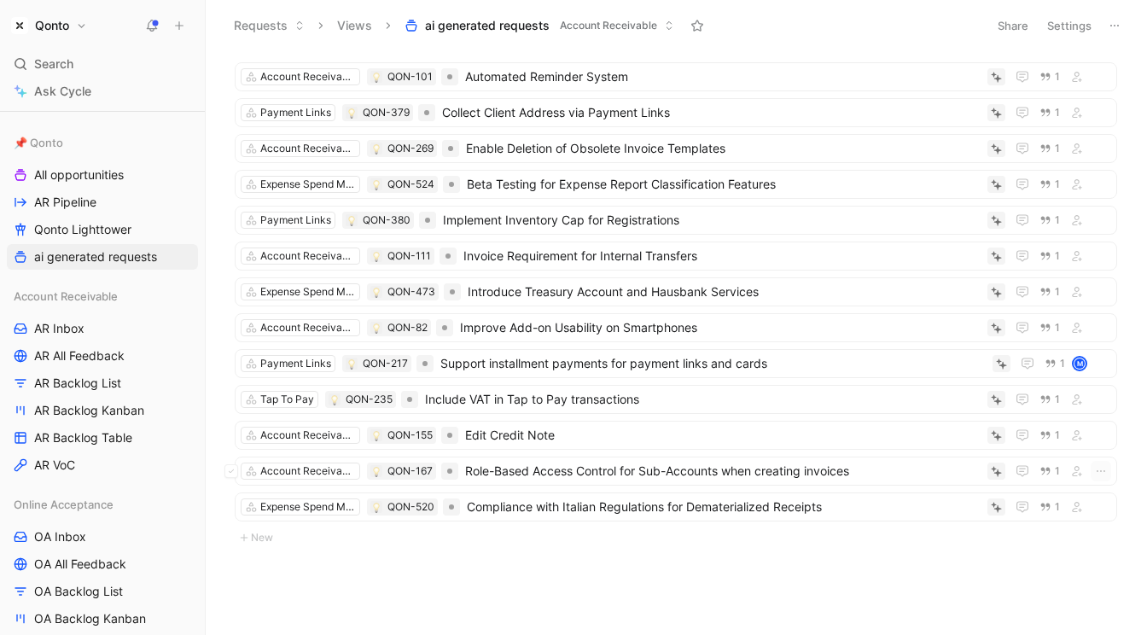
scroll to position [2016, 0]
click at [977, 474] on button "Verify" at bounding box center [963, 480] width 59 height 24
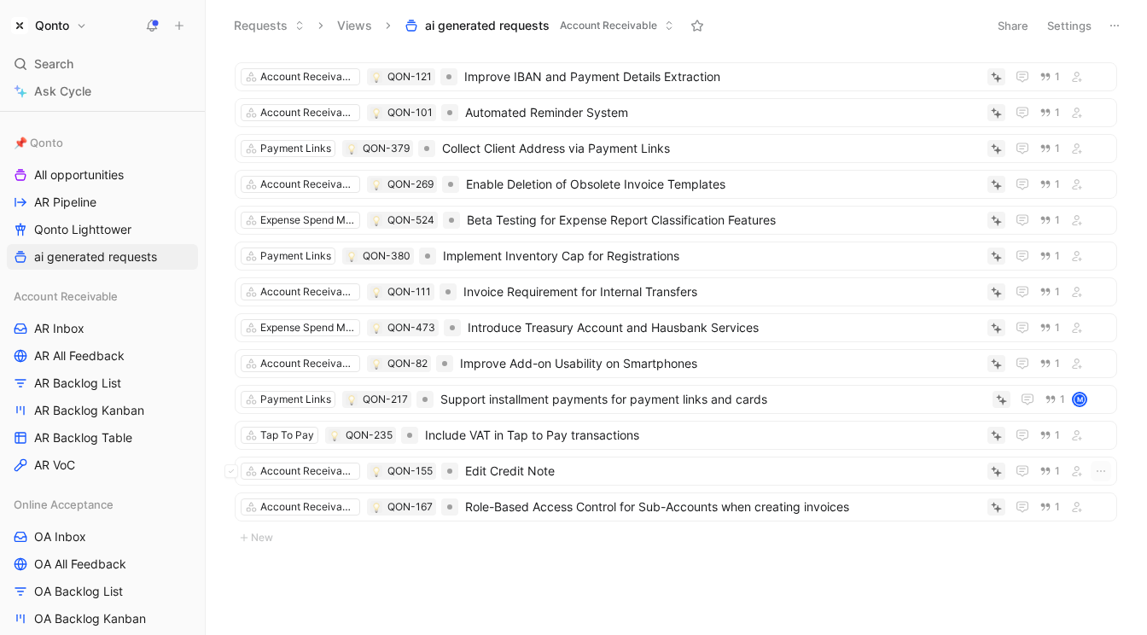
scroll to position [1979, 0]
click at [981, 479] on button "Verify" at bounding box center [963, 480] width 59 height 24
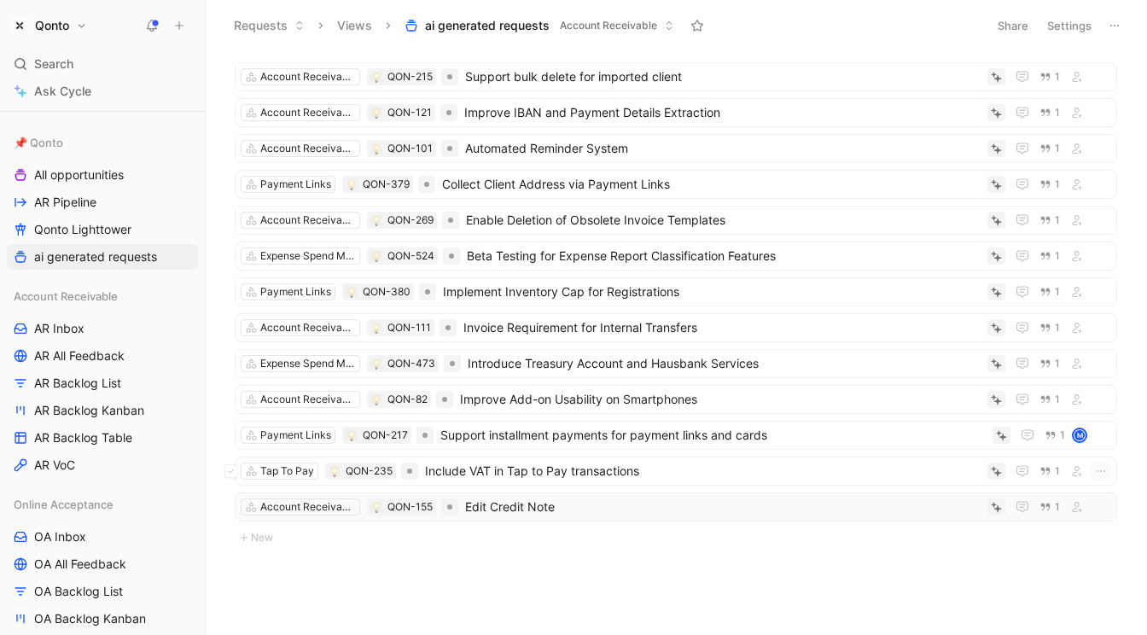
scroll to position [1941, 0]
click at [983, 478] on button "Verify" at bounding box center [963, 480] width 59 height 24
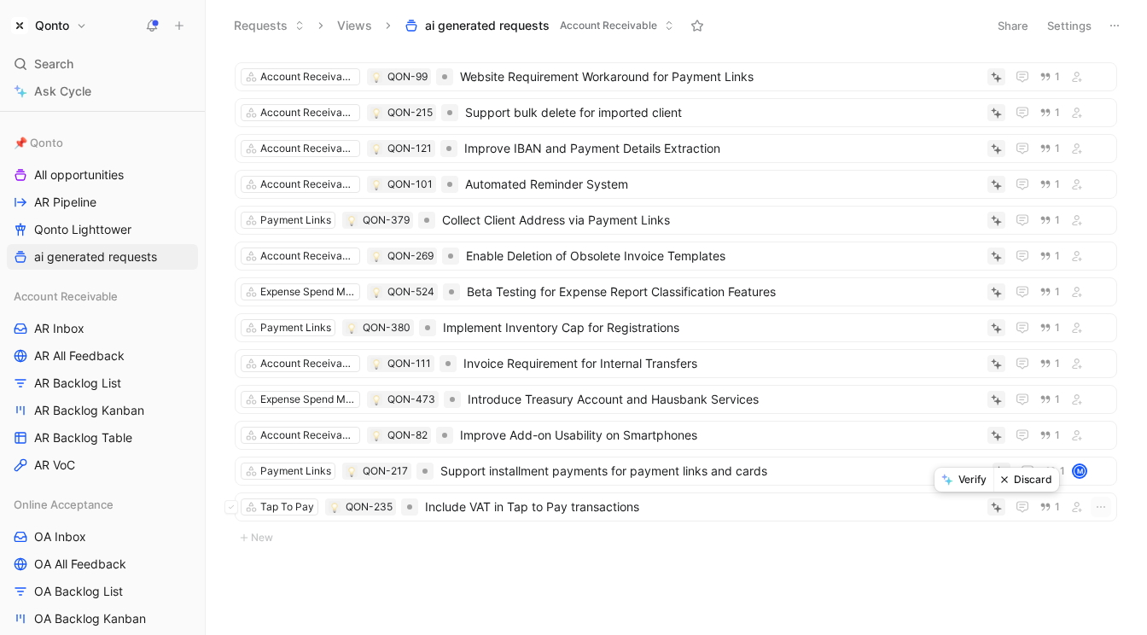
click at [981, 479] on button "Verify" at bounding box center [963, 480] width 59 height 24
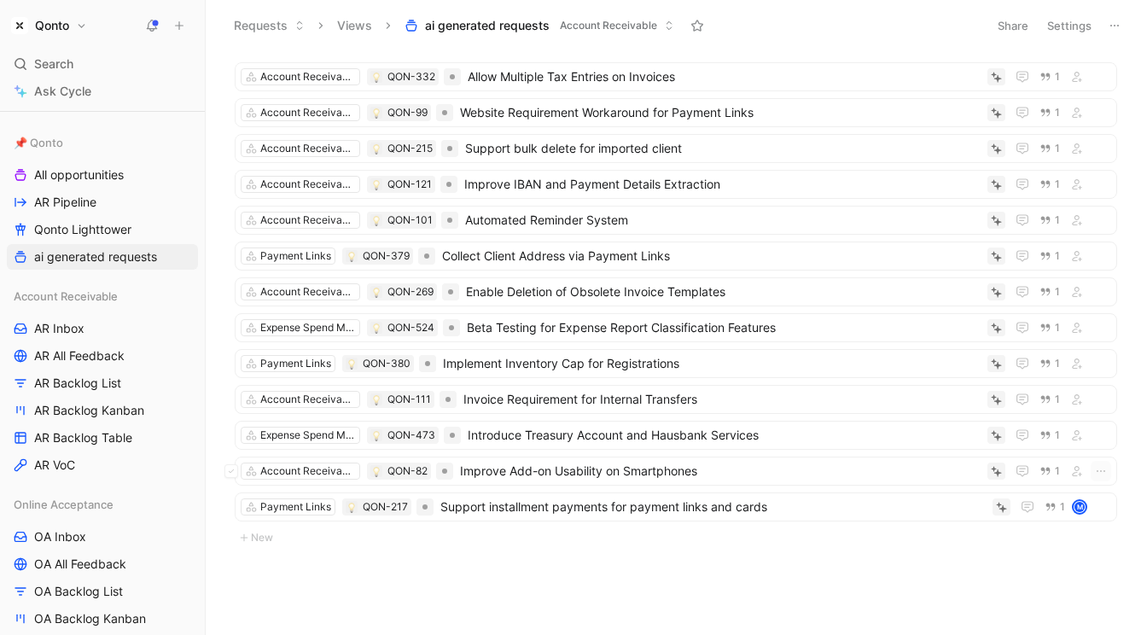
scroll to position [1866, 0]
click at [981, 479] on button "Verify" at bounding box center [968, 480] width 59 height 24
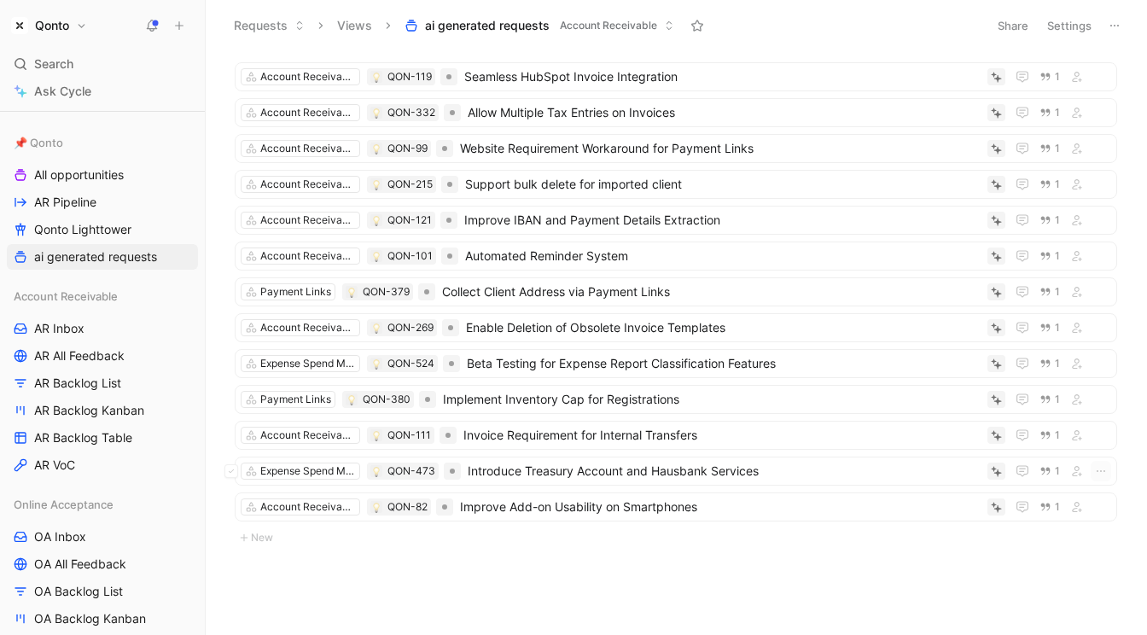
scroll to position [1828, 0]
click at [979, 479] on button "Verify" at bounding box center [963, 480] width 59 height 24
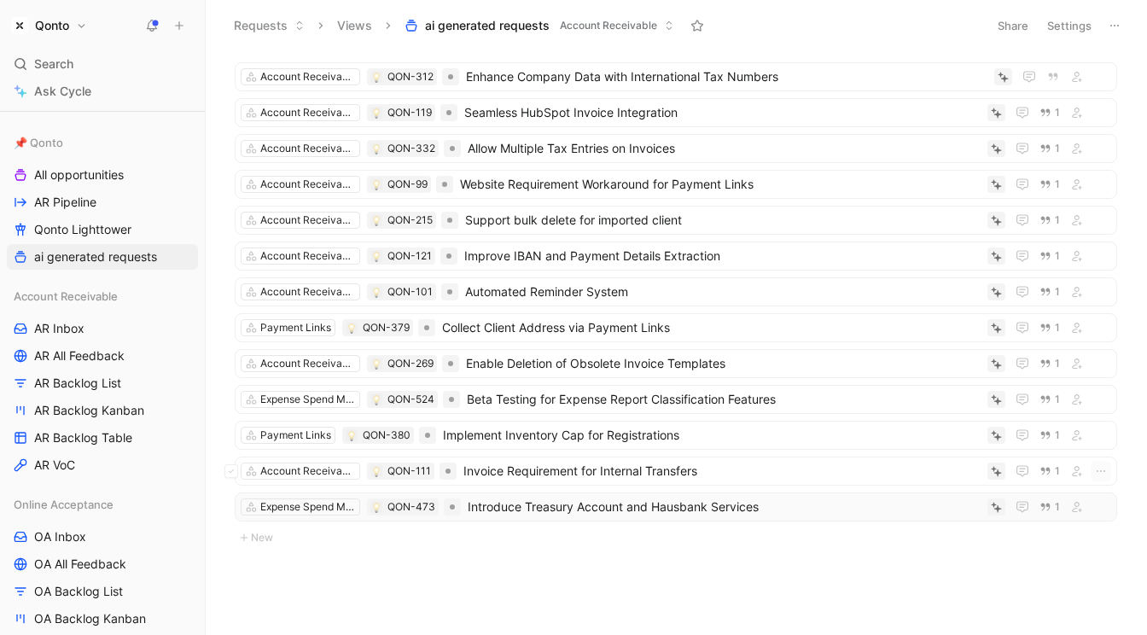
scroll to position [1791, 0]
click at [978, 479] on button "Verify" at bounding box center [963, 480] width 59 height 24
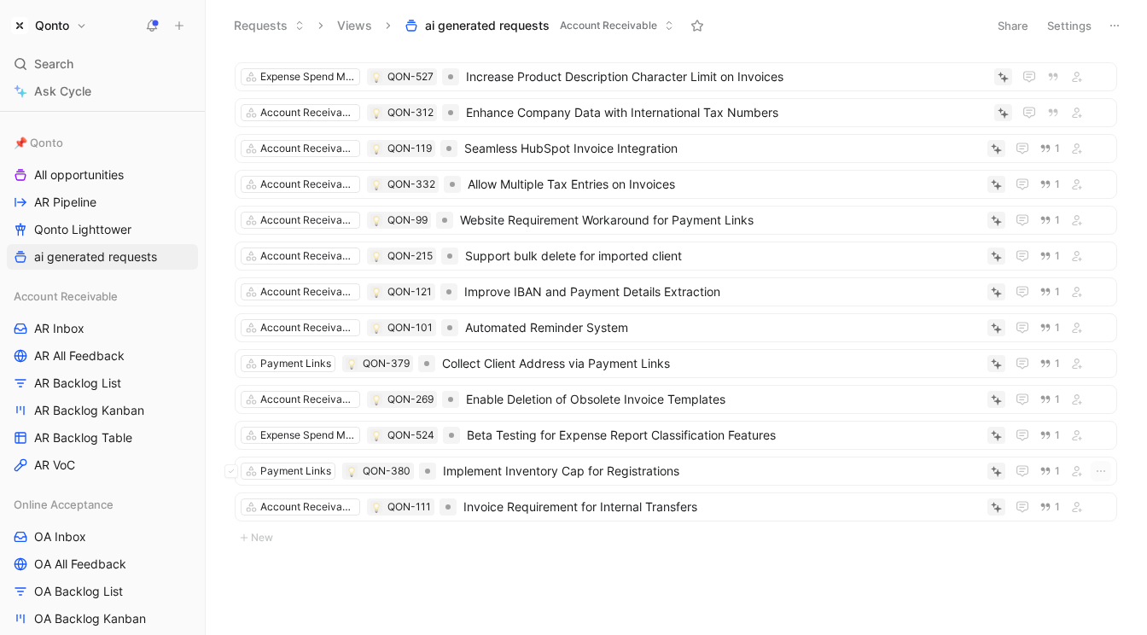
scroll to position [1753, 0]
click at [980, 478] on button "Verify" at bounding box center [963, 480] width 59 height 24
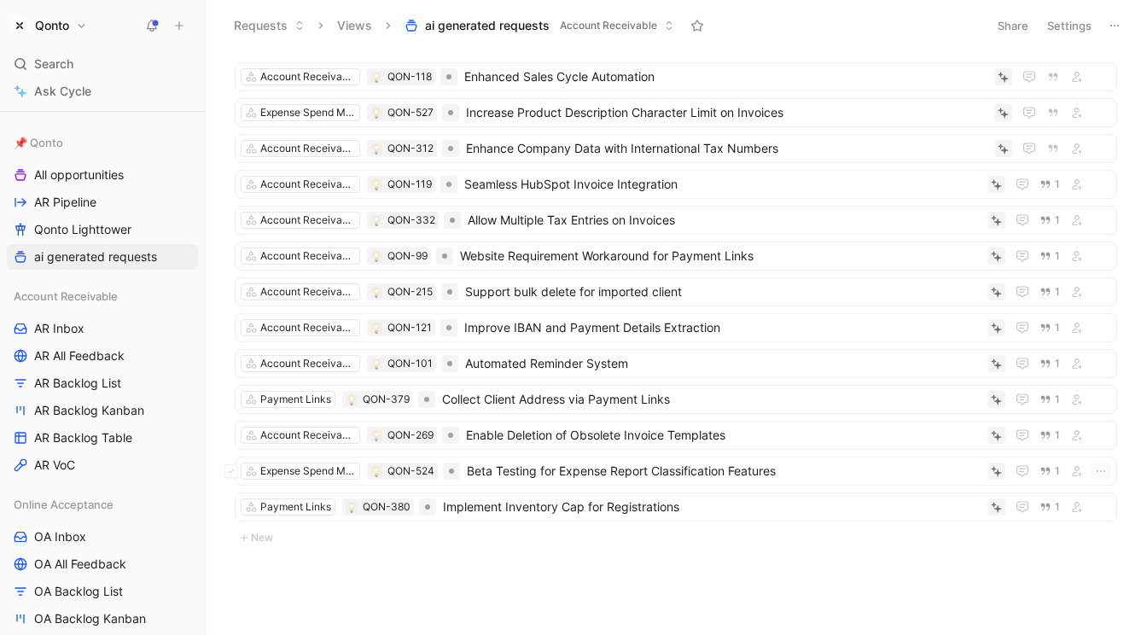
scroll to position [1716, 0]
click at [981, 482] on button "Verify" at bounding box center [963, 480] width 59 height 24
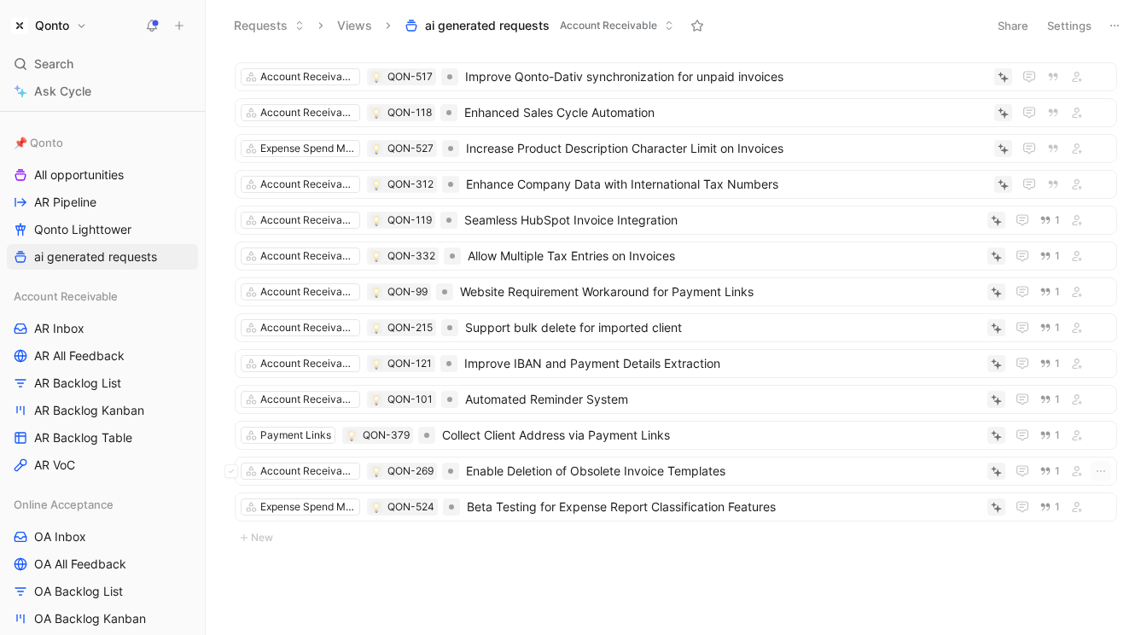
scroll to position [1678, 0]
click at [982, 483] on button "Verify" at bounding box center [963, 480] width 59 height 24
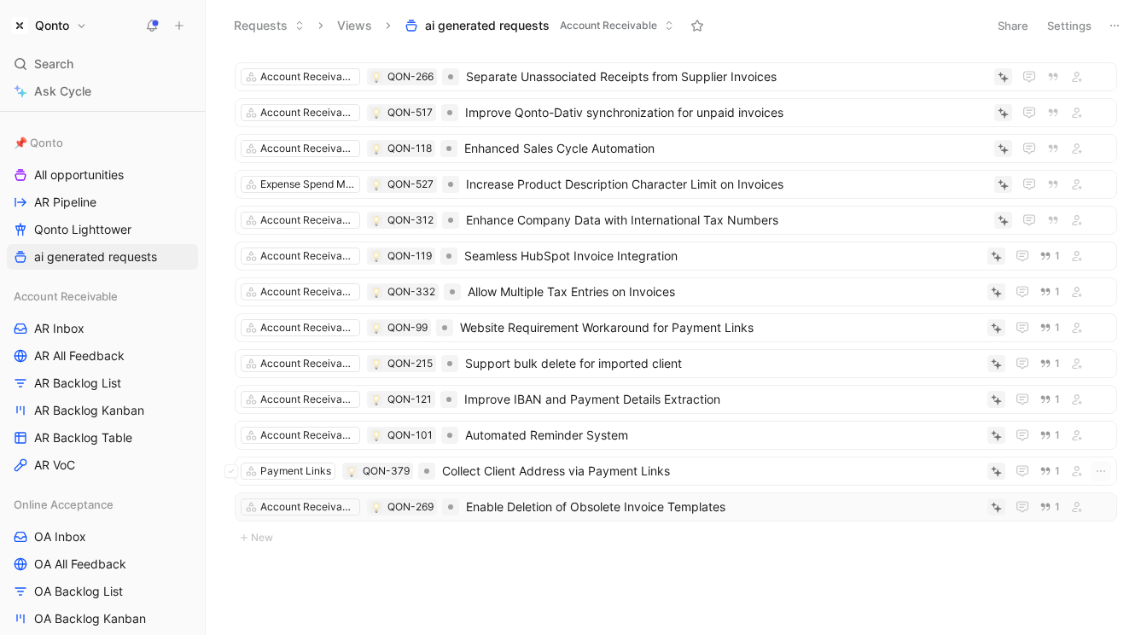
scroll to position [1641, 0]
click at [978, 477] on button "Verify" at bounding box center [963, 480] width 59 height 24
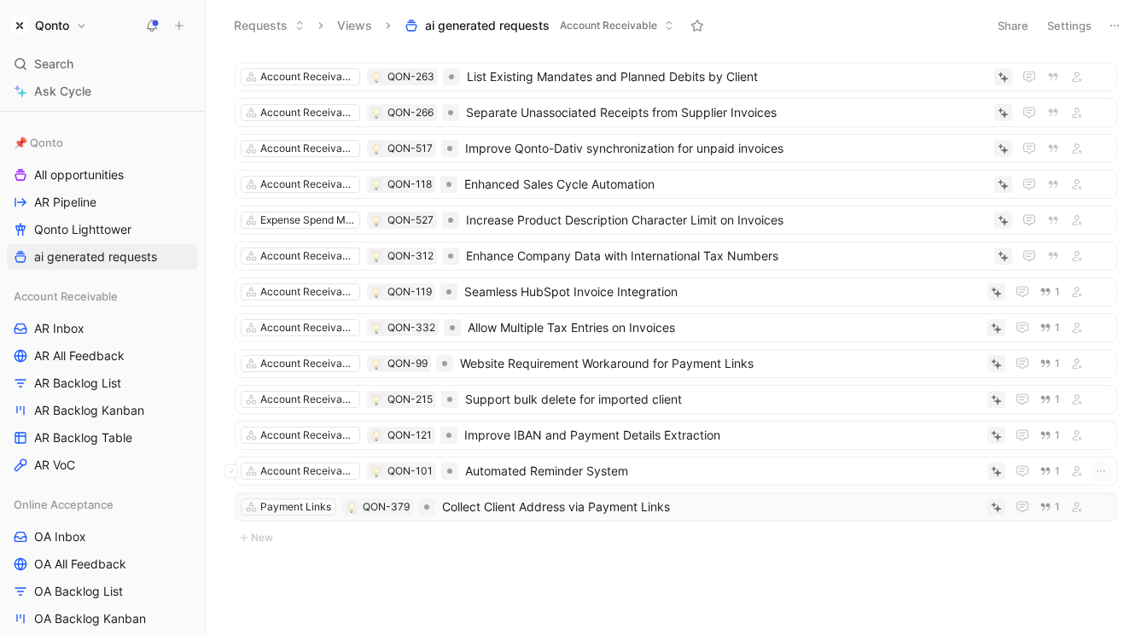
scroll to position [1603, 0]
click at [983, 480] on button "Verify" at bounding box center [963, 480] width 59 height 24
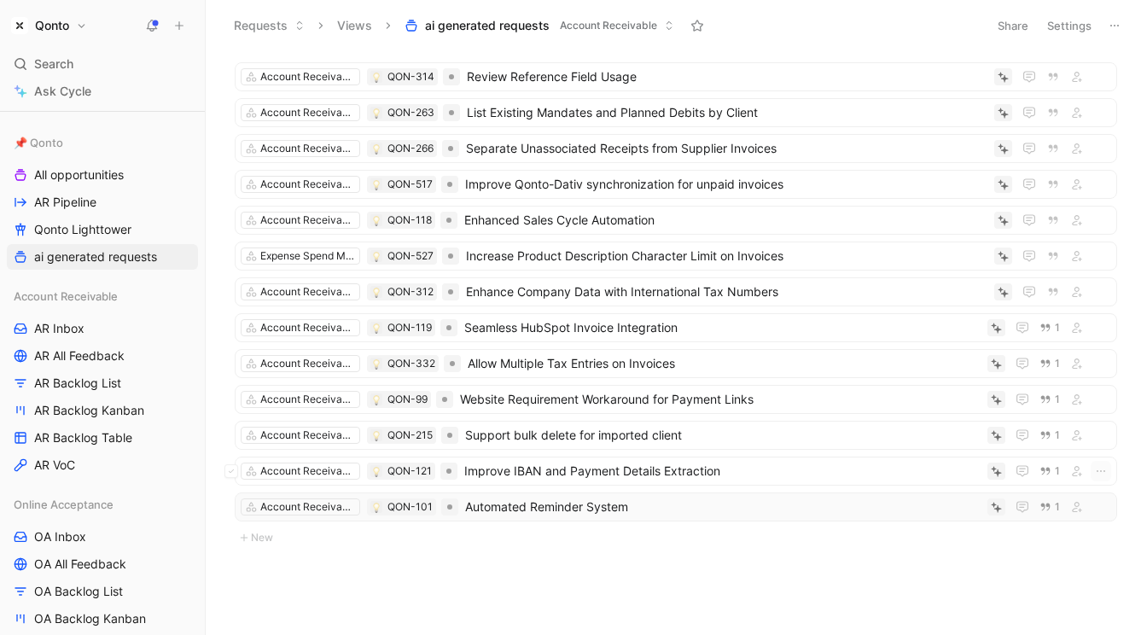
scroll to position [0, 0]
click at [983, 481] on button "Verify" at bounding box center [963, 480] width 59 height 24
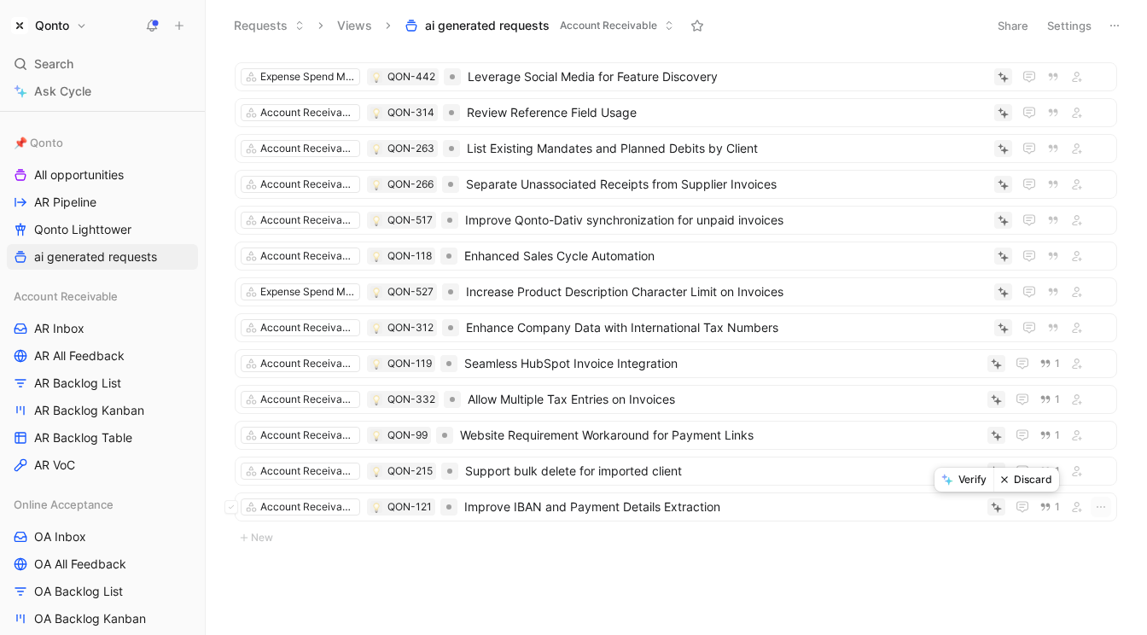
click at [980, 480] on button "Verify" at bounding box center [963, 480] width 59 height 24
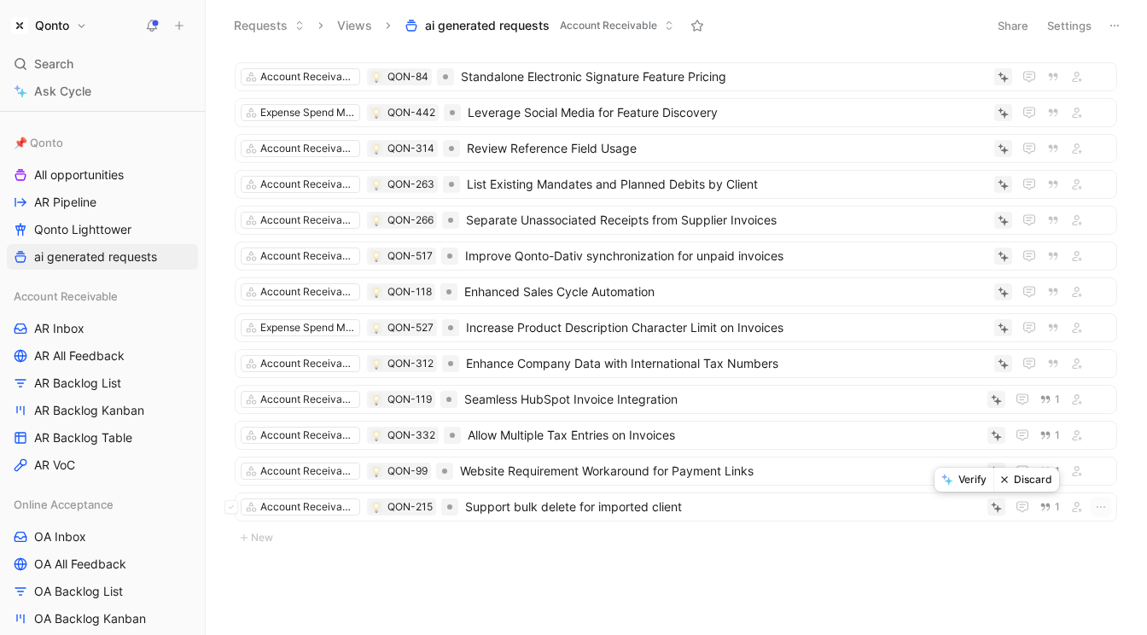
click at [983, 486] on button "Verify" at bounding box center [963, 480] width 59 height 24
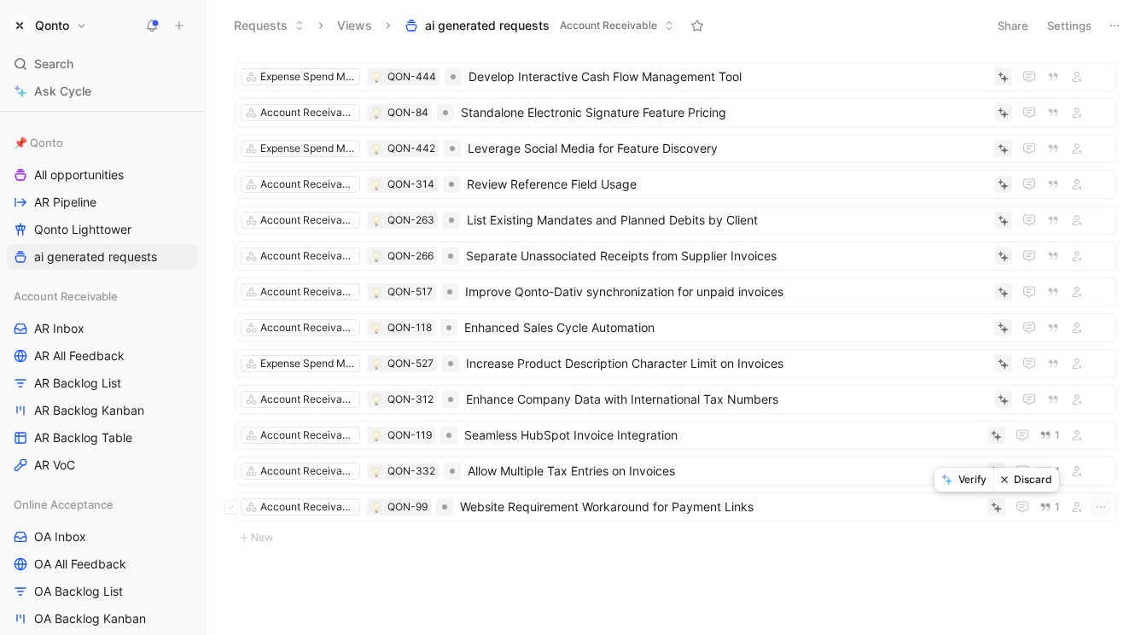
click at [976, 481] on button "Verify" at bounding box center [963, 480] width 59 height 24
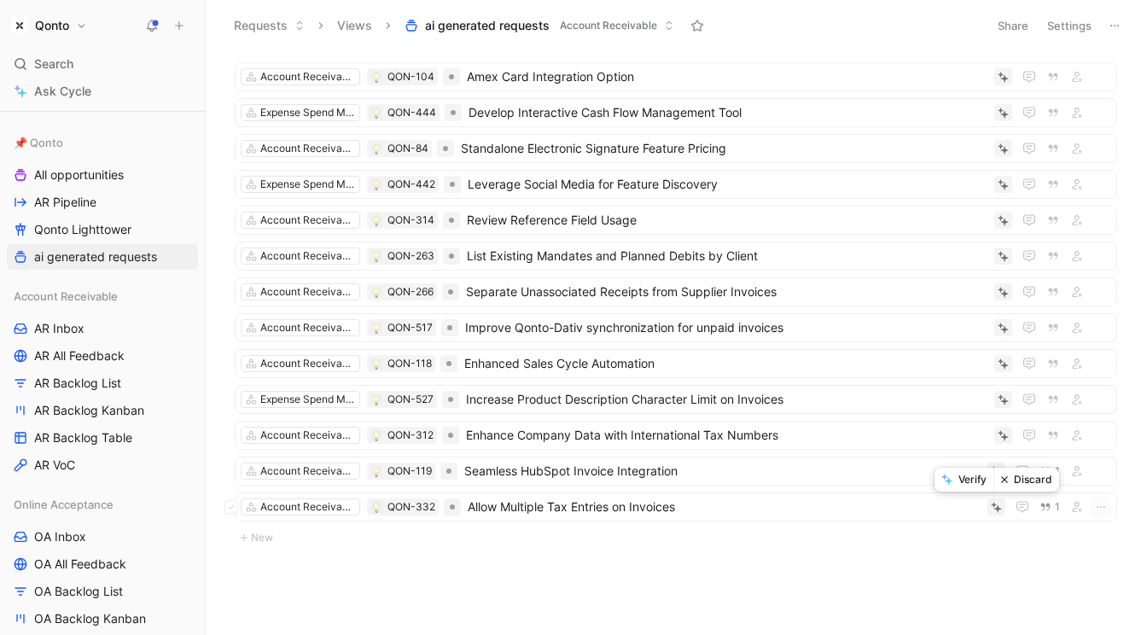
click at [985, 484] on button "Verify" at bounding box center [963, 480] width 59 height 24
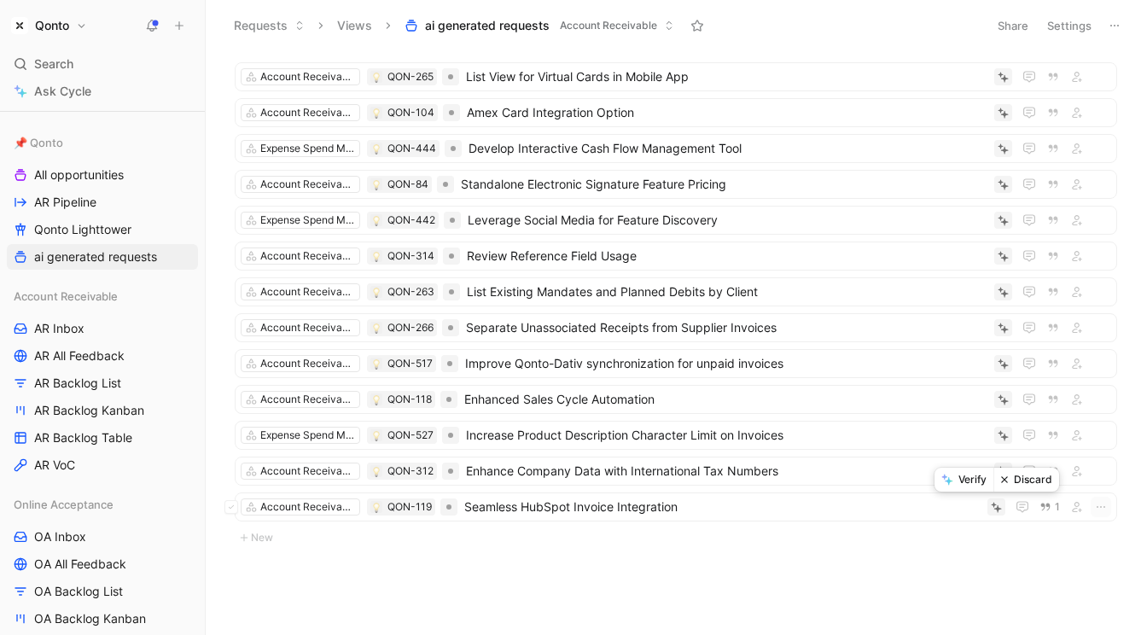
click at [977, 478] on button "Verify" at bounding box center [963, 480] width 59 height 24
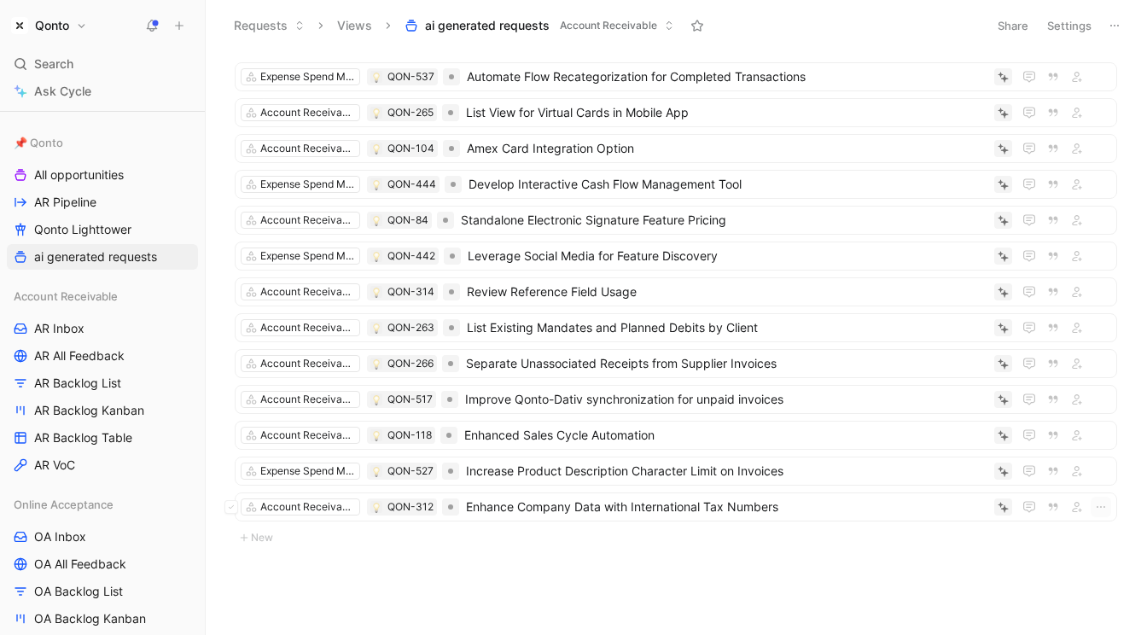
click at [1029, 476] on button "Discard" at bounding box center [1033, 480] width 66 height 24
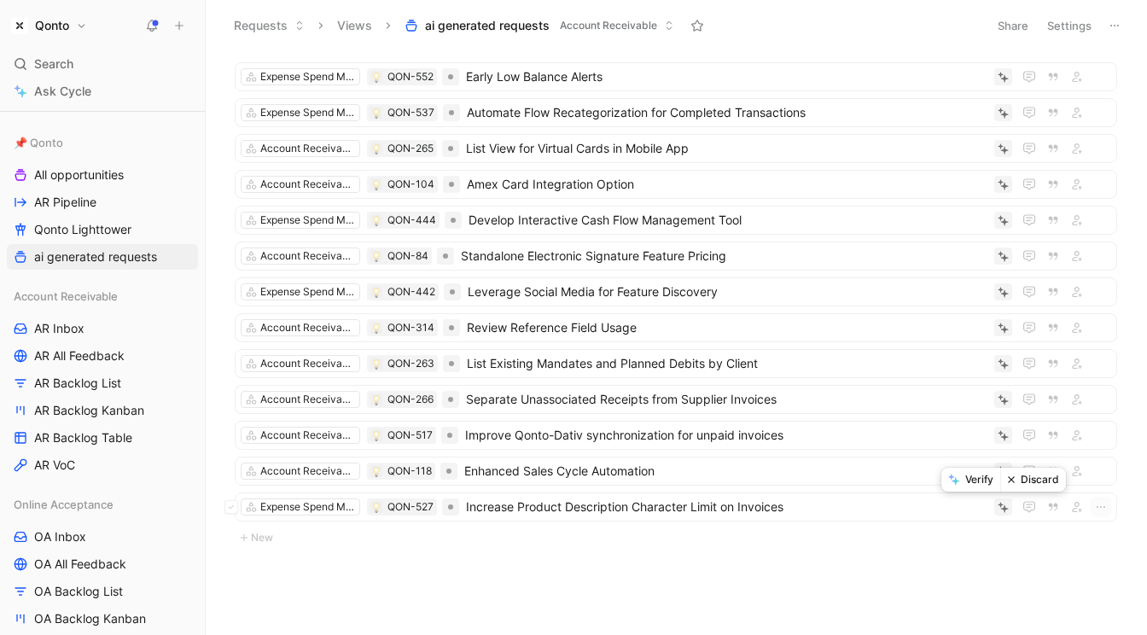
click at [1027, 483] on button "Discard" at bounding box center [1033, 480] width 66 height 24
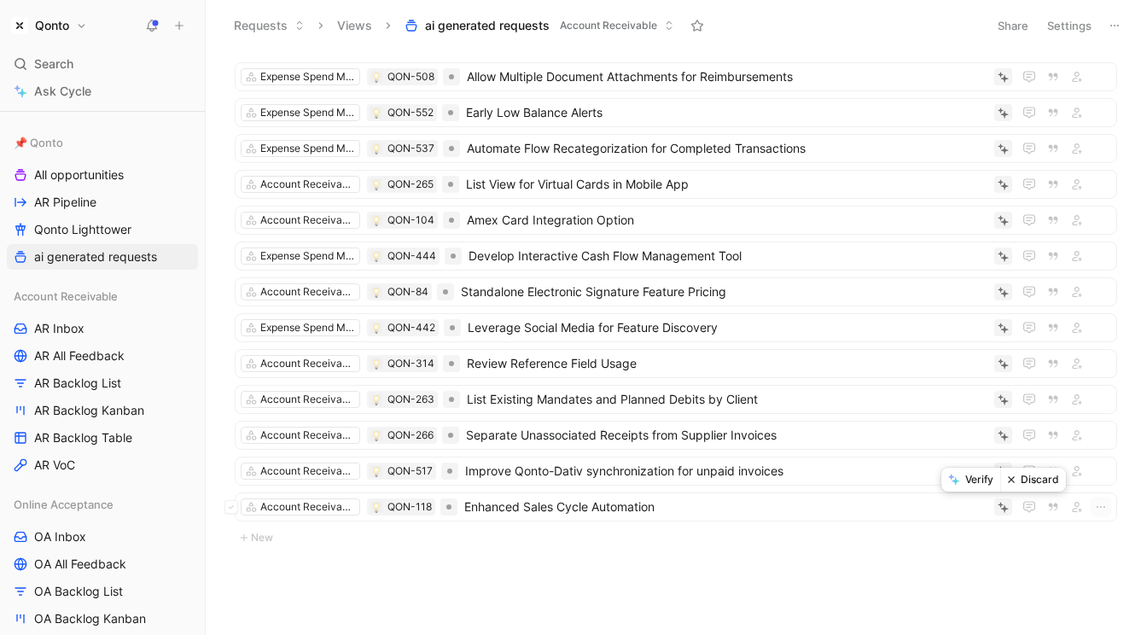
click at [1026, 479] on button "Discard" at bounding box center [1033, 480] width 66 height 24
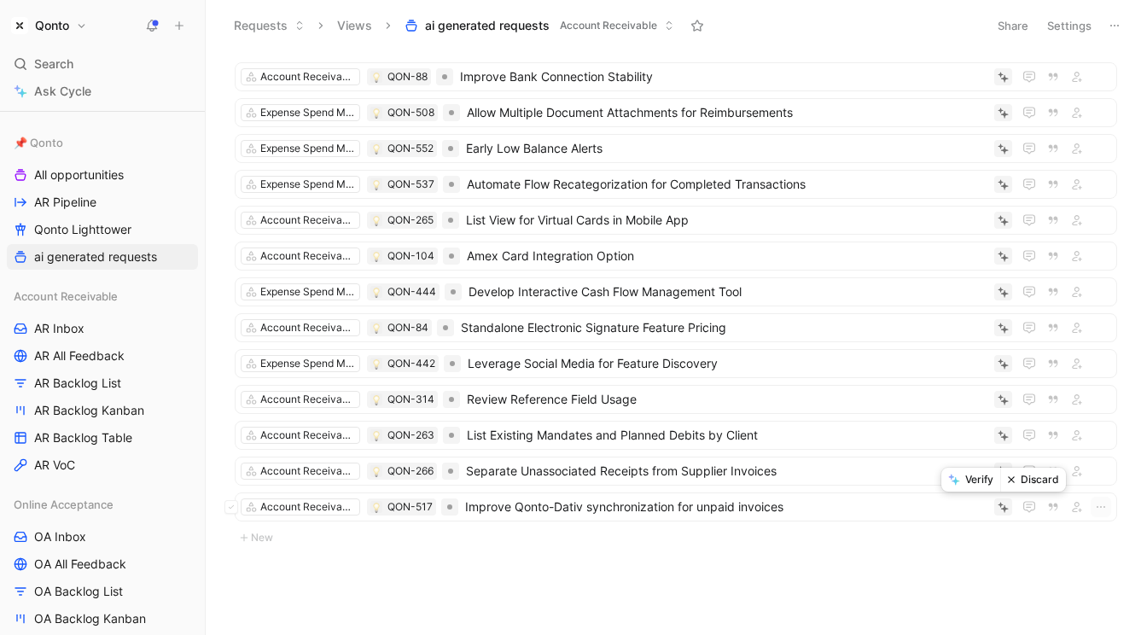
click at [1025, 485] on button "Discard" at bounding box center [1033, 480] width 66 height 24
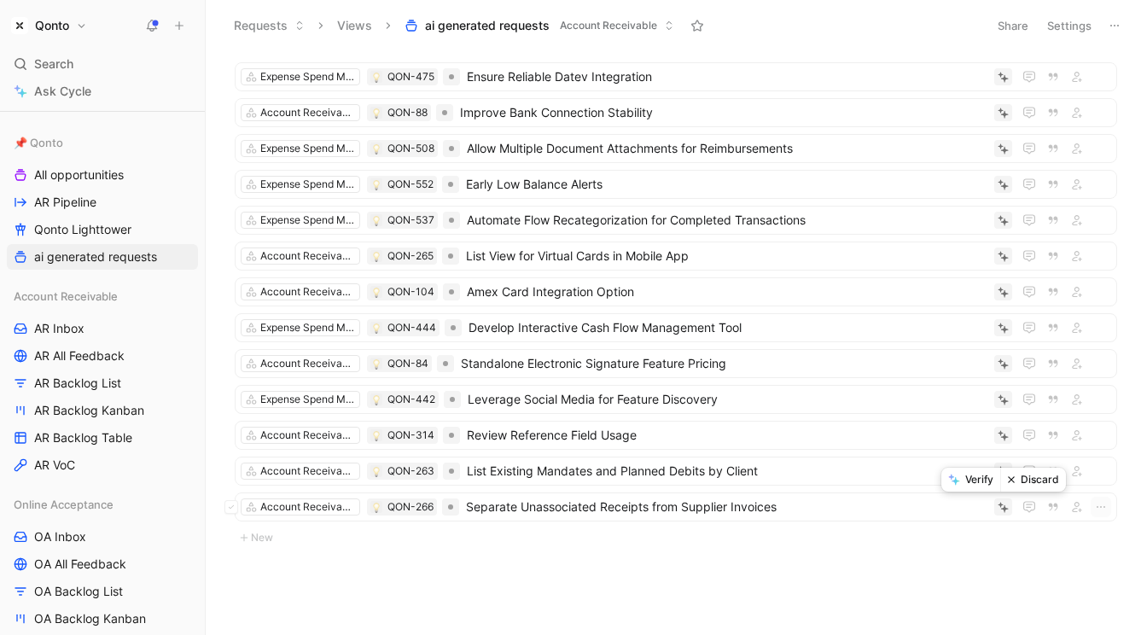
click at [1026, 481] on button "Discard" at bounding box center [1033, 480] width 66 height 24
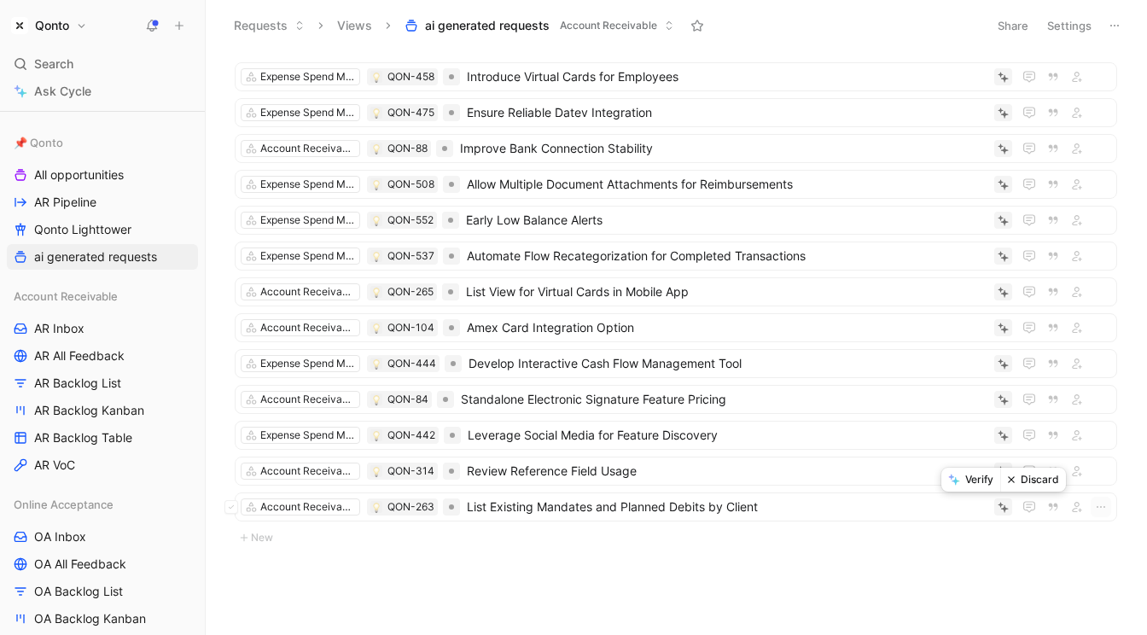
click at [1031, 479] on button "Discard" at bounding box center [1033, 480] width 66 height 24
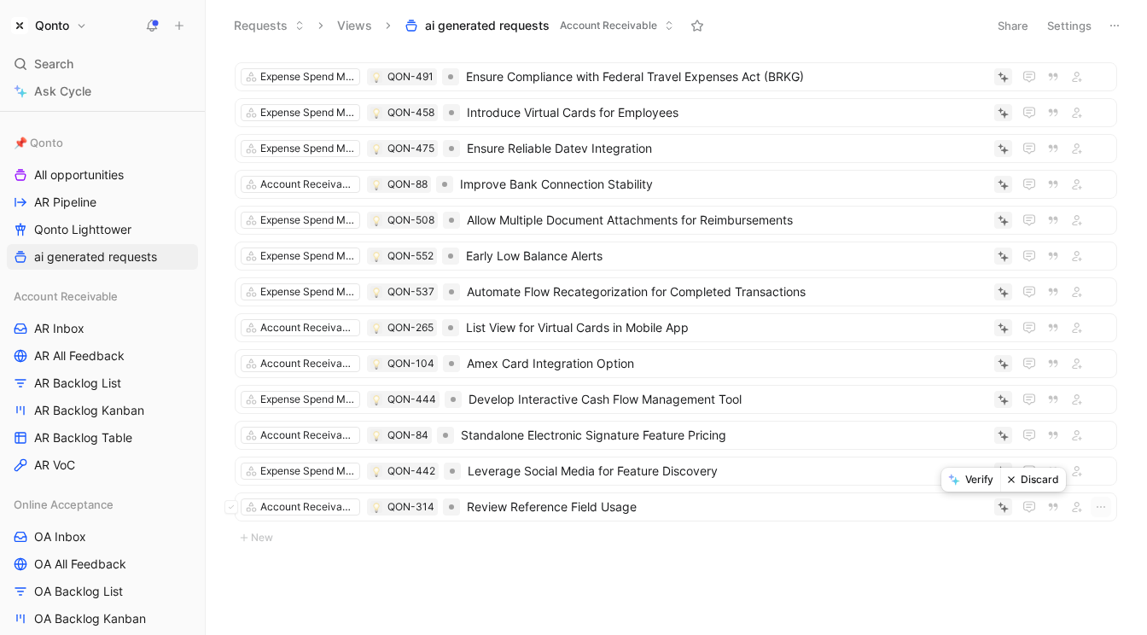
click at [1033, 479] on button "Discard" at bounding box center [1033, 480] width 66 height 24
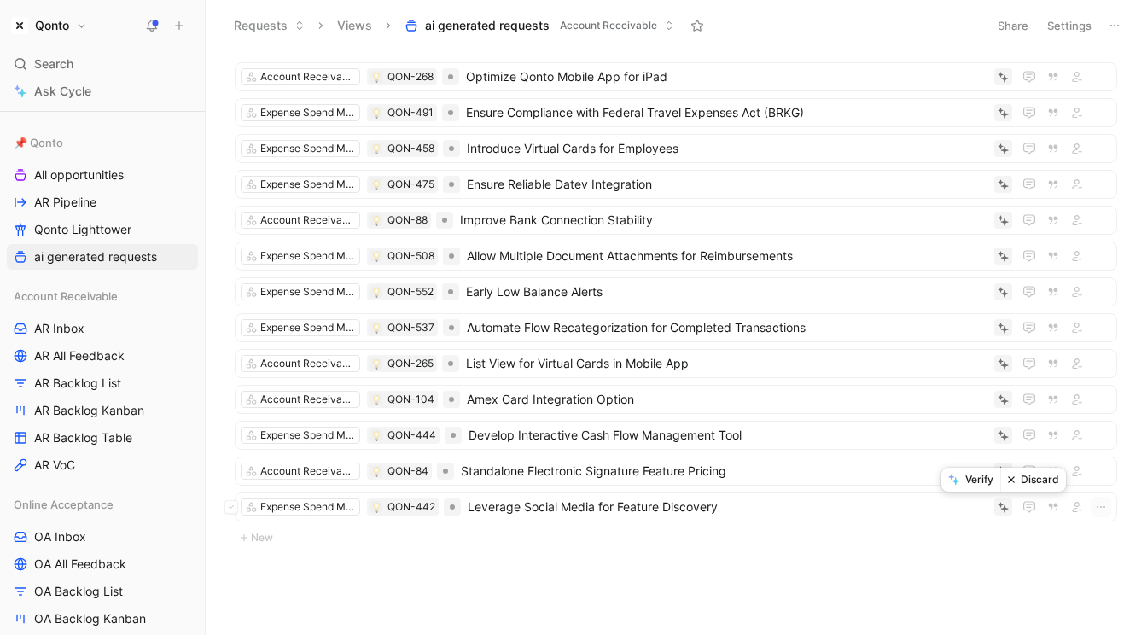
click at [1031, 478] on button "Discard" at bounding box center [1033, 480] width 66 height 24
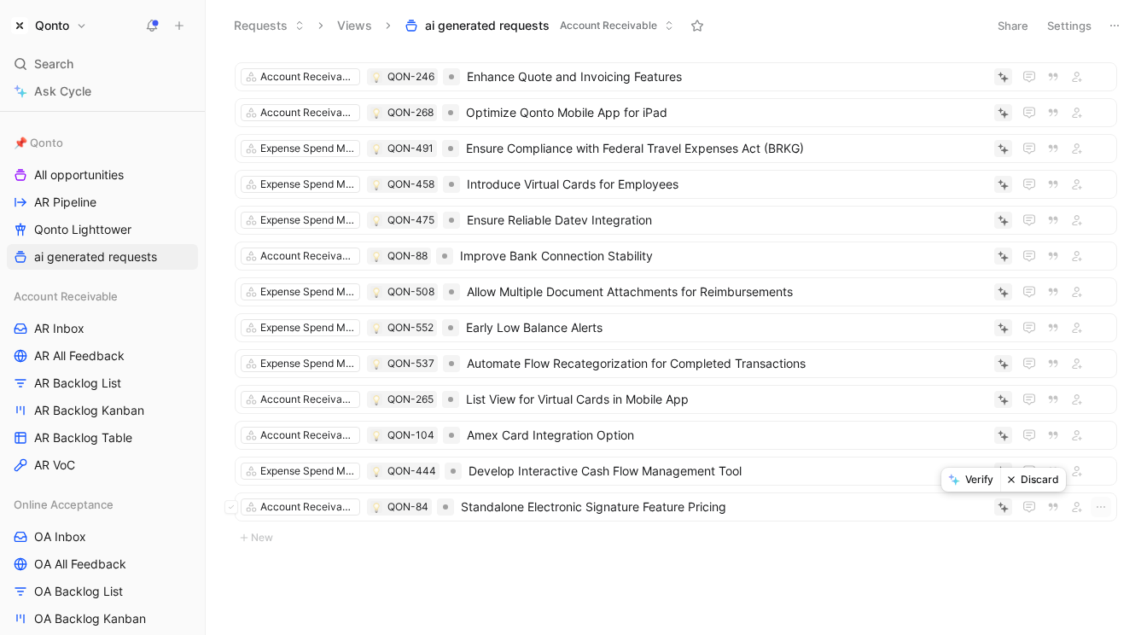
click at [1027, 483] on button "Discard" at bounding box center [1033, 480] width 66 height 24
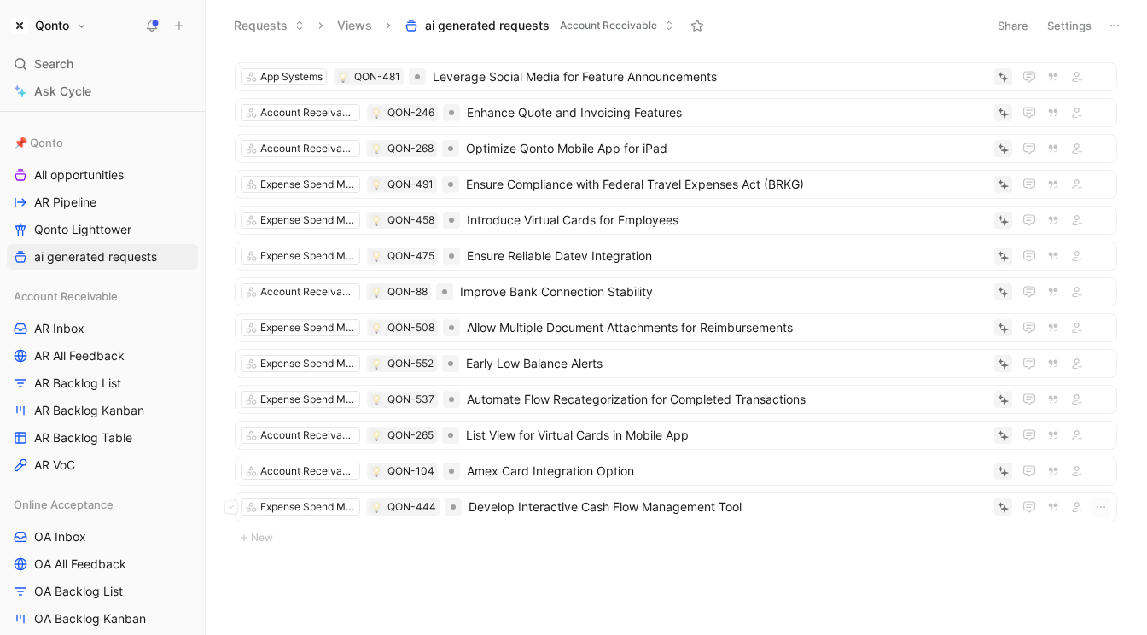
click at [1025, 482] on button "Discard" at bounding box center [1033, 480] width 66 height 24
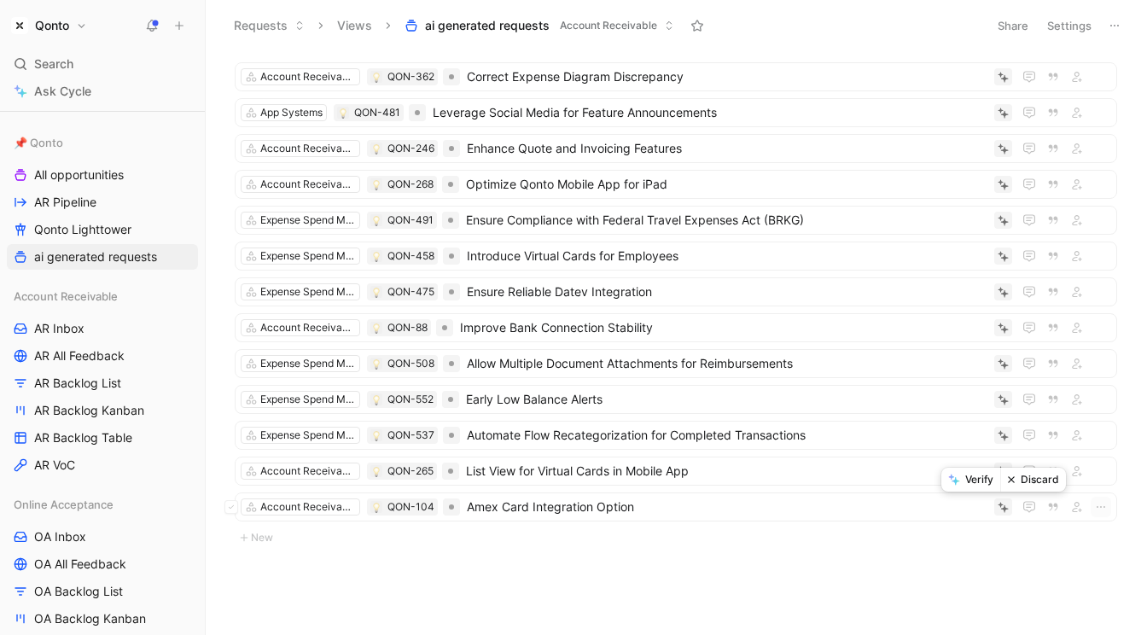
click at [1029, 484] on button "Discard" at bounding box center [1033, 480] width 66 height 24
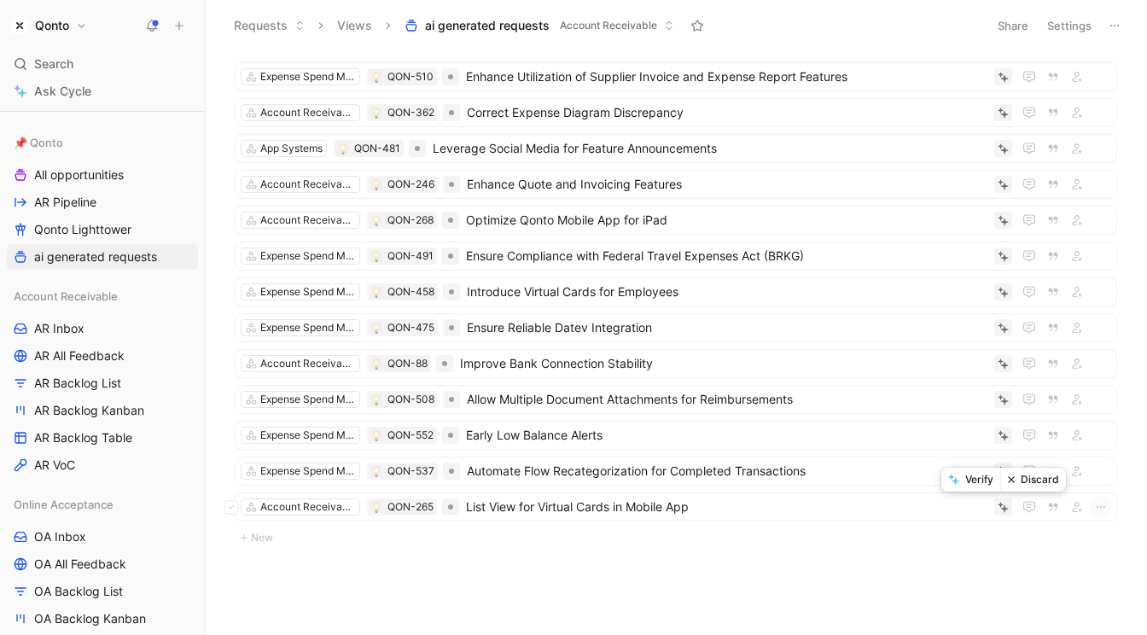
click at [1026, 485] on button "Discard" at bounding box center [1033, 480] width 66 height 24
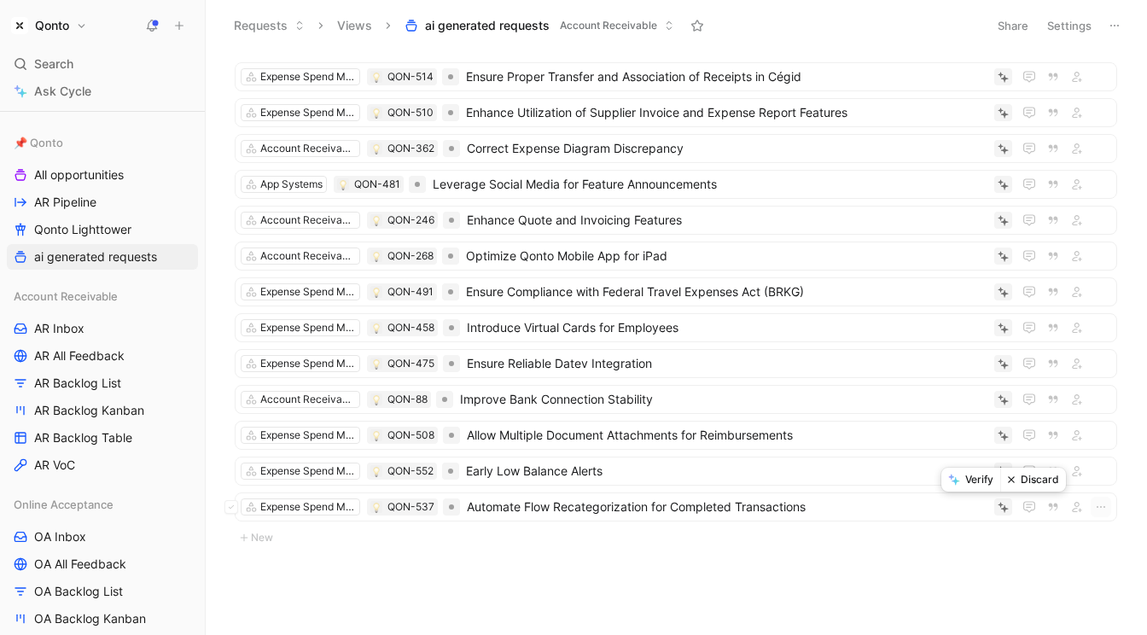
click at [1020, 484] on button "Discard" at bounding box center [1033, 480] width 66 height 24
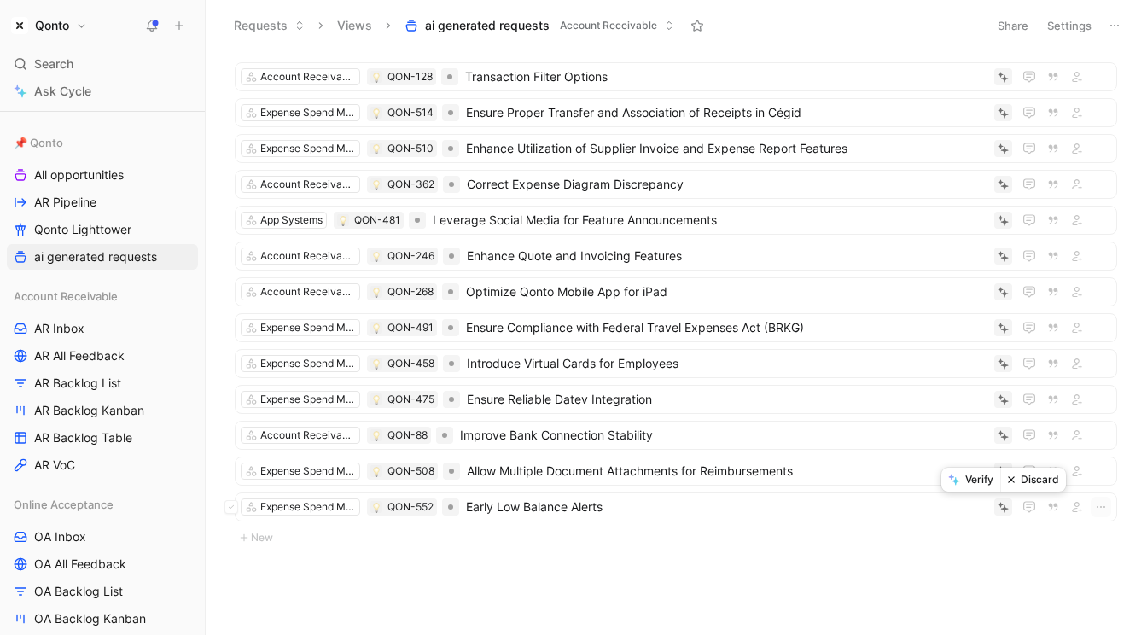
click at [1022, 483] on button "Discard" at bounding box center [1033, 480] width 66 height 24
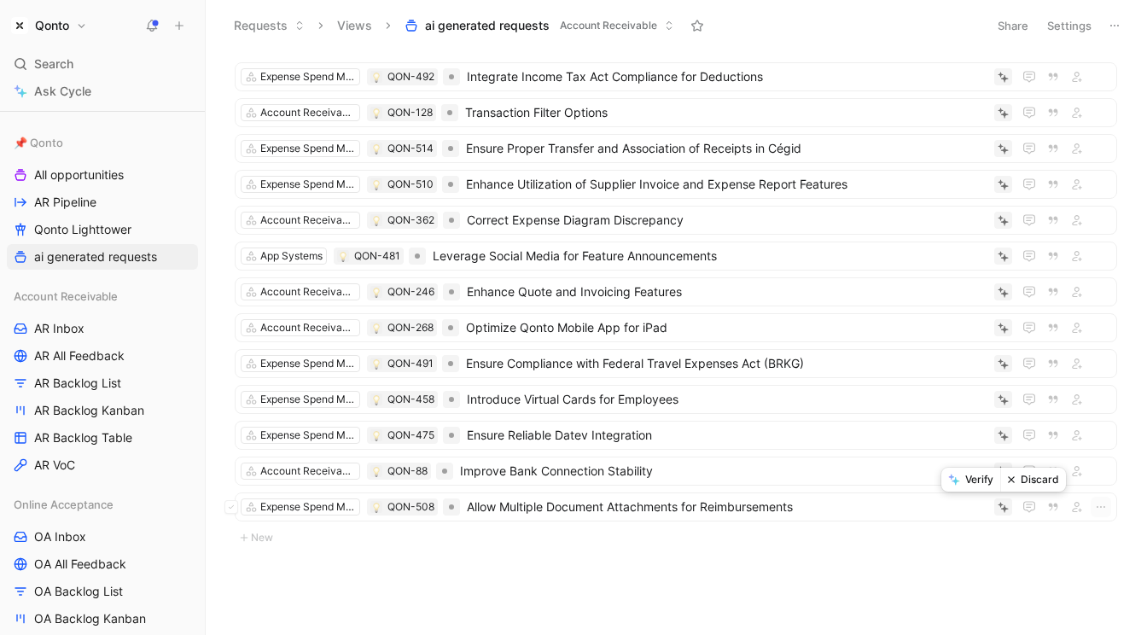
click at [1017, 488] on button "Discard" at bounding box center [1033, 480] width 66 height 24
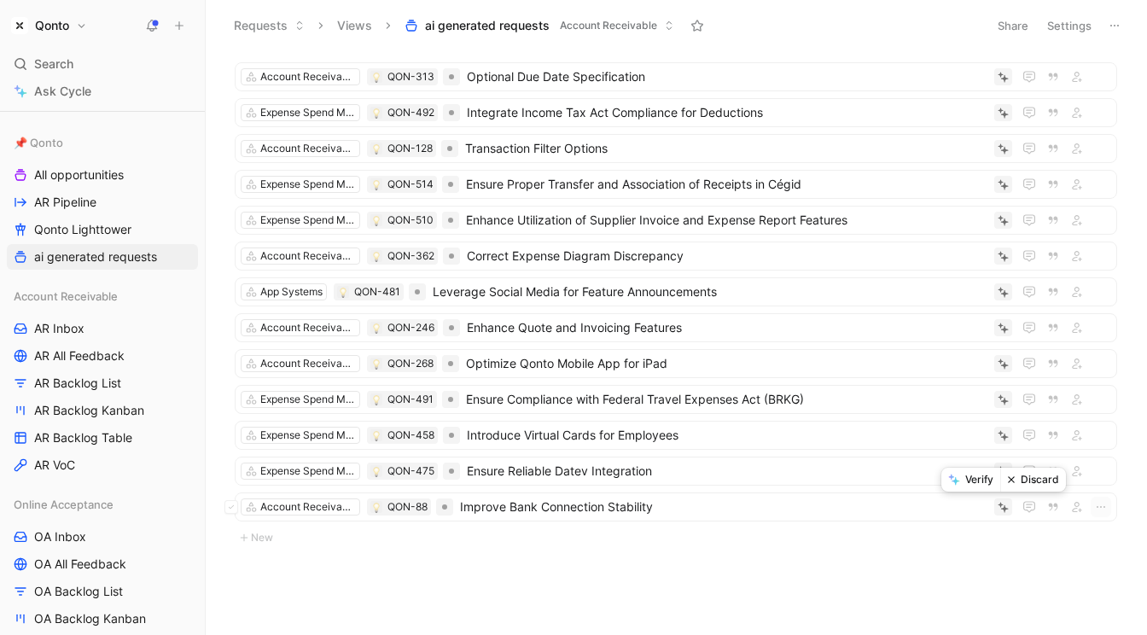
click at [1023, 479] on button "Discard" at bounding box center [1033, 480] width 66 height 24
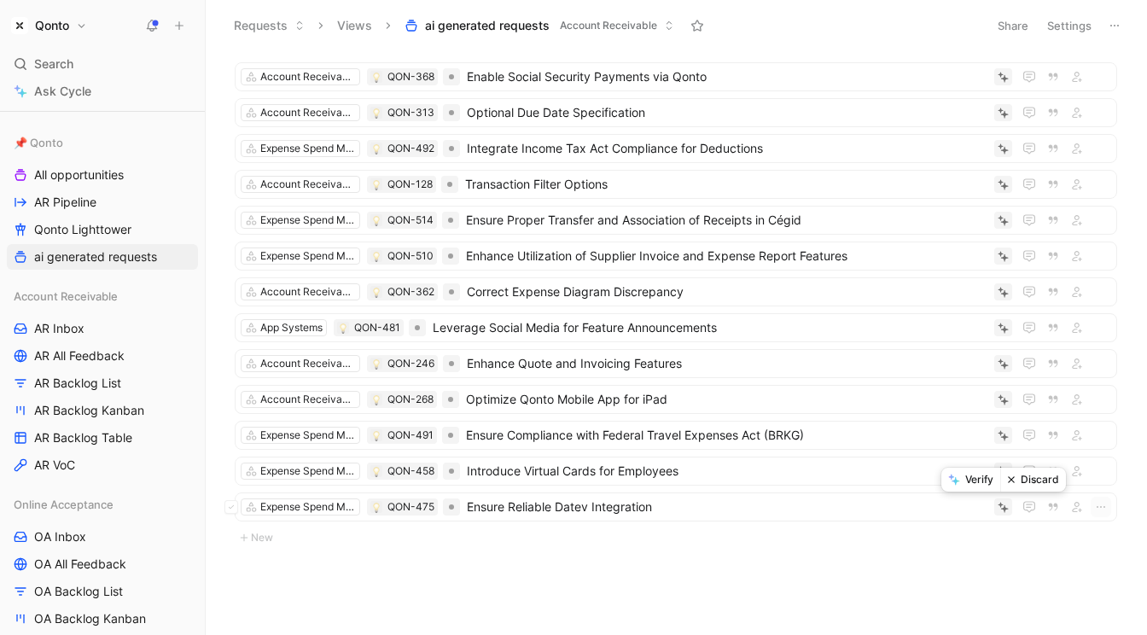
click at [1022, 482] on button "Discard" at bounding box center [1033, 480] width 66 height 24
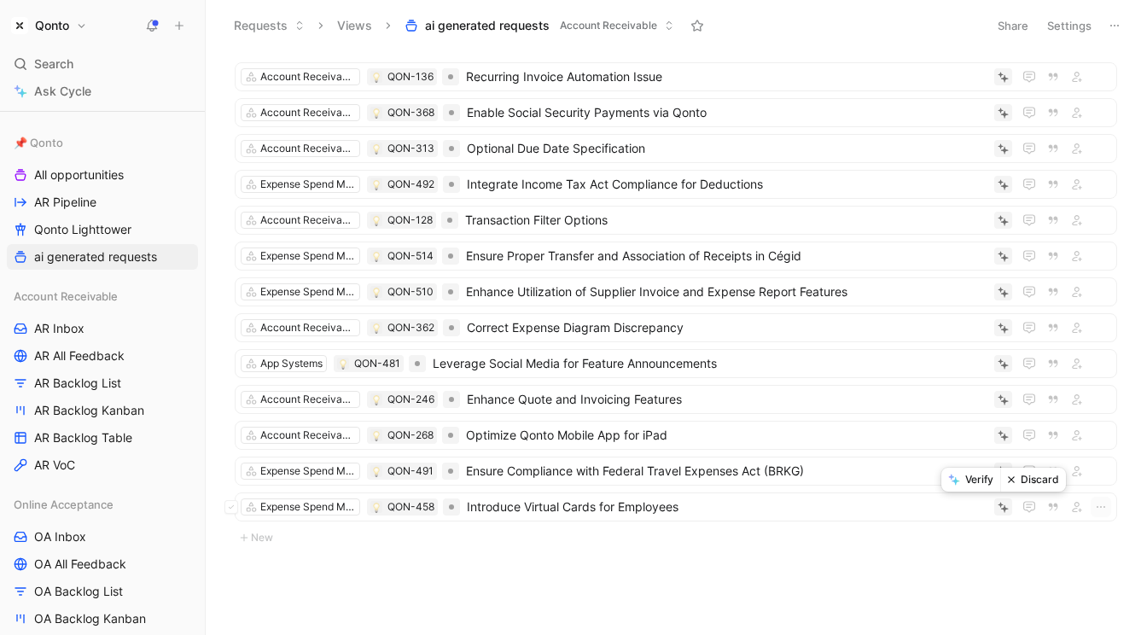
click at [1019, 480] on button "Discard" at bounding box center [1033, 480] width 66 height 24
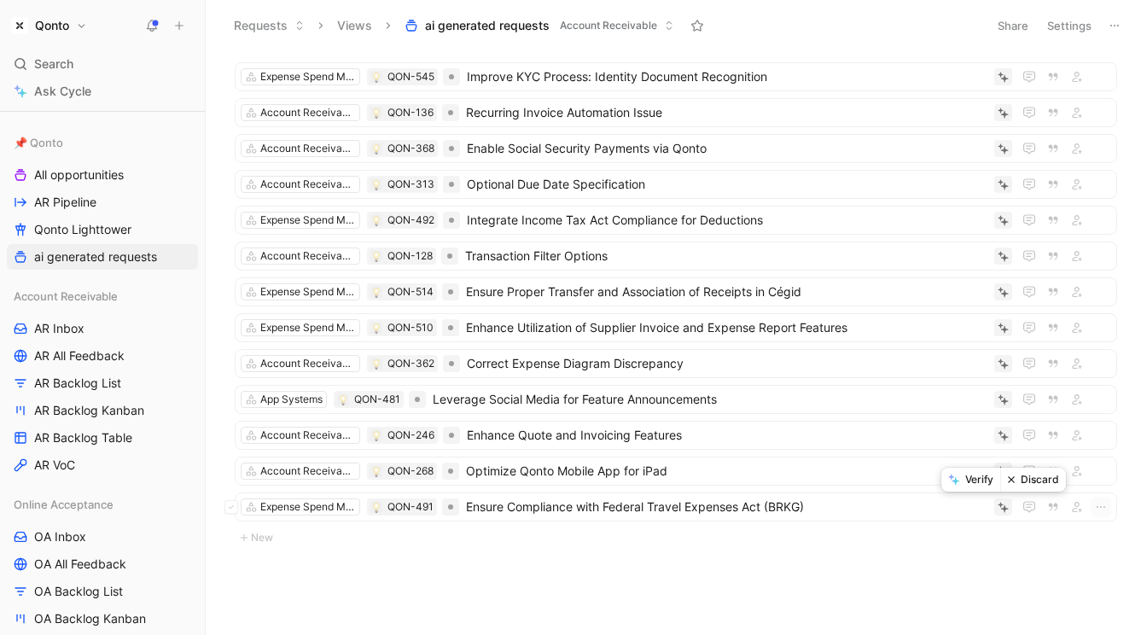
click at [1023, 480] on button "Discard" at bounding box center [1033, 480] width 66 height 24
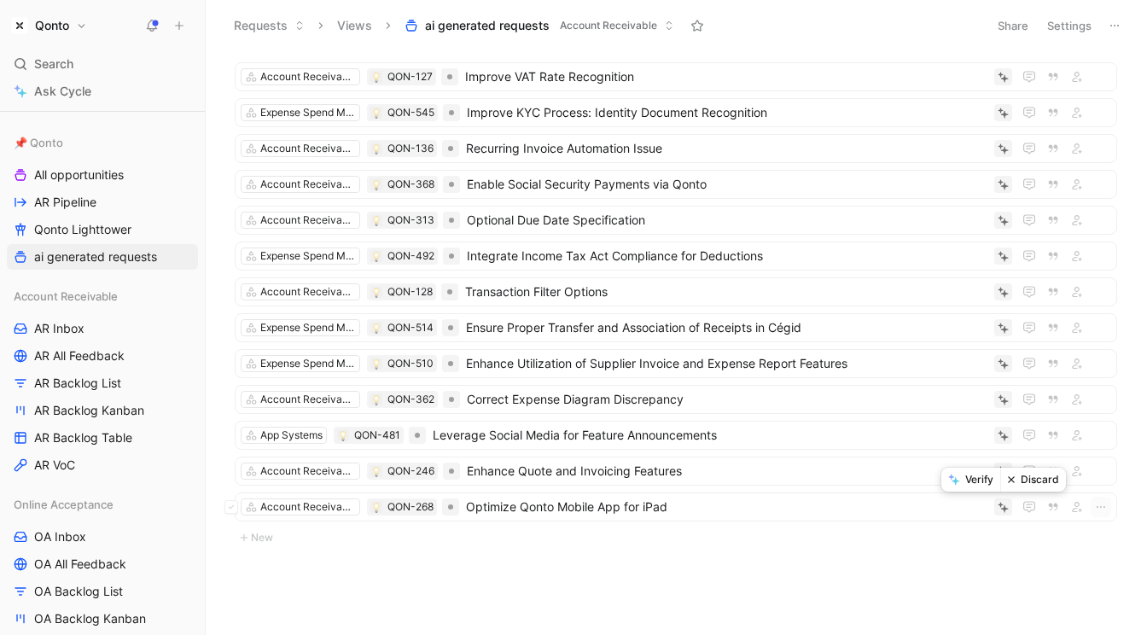
click at [1022, 479] on button "Discard" at bounding box center [1033, 480] width 66 height 24
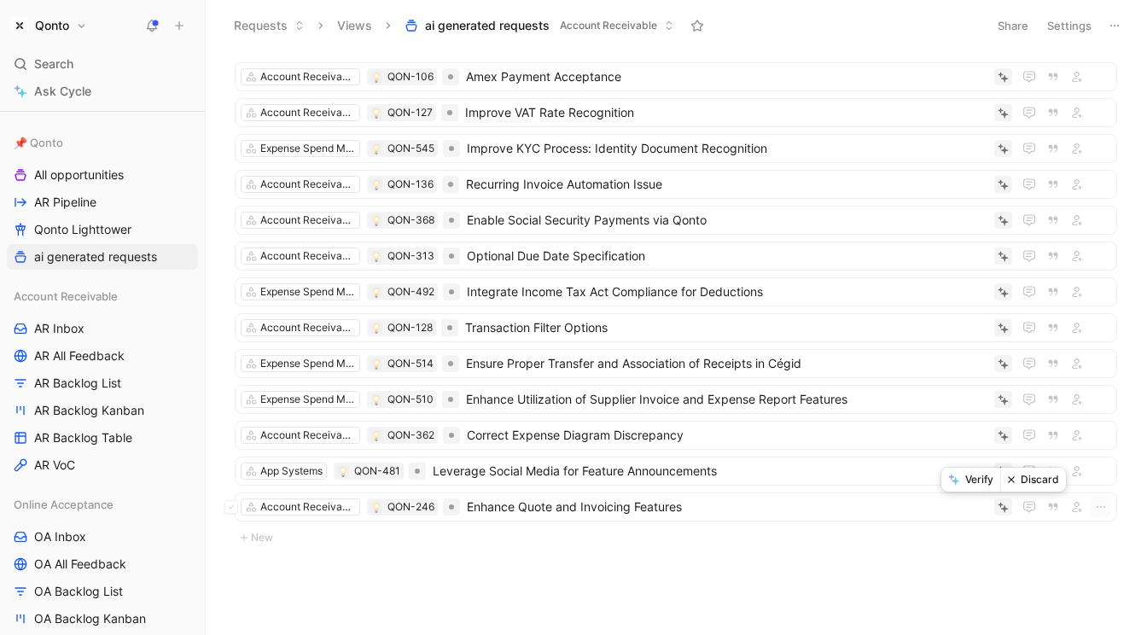
click at [1019, 481] on button "Discard" at bounding box center [1033, 480] width 66 height 24
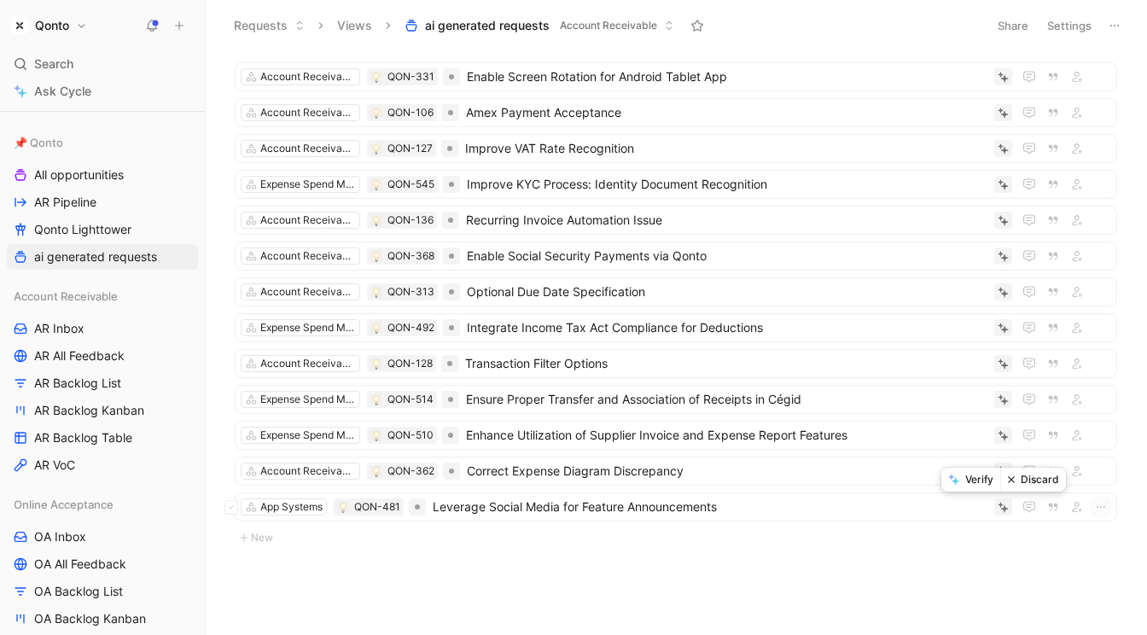
click at [1025, 479] on button "Discard" at bounding box center [1033, 480] width 66 height 24
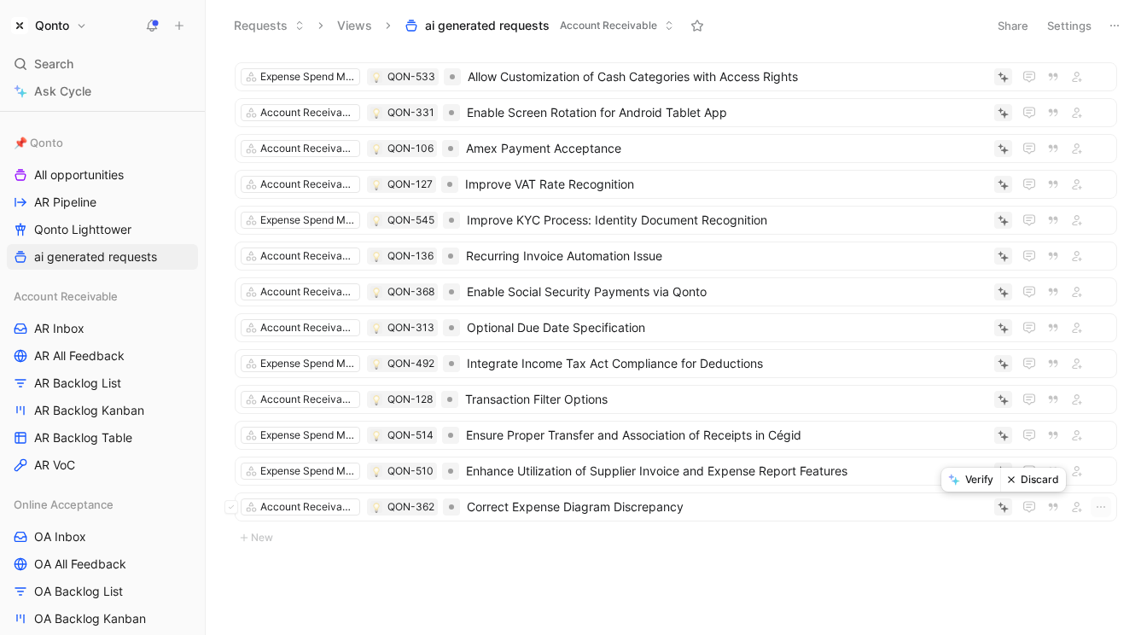
click at [1021, 487] on button "Discard" at bounding box center [1033, 480] width 66 height 24
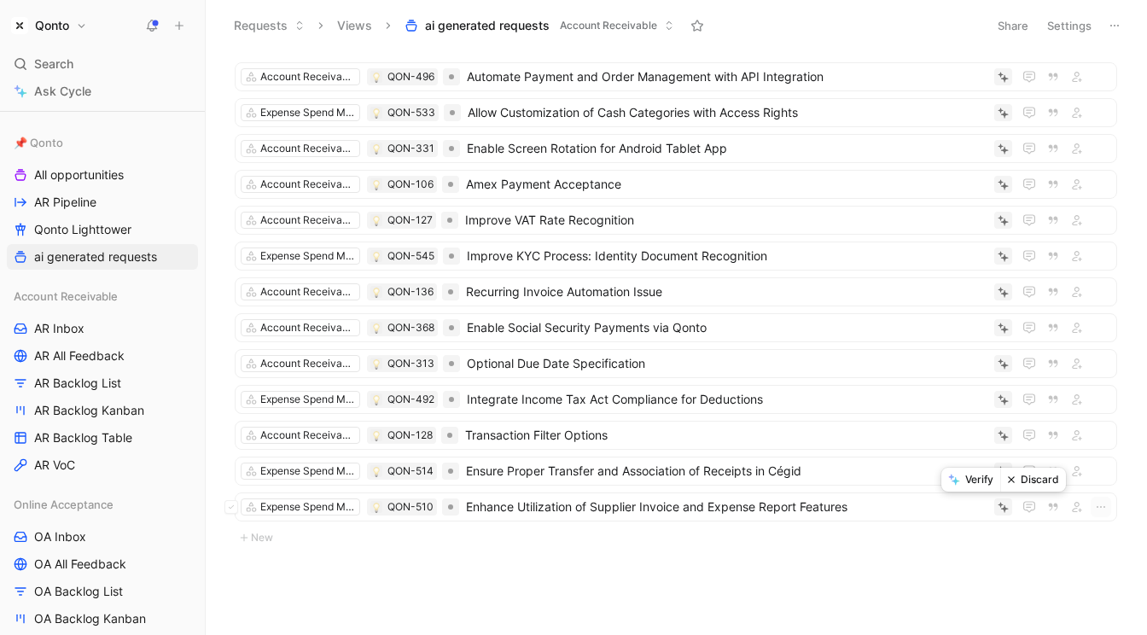
click at [1023, 479] on button "Discard" at bounding box center [1033, 480] width 66 height 24
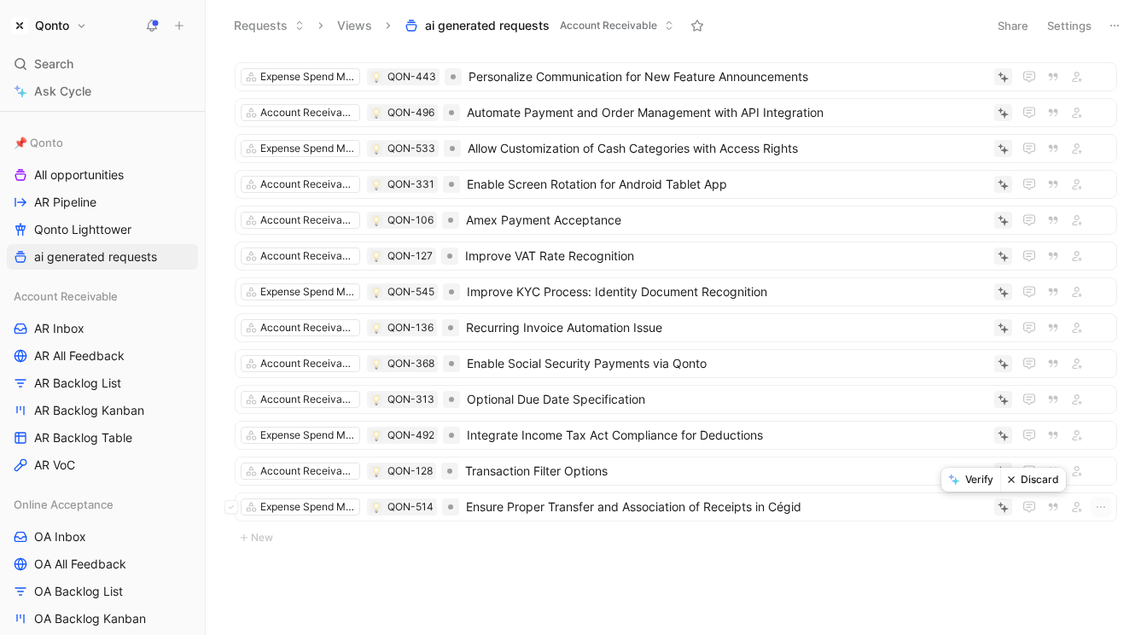
click at [1015, 486] on button "Discard" at bounding box center [1033, 480] width 66 height 24
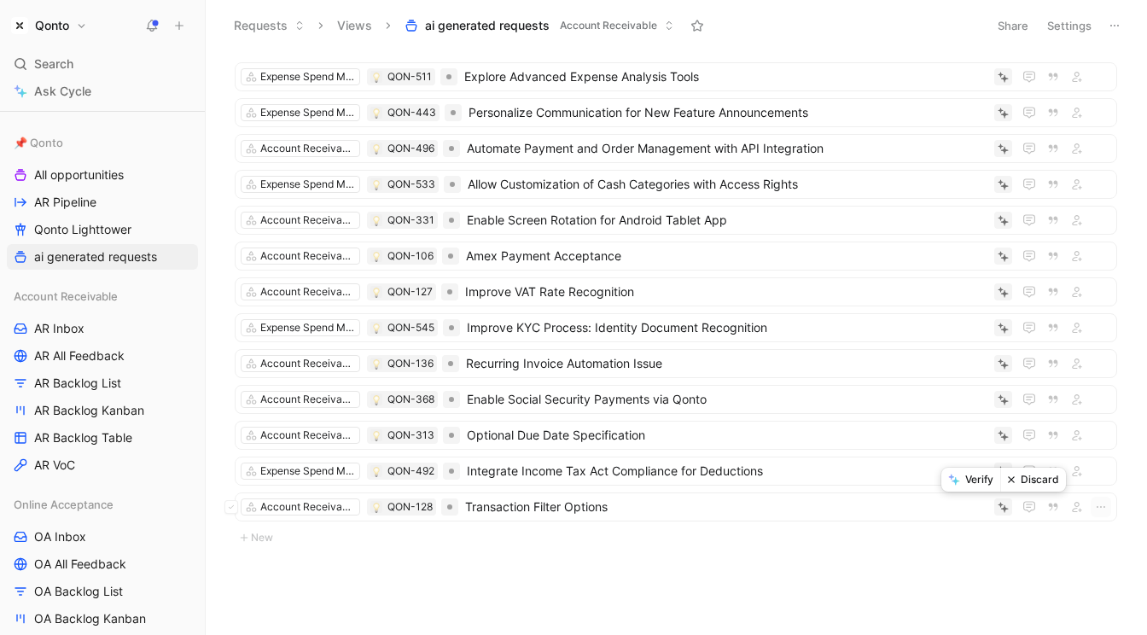
click at [1017, 483] on button "Discard" at bounding box center [1033, 480] width 66 height 24
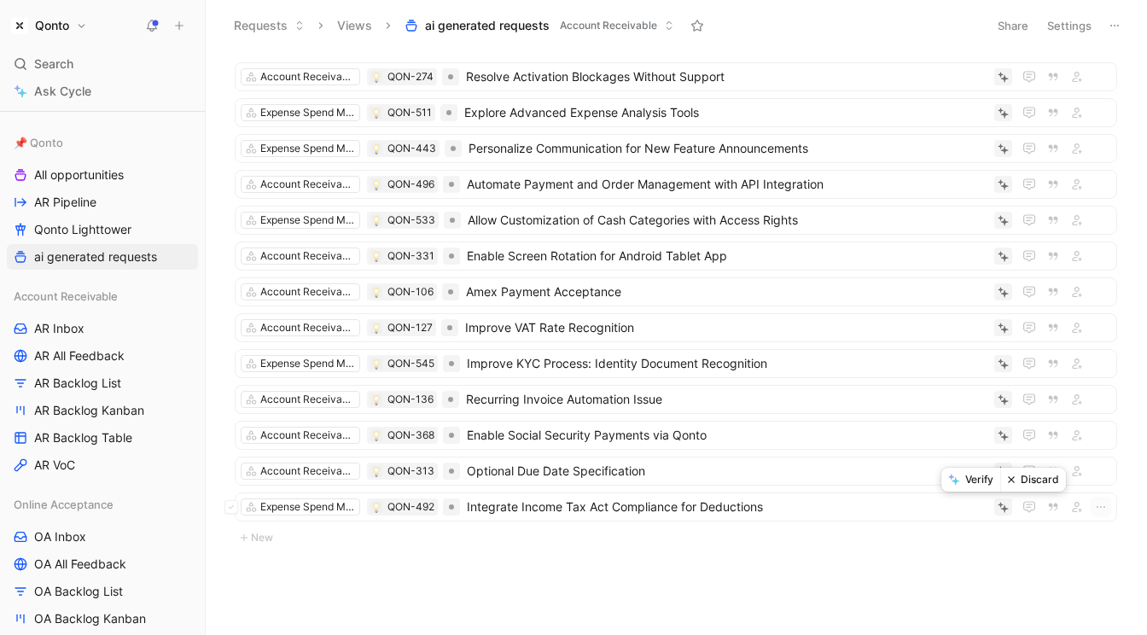
click at [1022, 477] on button "Discard" at bounding box center [1033, 480] width 66 height 24
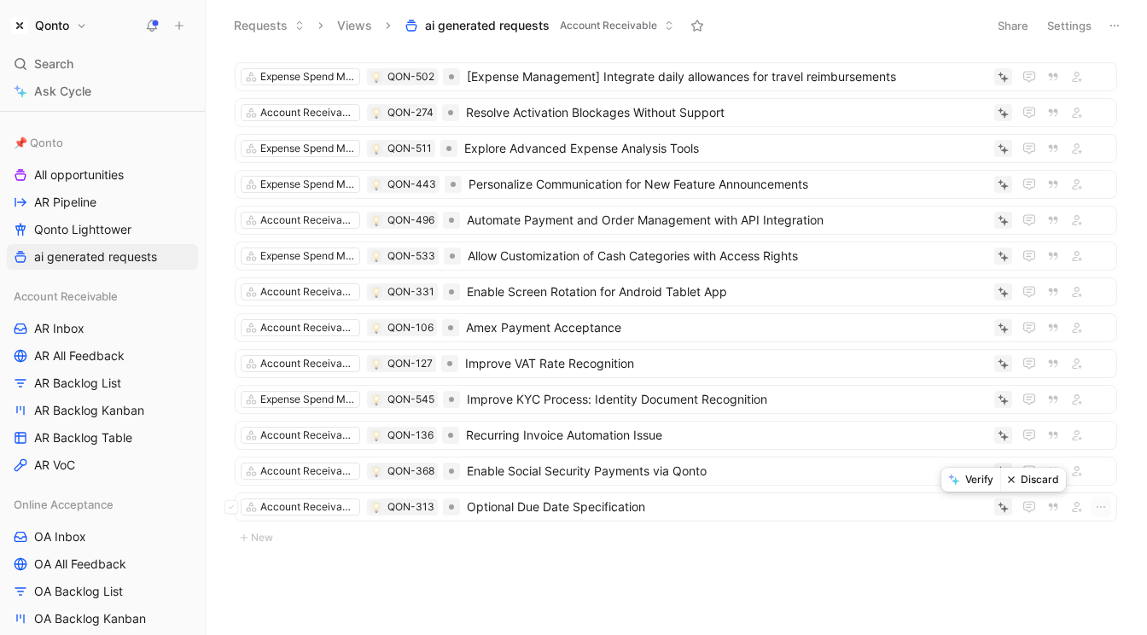
click at [1021, 482] on button "Discard" at bounding box center [1033, 480] width 66 height 24
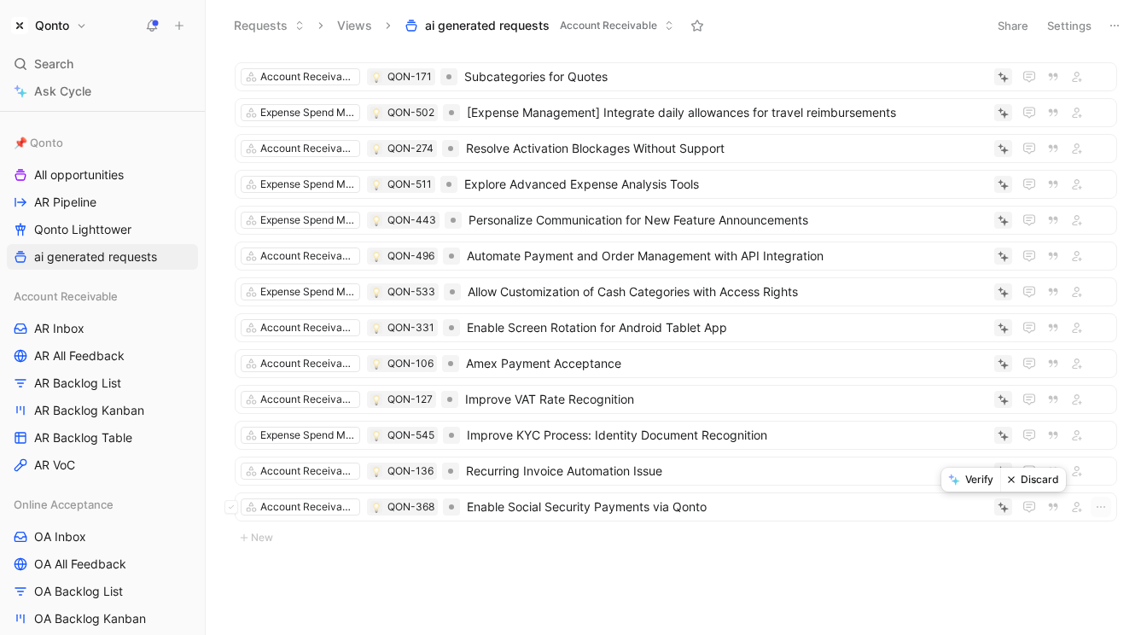
click at [1017, 485] on button "Discard" at bounding box center [1033, 480] width 66 height 24
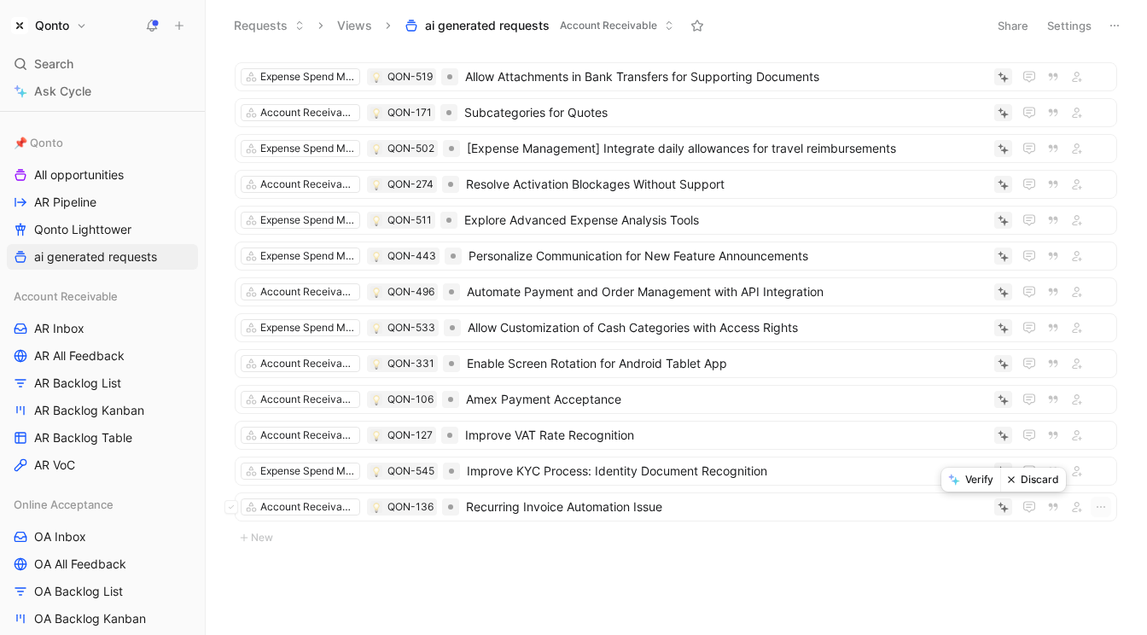
click at [1020, 479] on button "Discard" at bounding box center [1033, 480] width 66 height 24
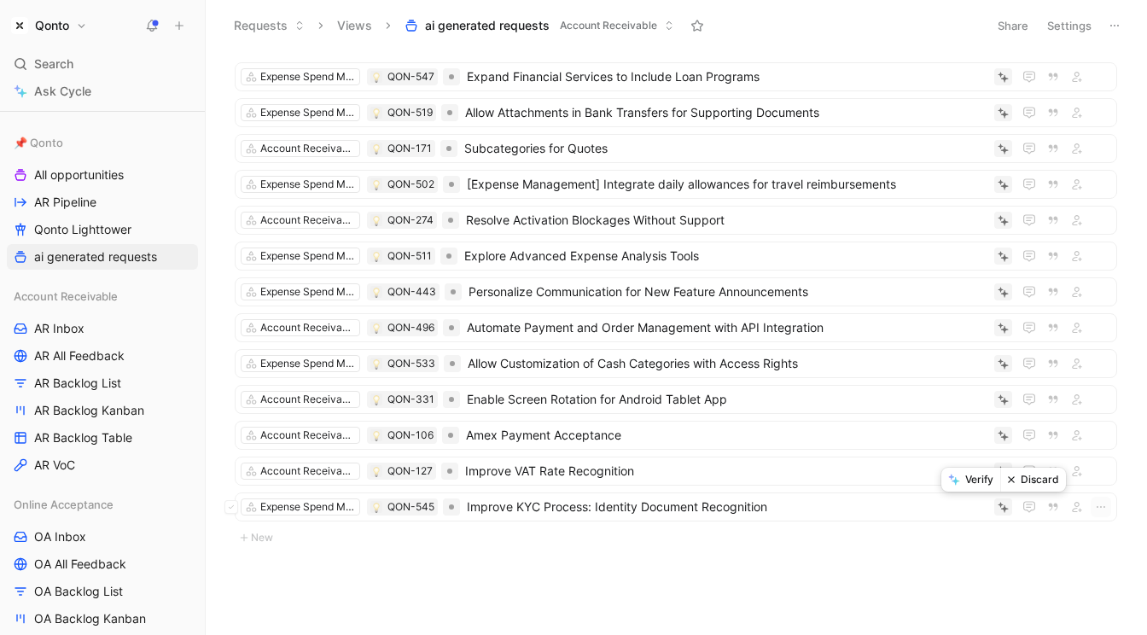
click at [1021, 481] on button "Discard" at bounding box center [1033, 480] width 66 height 24
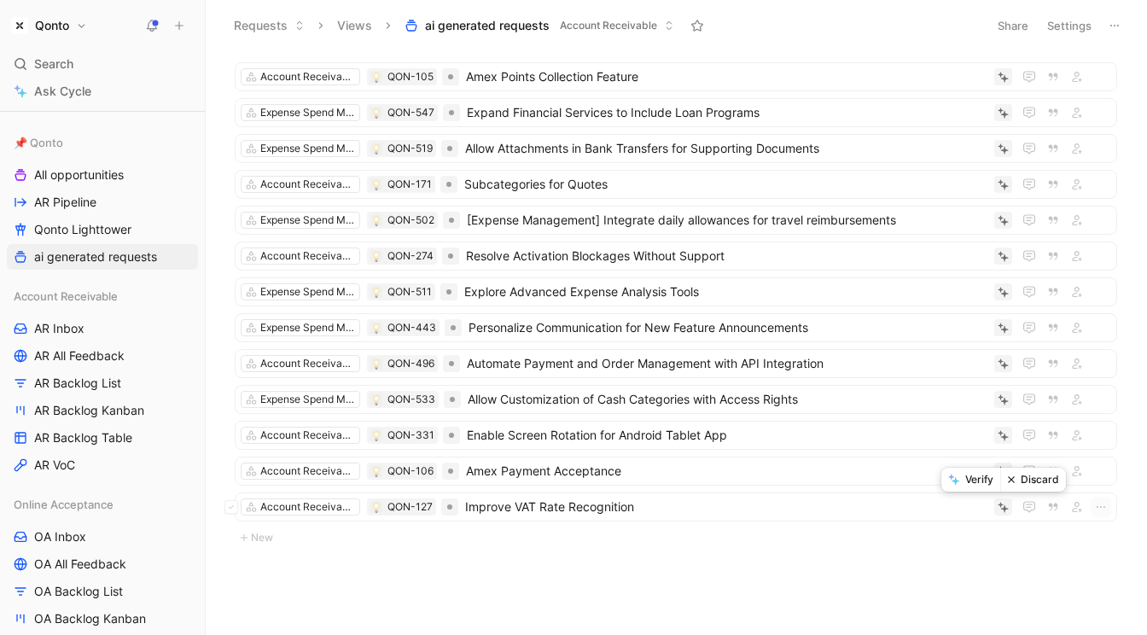
click at [1020, 485] on button "Discard" at bounding box center [1033, 480] width 66 height 24
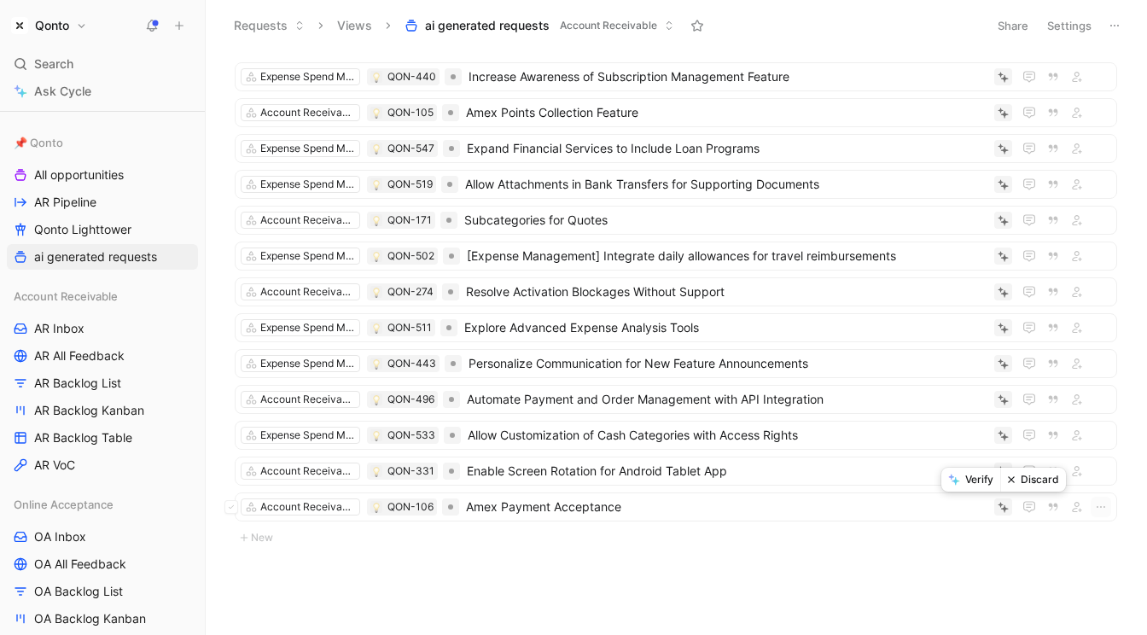
click at [1020, 488] on button "Discard" at bounding box center [1033, 480] width 66 height 24
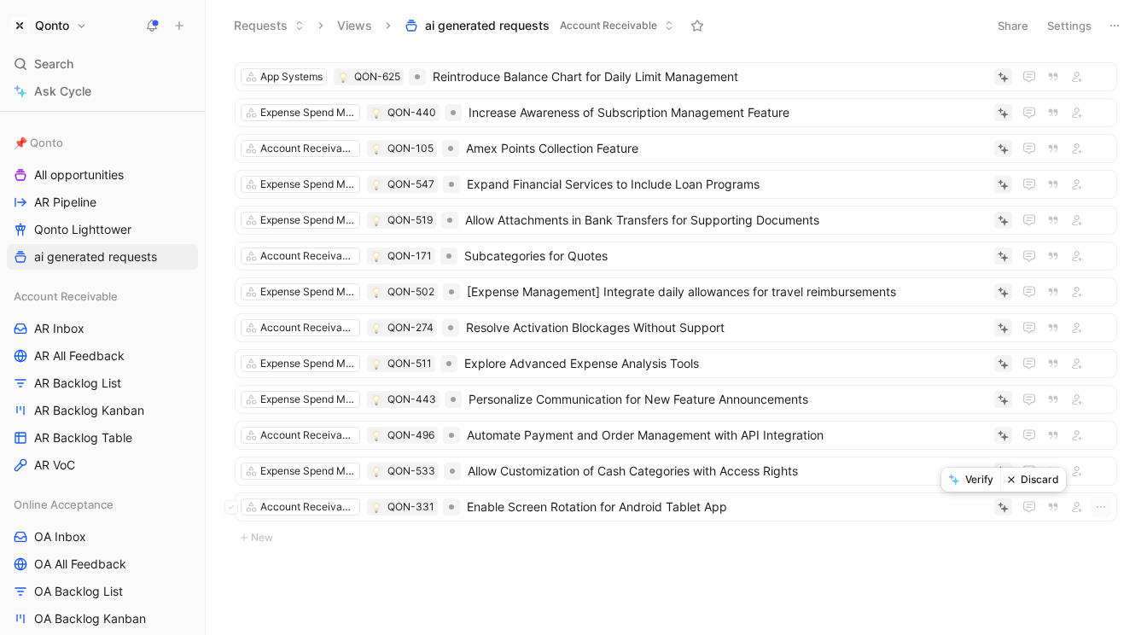
click at [1020, 480] on button "Discard" at bounding box center [1033, 480] width 66 height 24
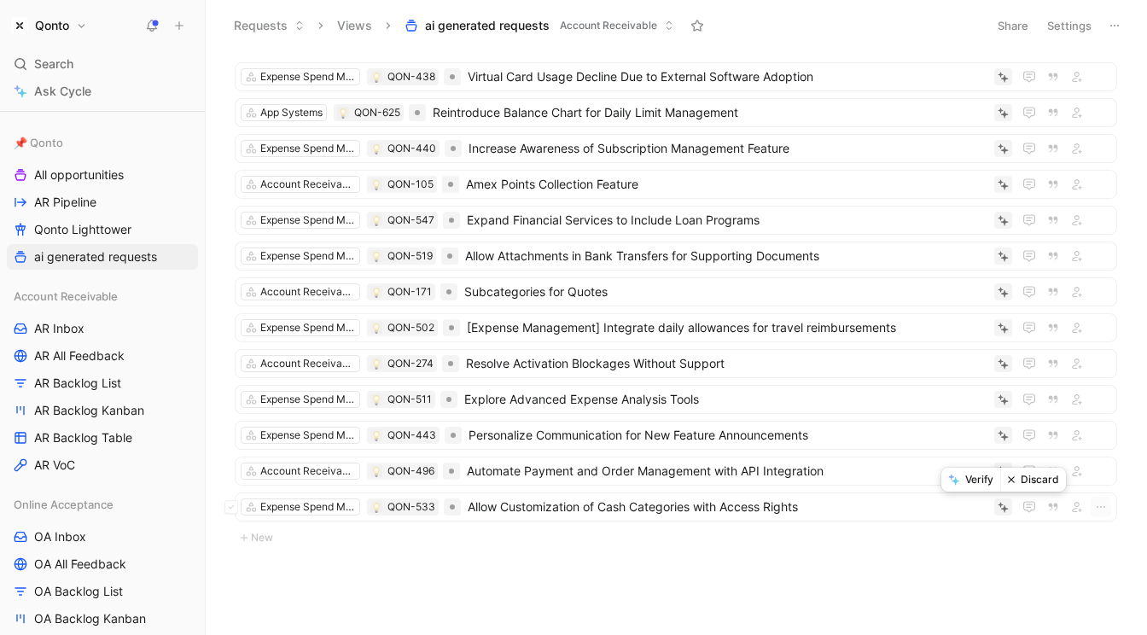
click at [1019, 484] on button "Discard" at bounding box center [1033, 480] width 66 height 24
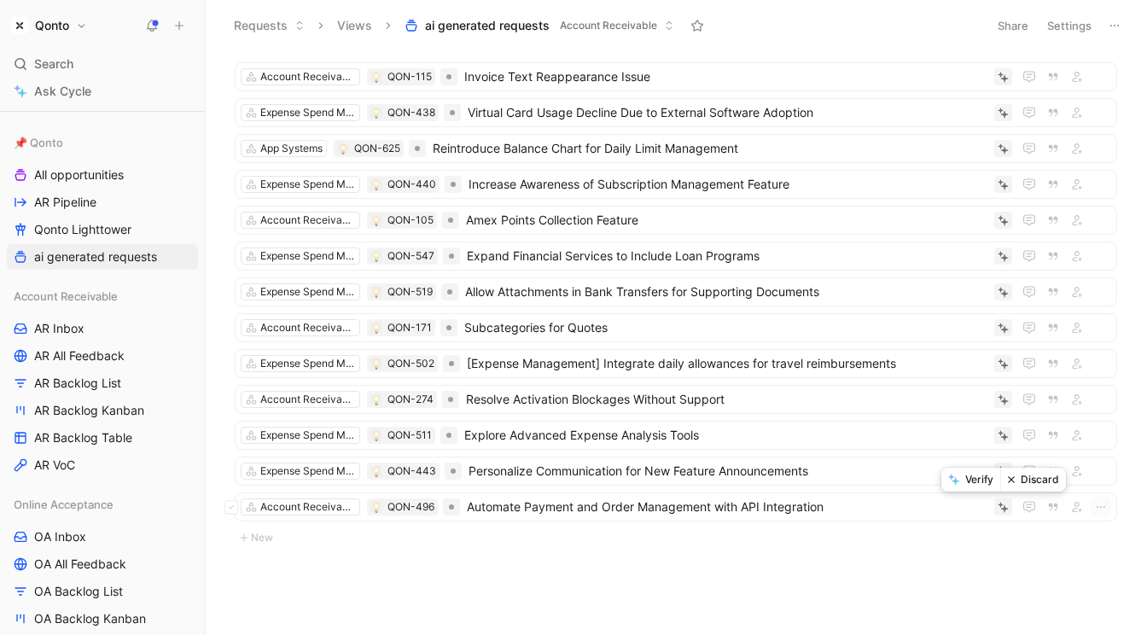
click at [1026, 478] on button "Discard" at bounding box center [1033, 480] width 66 height 24
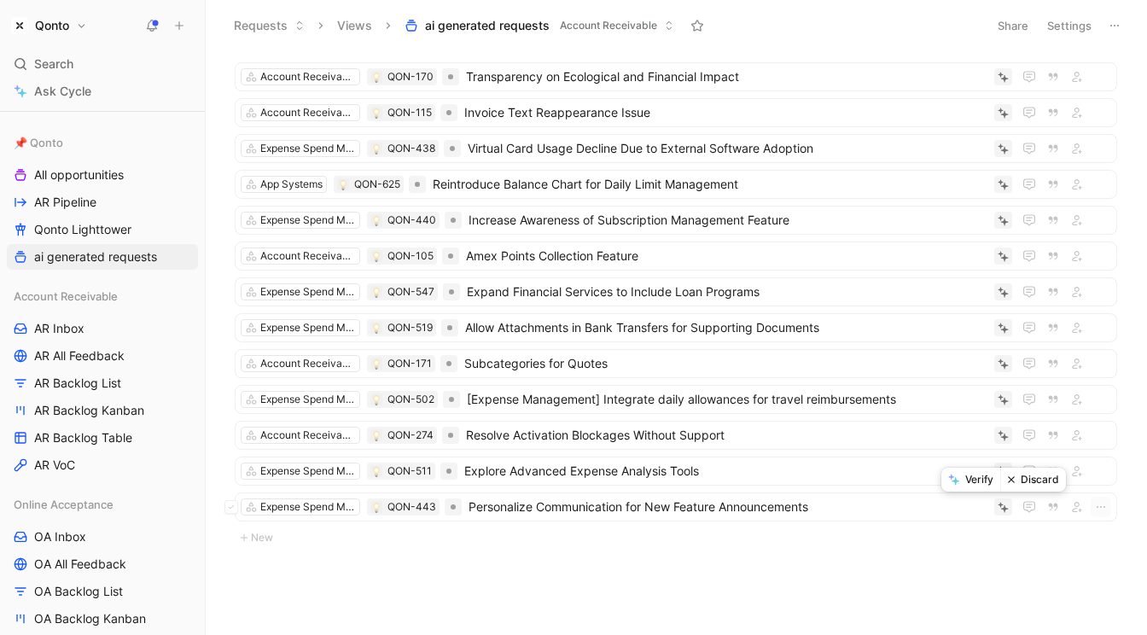
click at [1020, 485] on button "Discard" at bounding box center [1033, 480] width 66 height 24
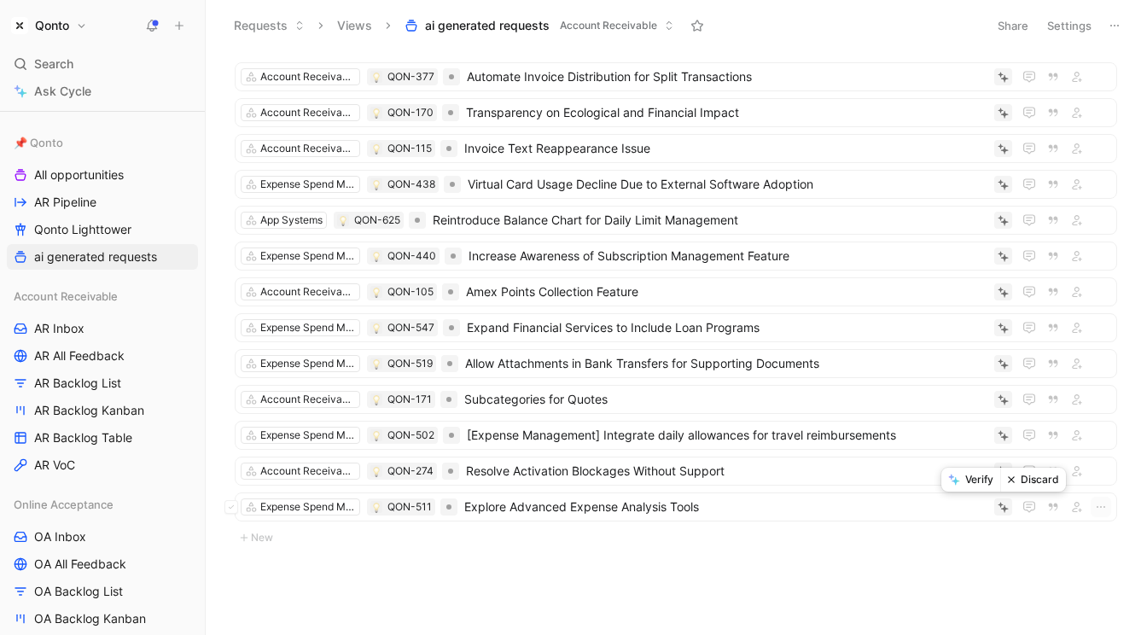
click at [1022, 480] on button "Discard" at bounding box center [1033, 480] width 66 height 24
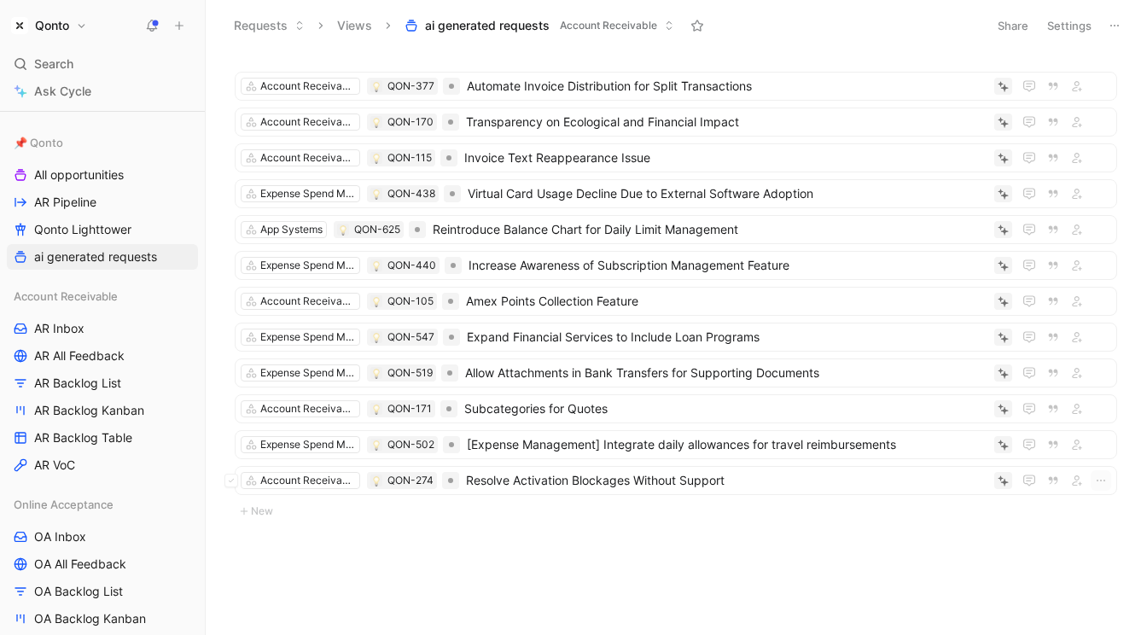
click at [1020, 462] on ul "Account Receivable QON-377 Automate Invoice Distribution for Split Transactions…" at bounding box center [676, 286] width 882 height 429
click at [1023, 456] on button "Discard" at bounding box center [1033, 453] width 66 height 24
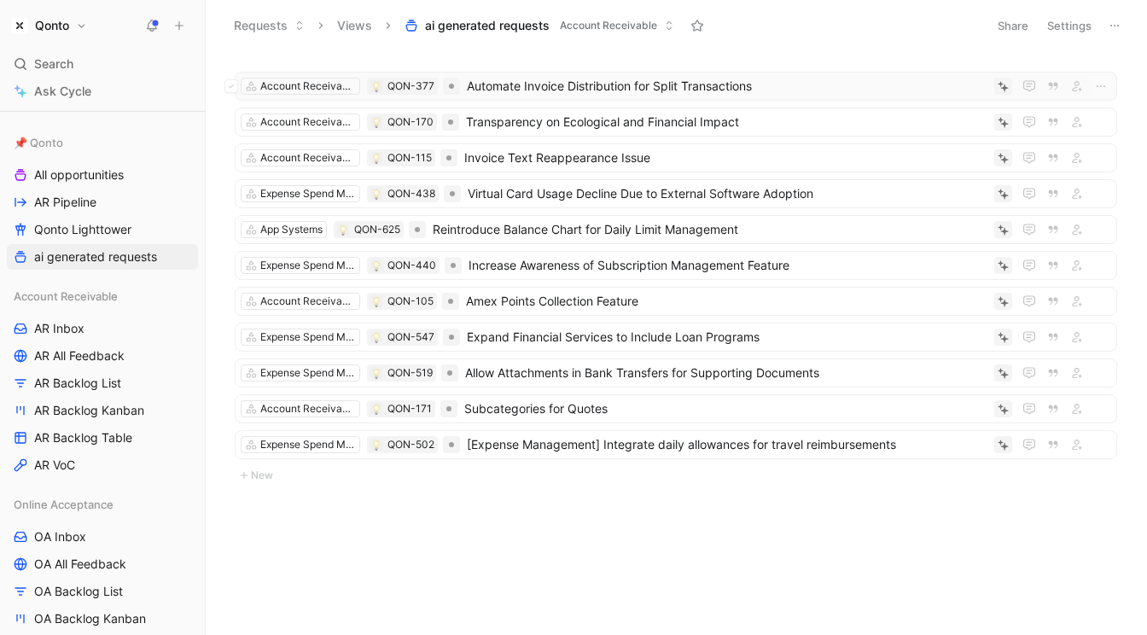
click at [582, 95] on span "Automate Invoice Distribution for Split Transactions" at bounding box center [727, 86] width 520 height 20
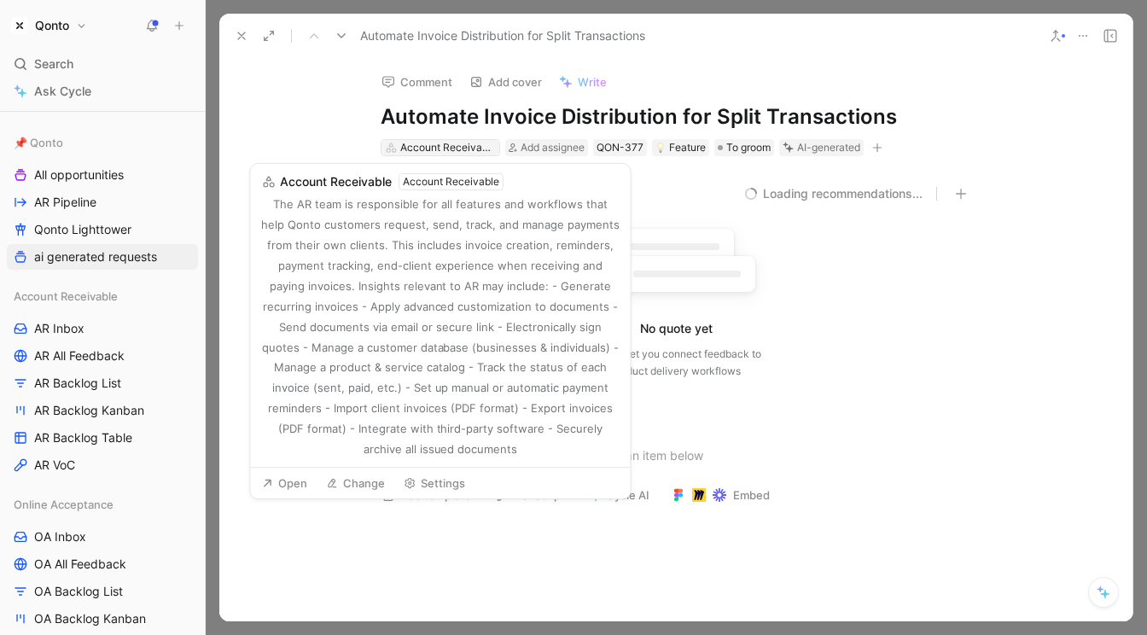
click at [435, 148] on div "Account Receivable" at bounding box center [448, 147] width 96 height 17
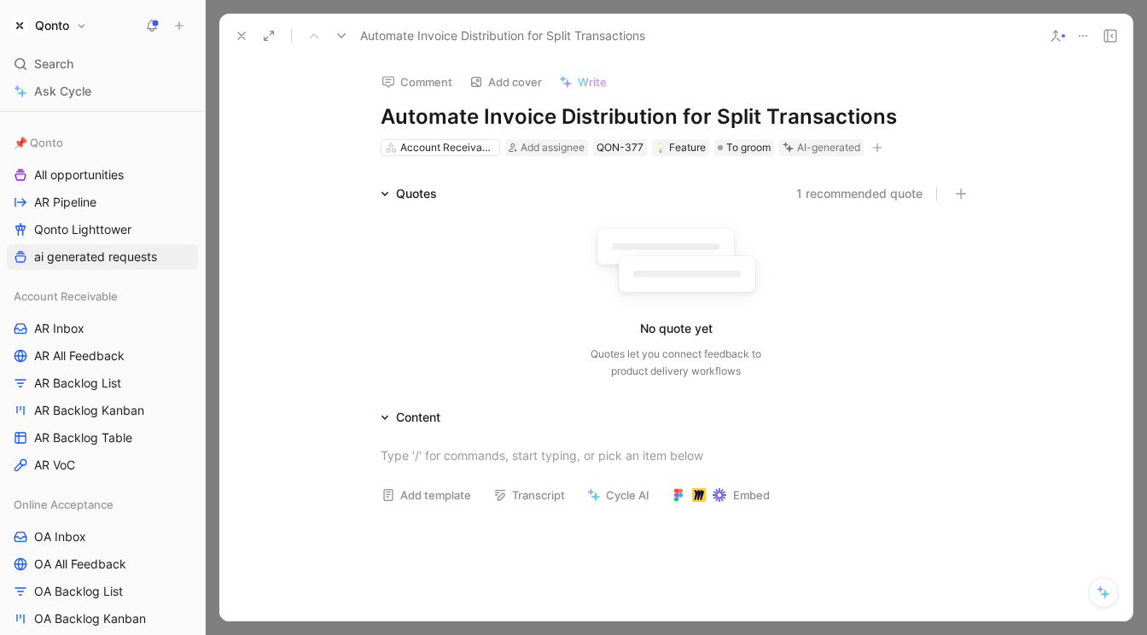
click at [242, 35] on icon at bounding box center [242, 36] width 14 height 14
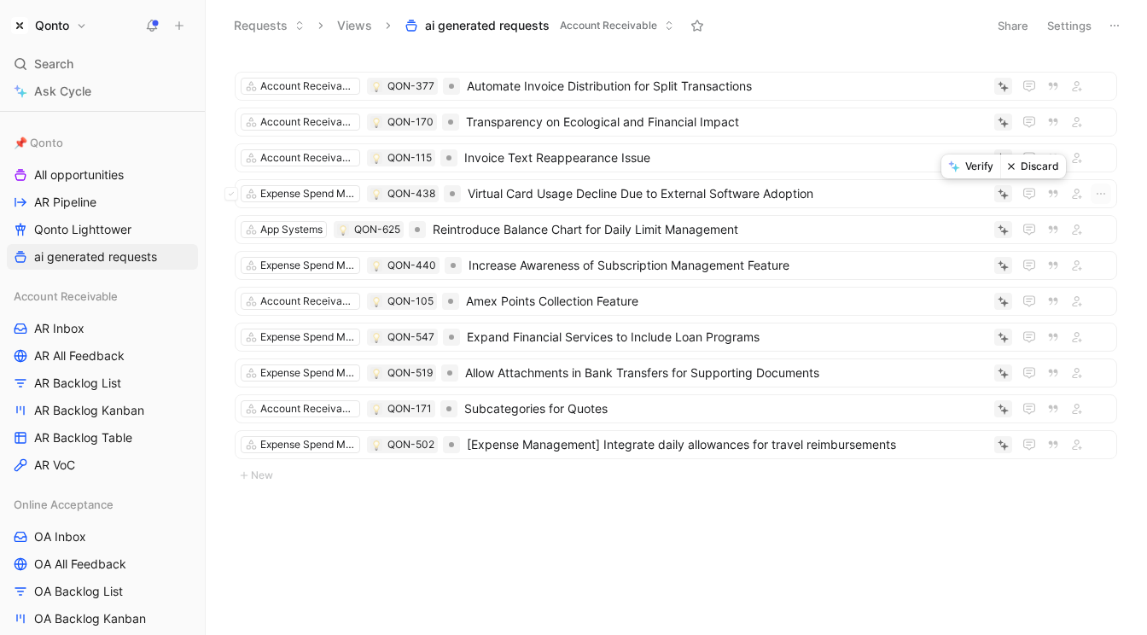
click at [1018, 169] on button "Discard" at bounding box center [1033, 166] width 66 height 24
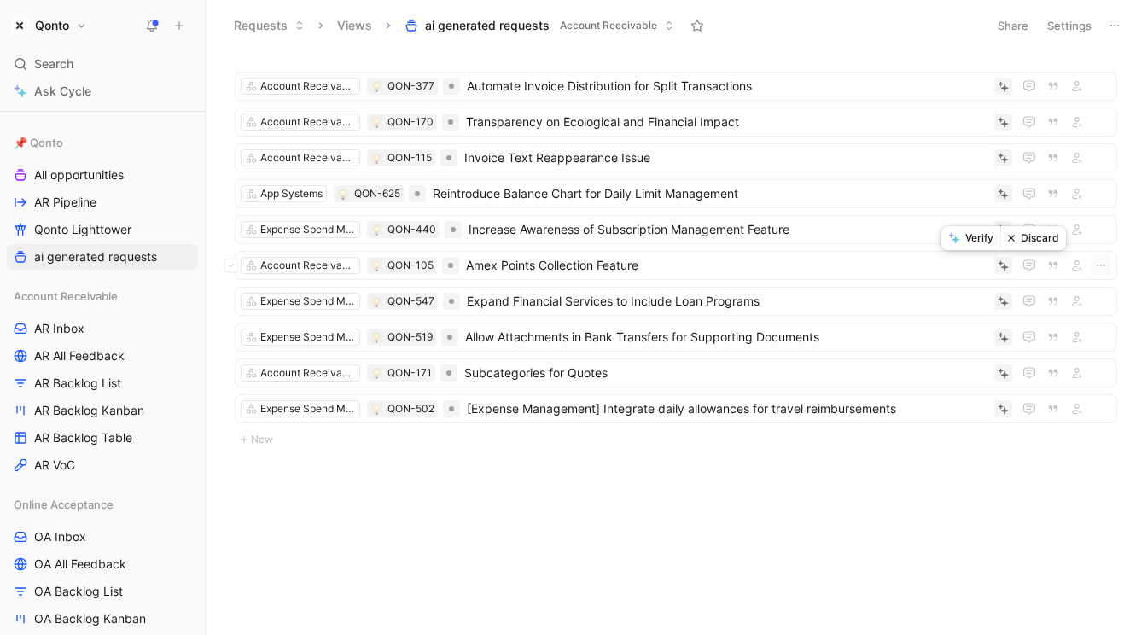
click at [1016, 232] on button "Discard" at bounding box center [1033, 238] width 66 height 24
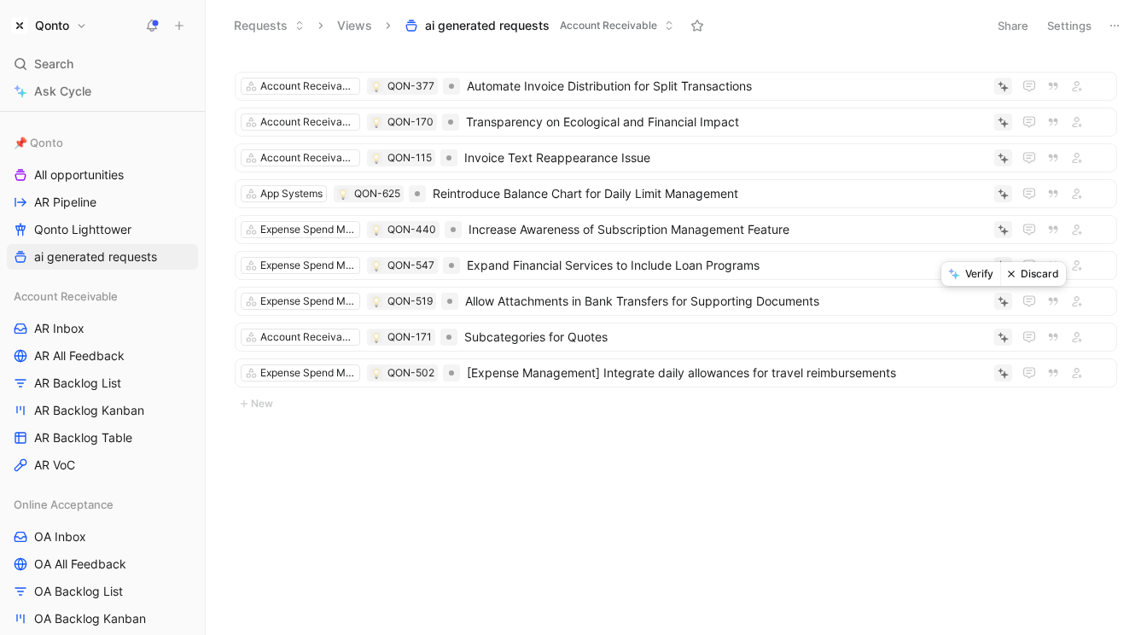
click at [1031, 278] on button "Discard" at bounding box center [1033, 274] width 66 height 24
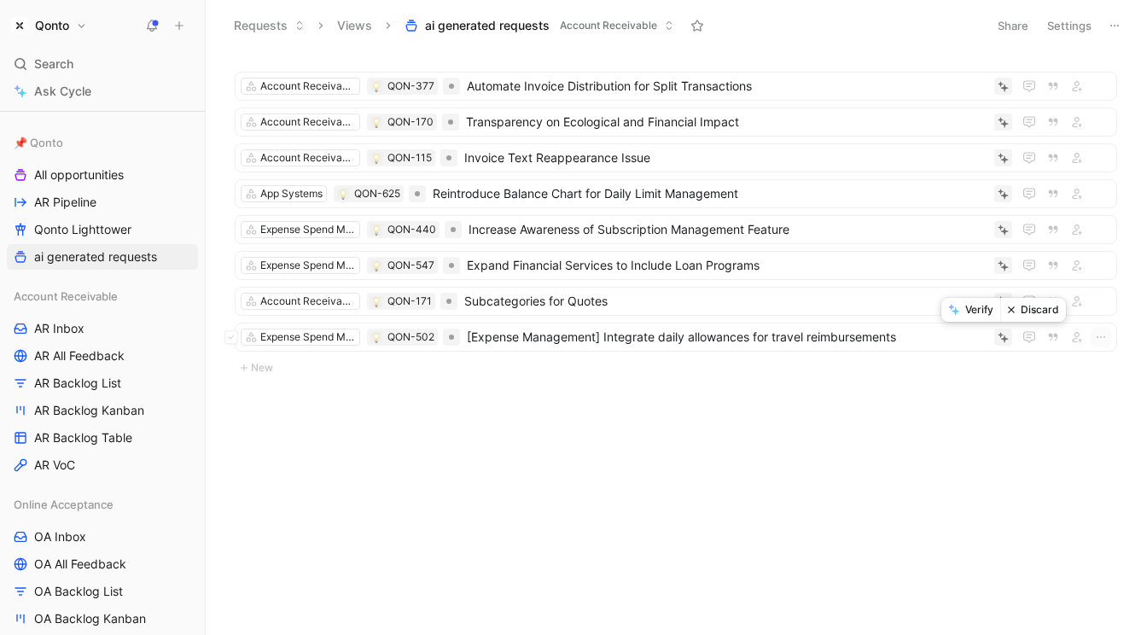
click at [1038, 298] on button "Discard" at bounding box center [1033, 310] width 66 height 24
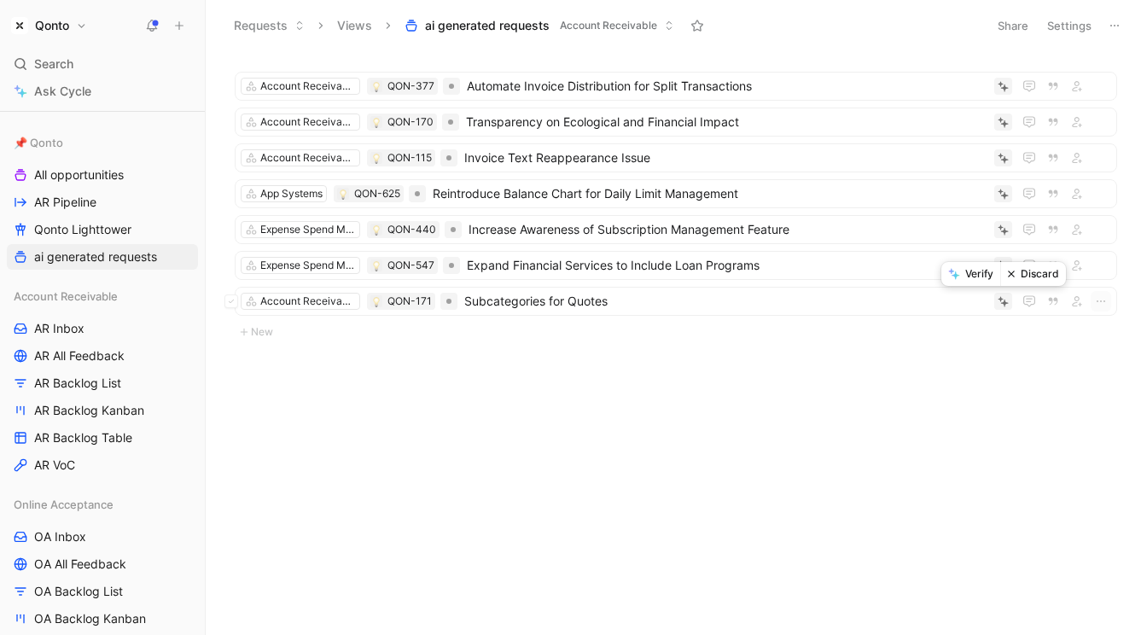
click at [1023, 274] on button "Discard" at bounding box center [1033, 274] width 66 height 24
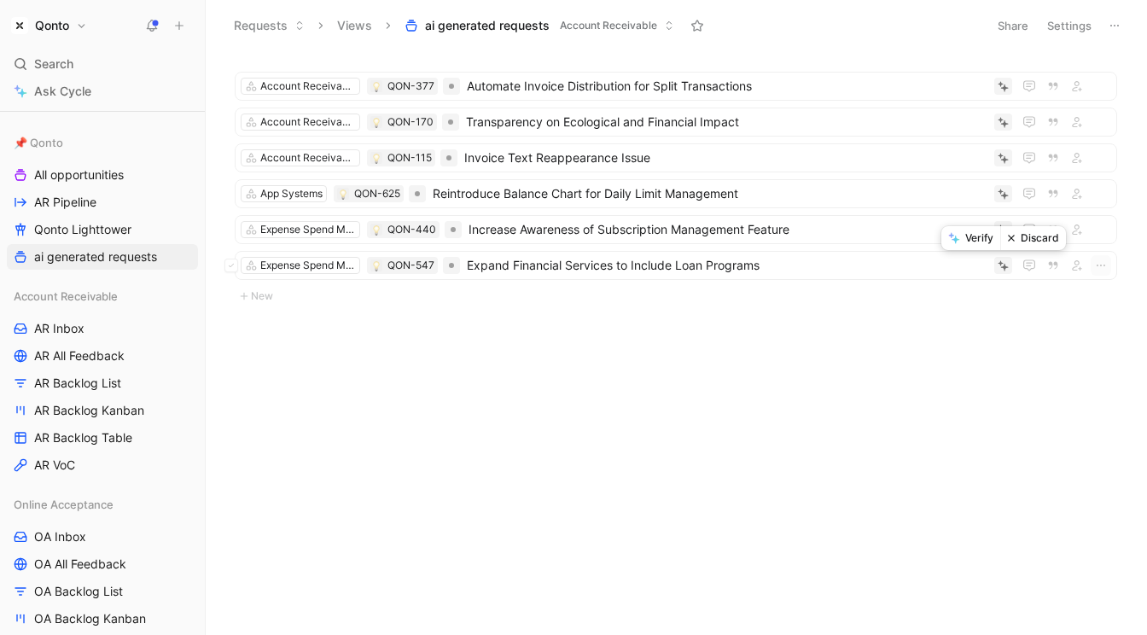
click at [1025, 241] on button "Discard" at bounding box center [1033, 238] width 66 height 24
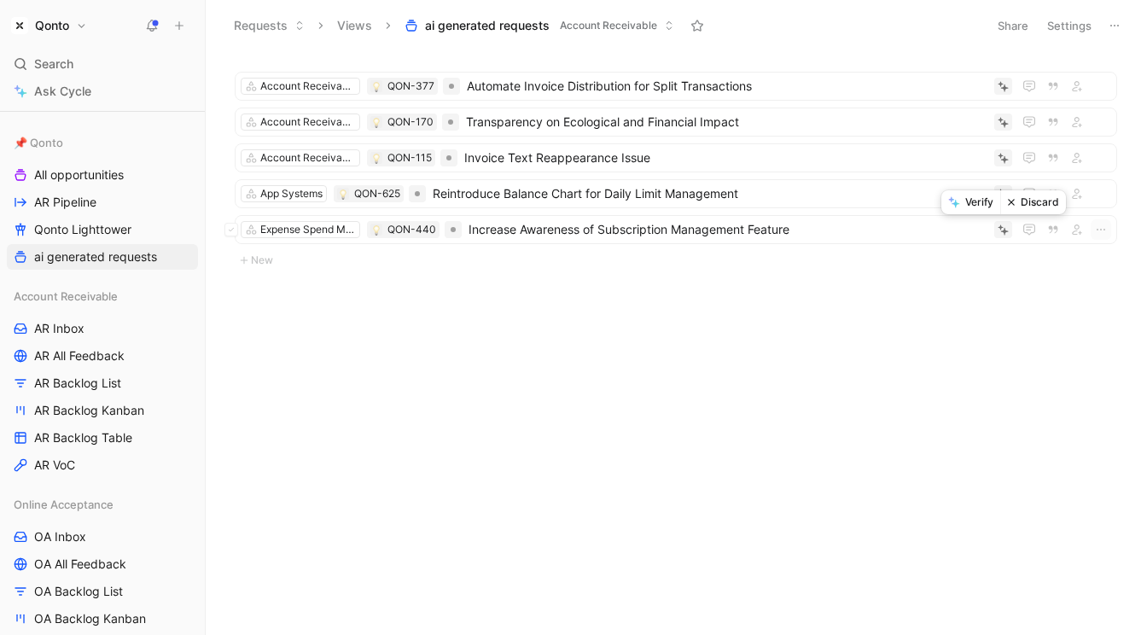
click at [1032, 201] on button "Discard" at bounding box center [1033, 202] width 66 height 24
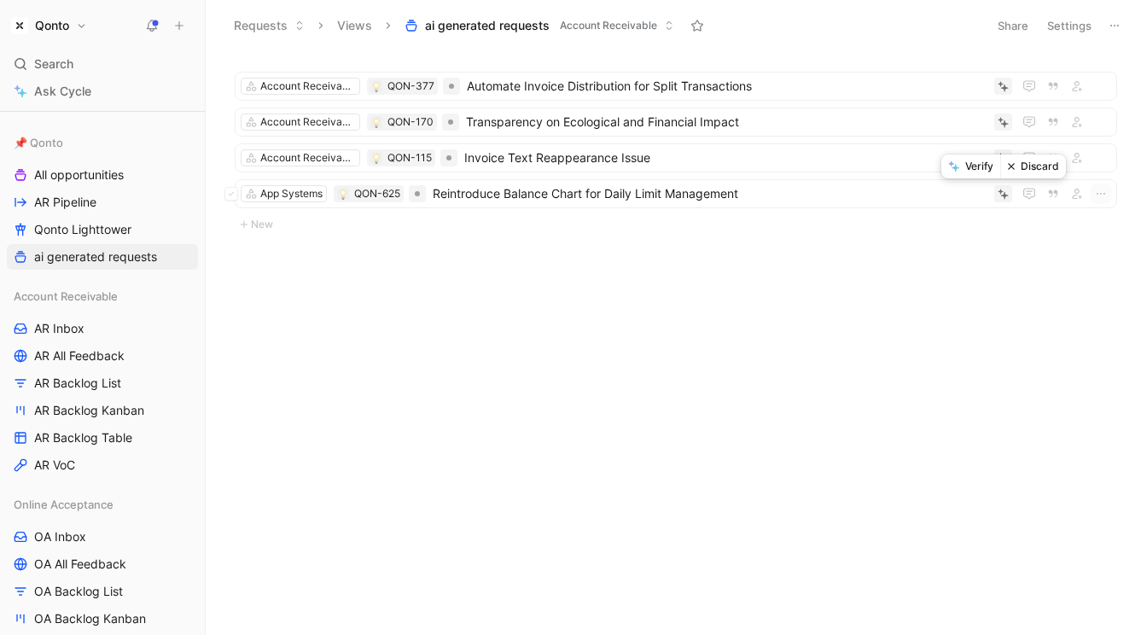
click at [1031, 166] on button "Discard" at bounding box center [1033, 166] width 66 height 24
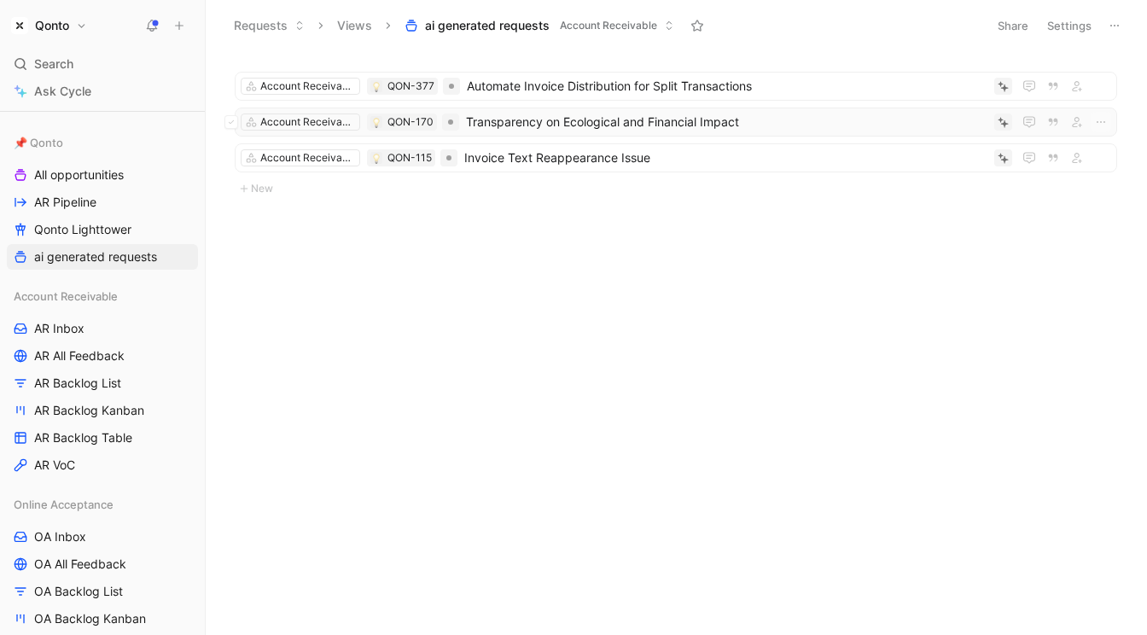
click at [1036, 135] on div "Account Receivable QON-170 Transparency on Ecological and Financial Impact" at bounding box center [676, 122] width 882 height 29
click at [1027, 133] on button "Discard" at bounding box center [1033, 131] width 66 height 24
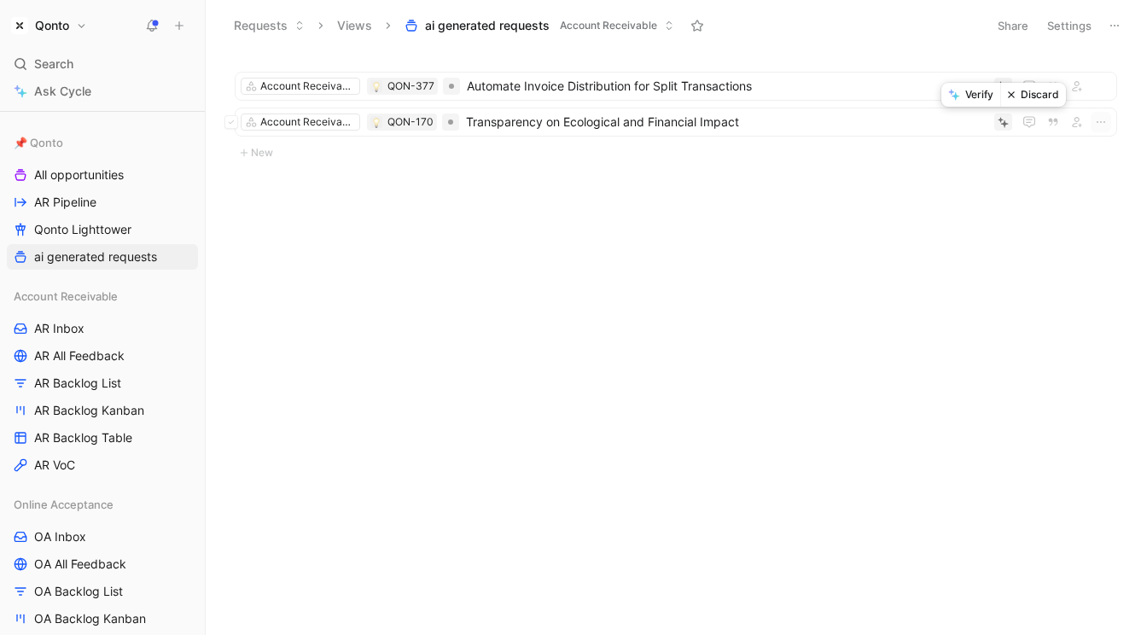
click at [1023, 102] on button "Discard" at bounding box center [1033, 95] width 66 height 24
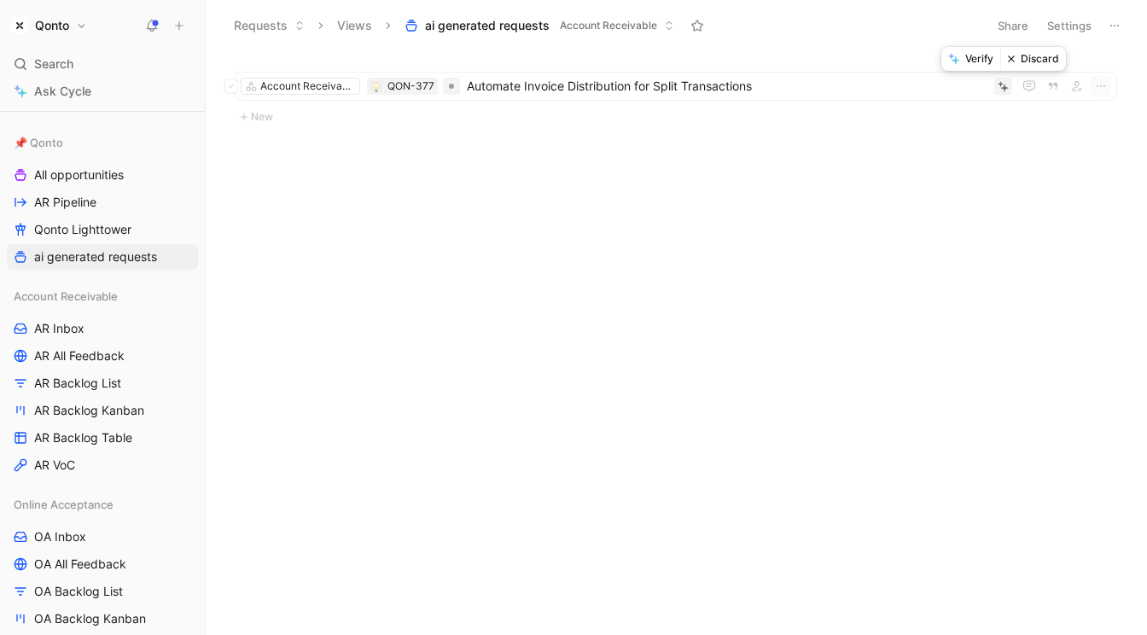
click at [1022, 62] on button "Discard" at bounding box center [1033, 59] width 66 height 24
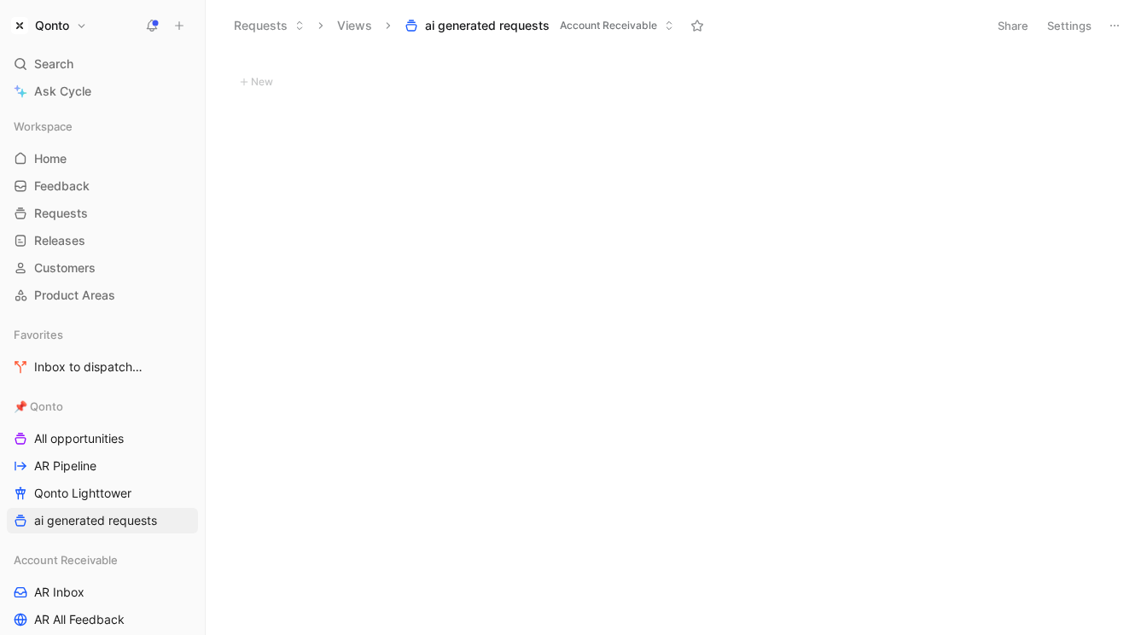
click at [69, 24] on h1 "Qonto" at bounding box center [52, 25] width 34 height 15
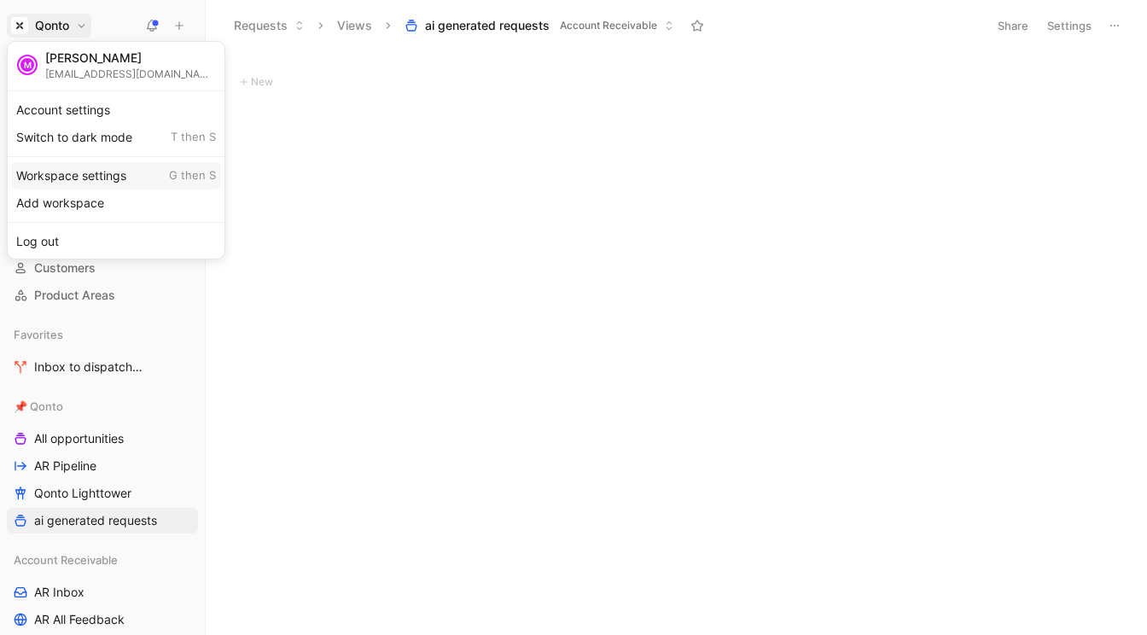
click at [81, 179] on div "Workspace settings G then S" at bounding box center [116, 175] width 210 height 27
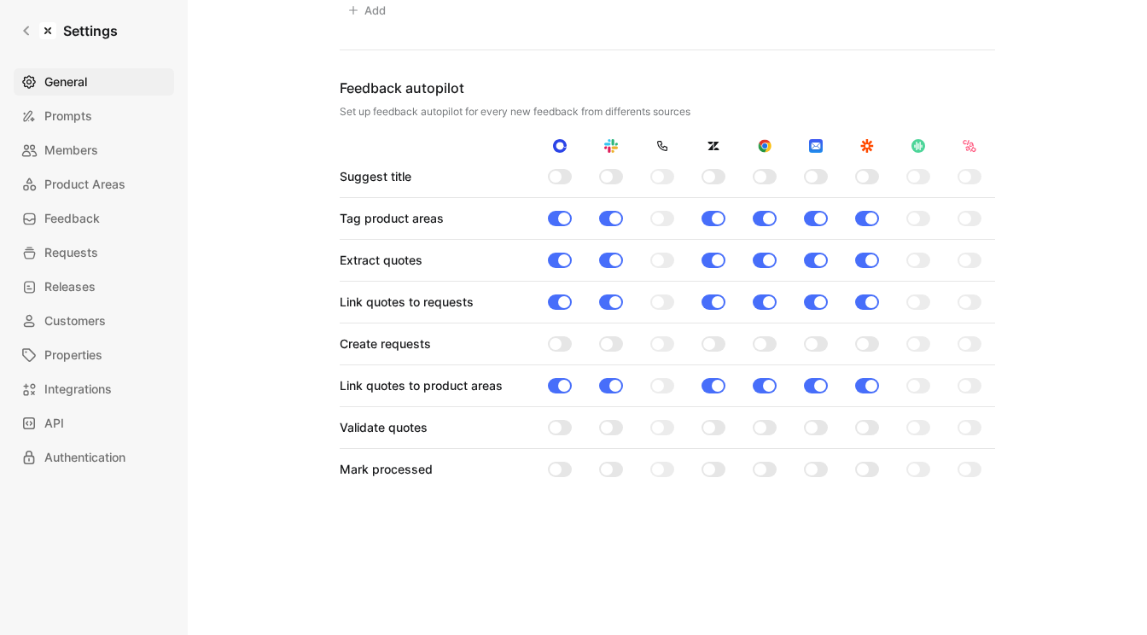
scroll to position [1399, 0]
